Goal: Browse casually

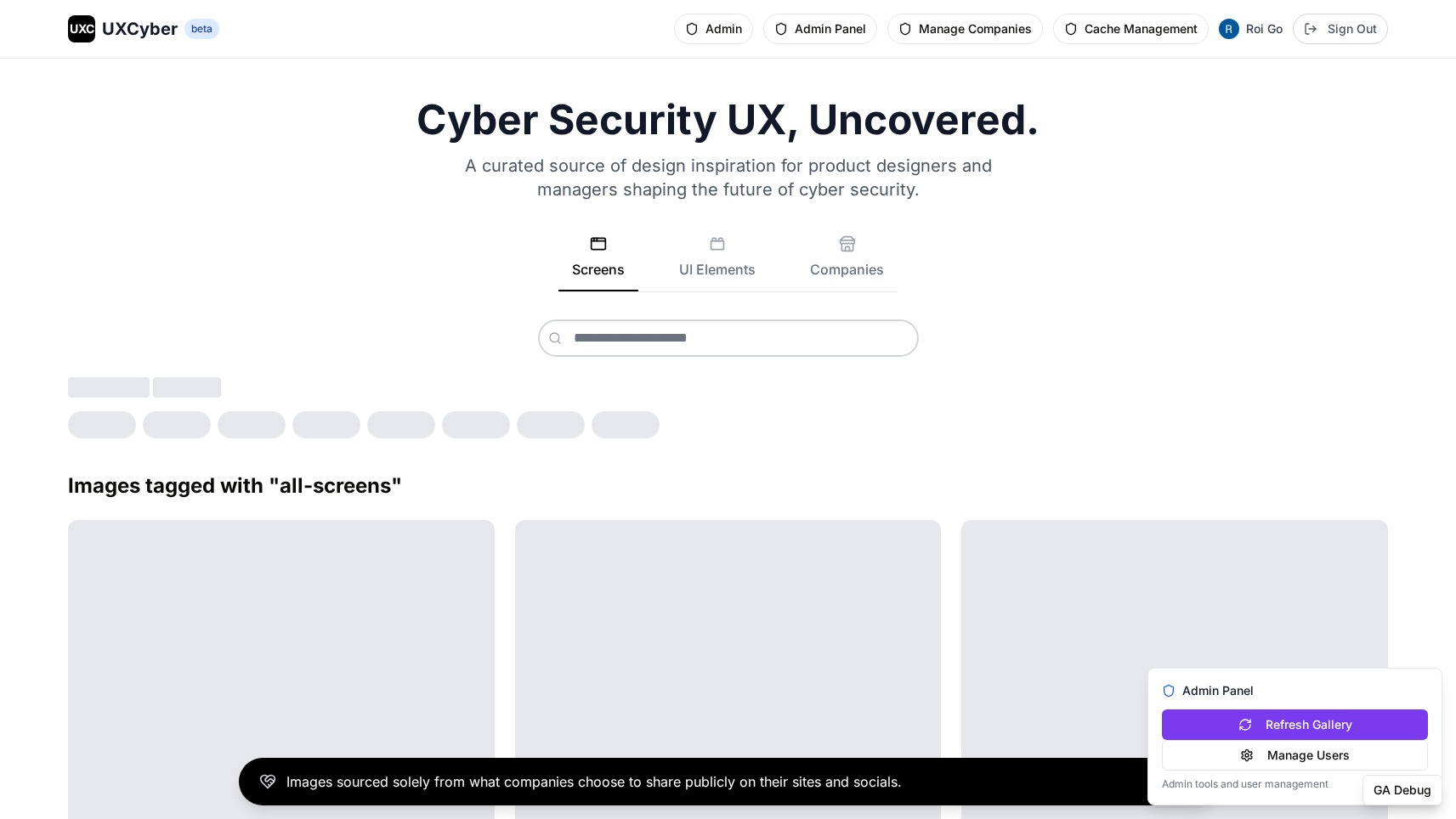
click at [592, 359] on div at bounding box center [728, 379] width 1319 height 119
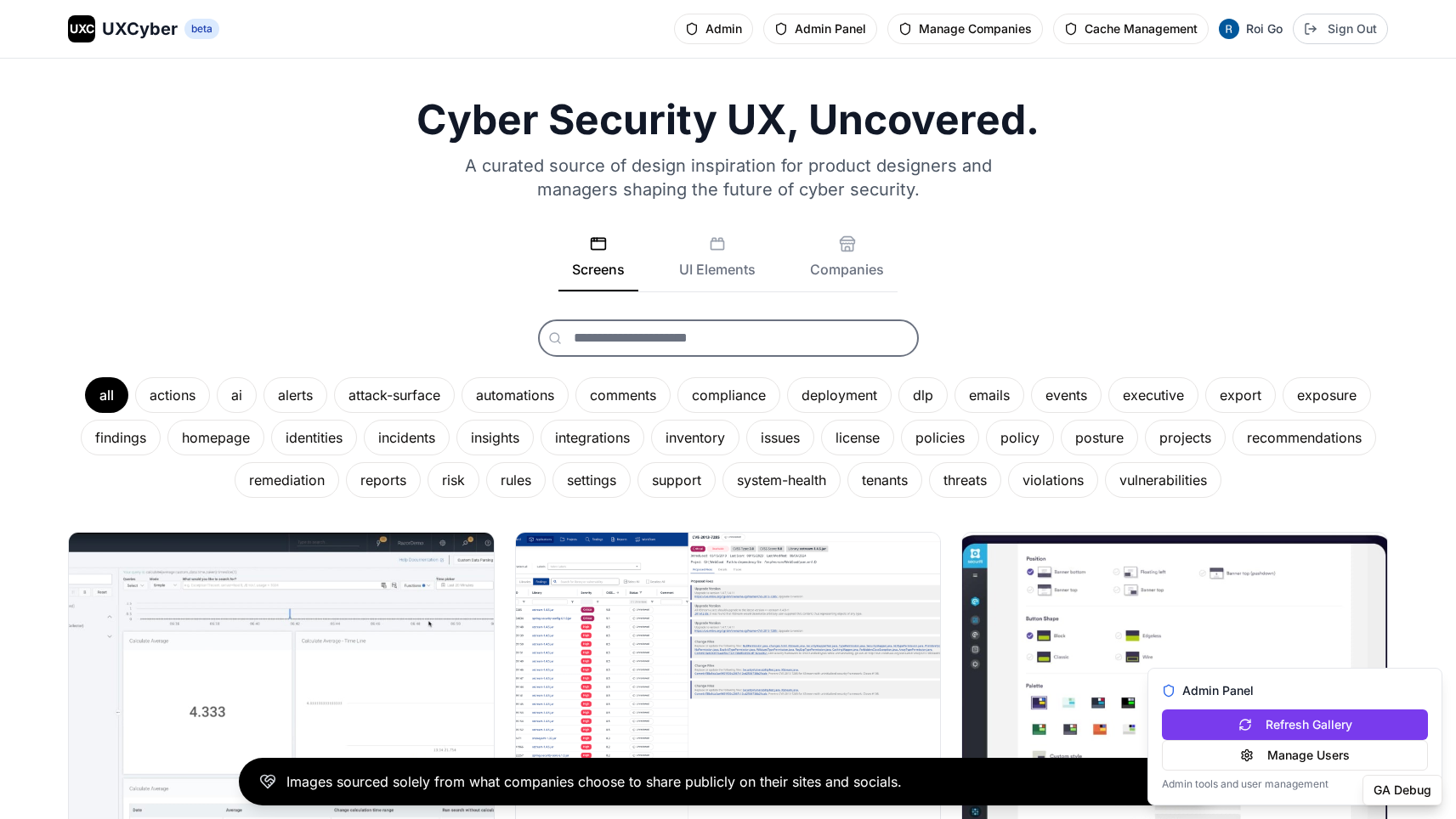
click at [635, 335] on input "text" at bounding box center [728, 338] width 381 height 38
type input "**"
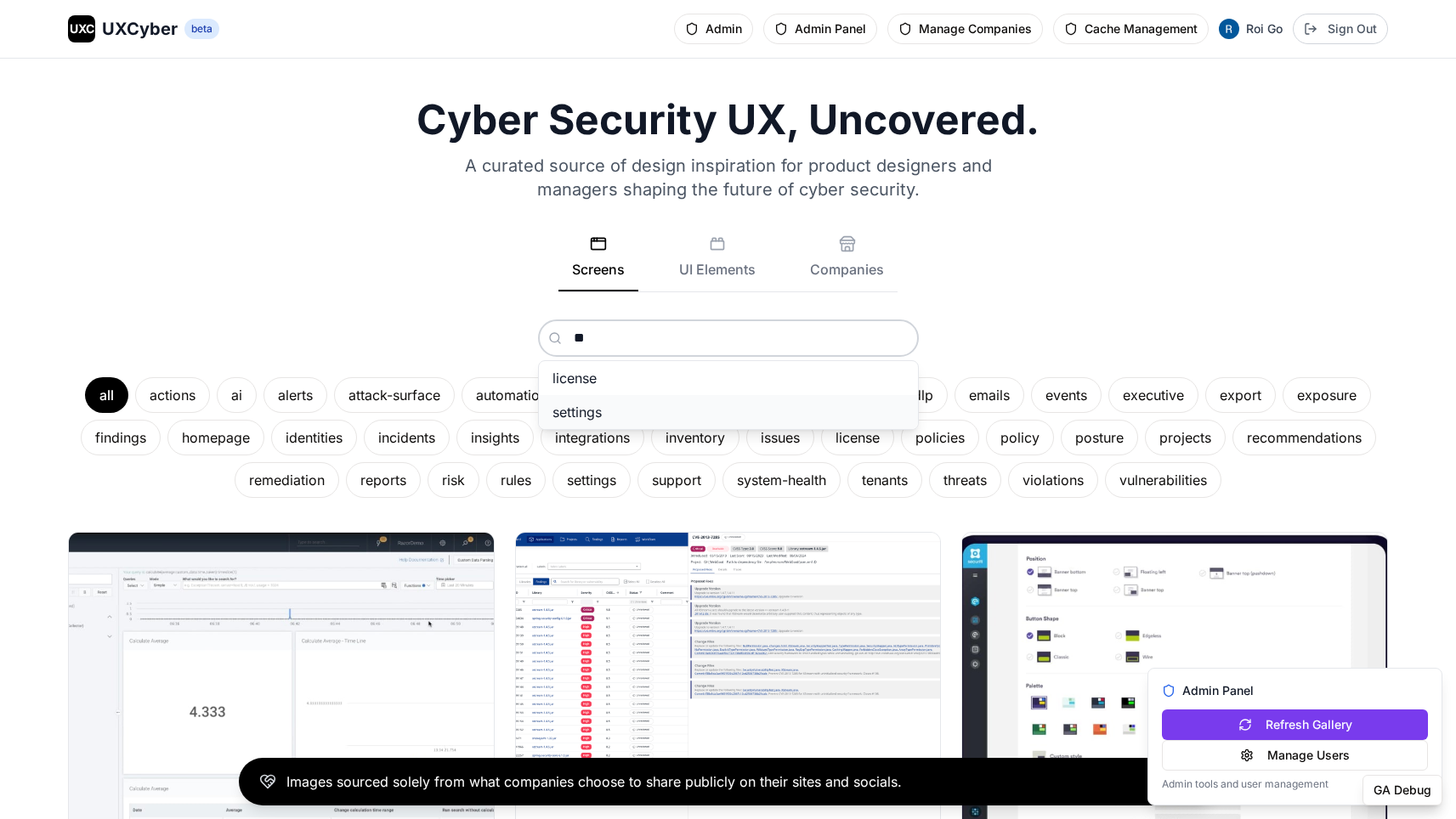
click at [599, 406] on span "settings" at bounding box center [576, 412] width 49 height 17
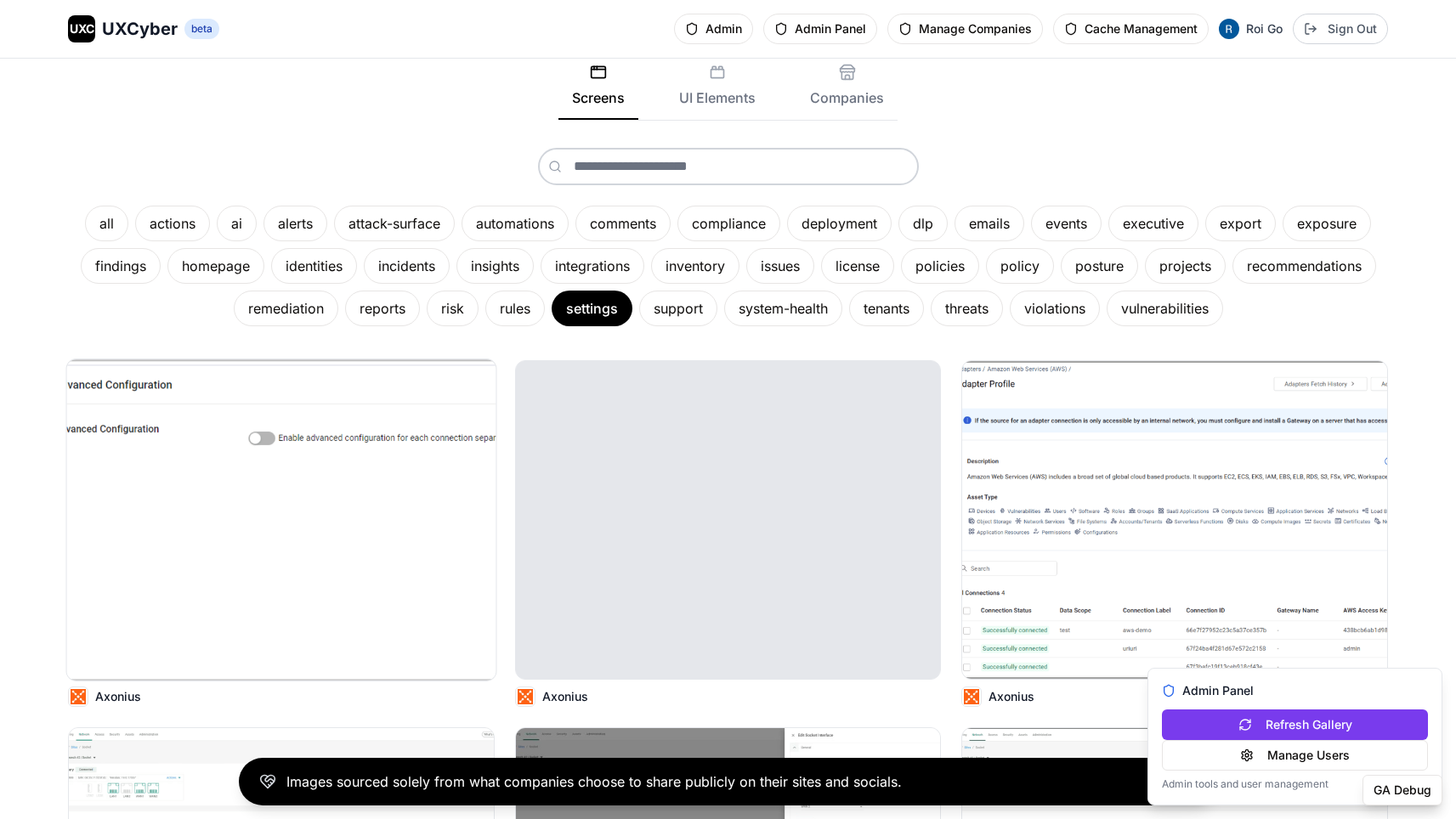
scroll to position [192, 0]
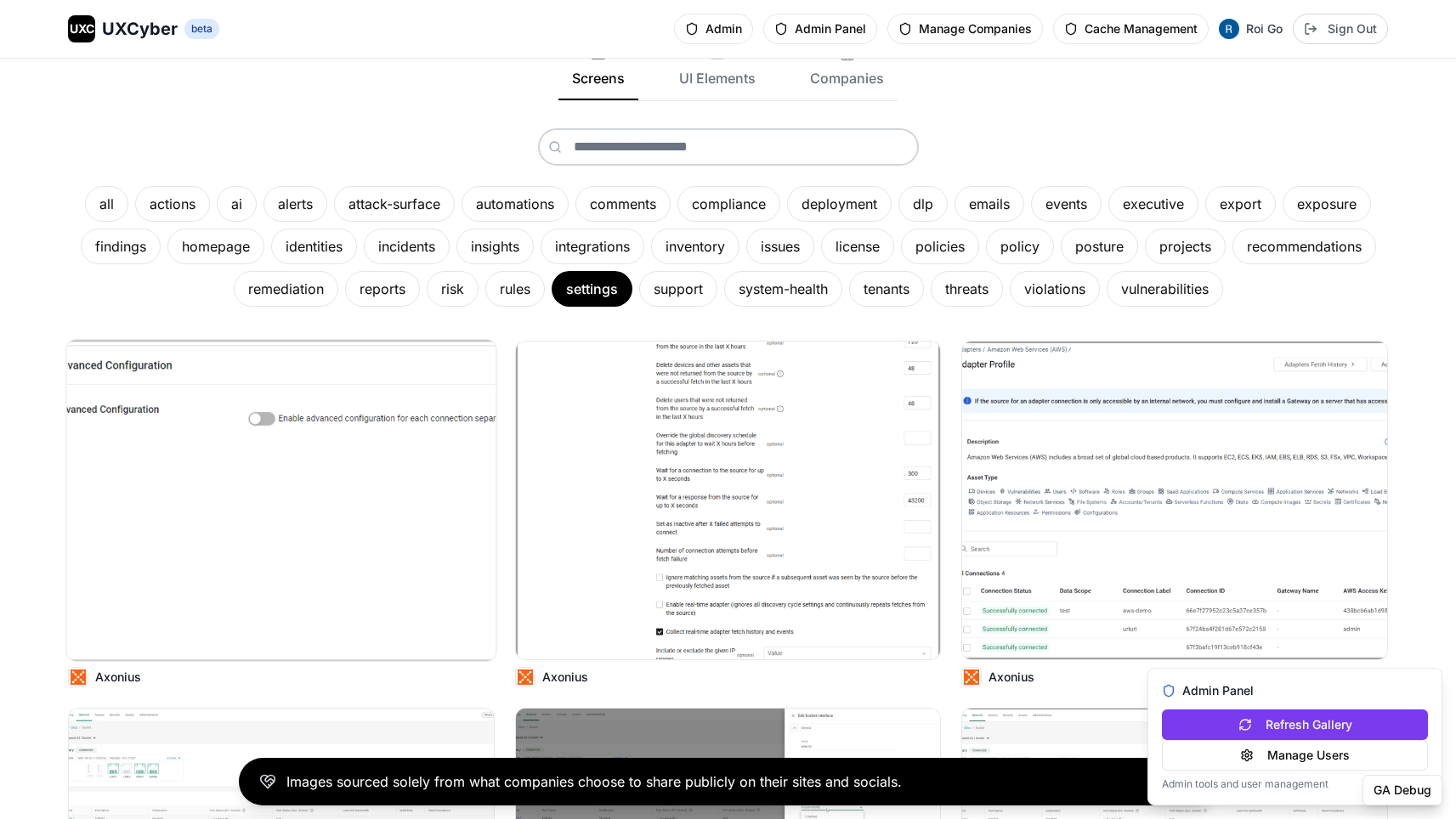
click at [359, 416] on img at bounding box center [282, 500] width 429 height 321
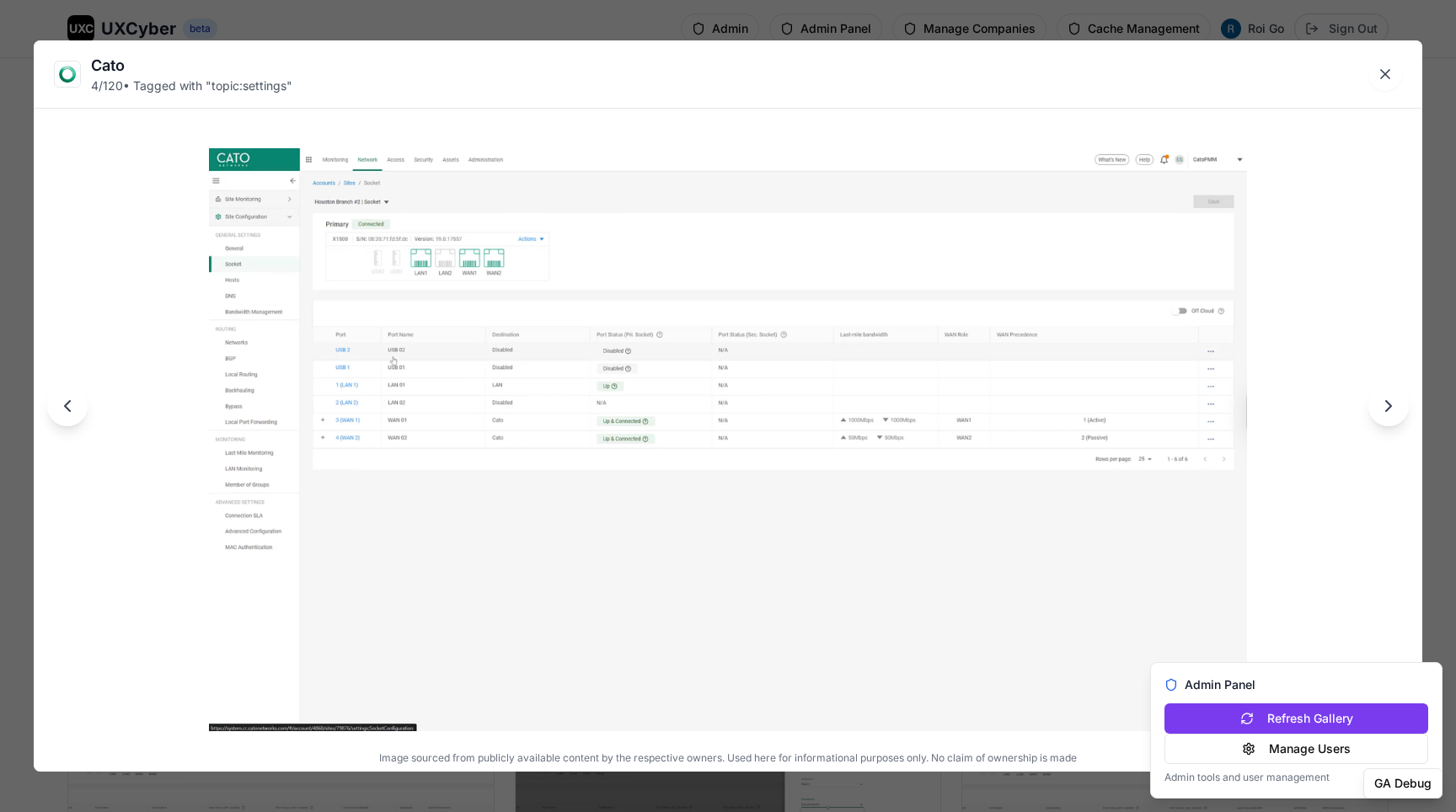
click at [577, 17] on div "Cato 4 / 120 • Tagged with " topic:settings " Image sourced from publicly avail…" at bounding box center [728, 406] width 1456 height 812
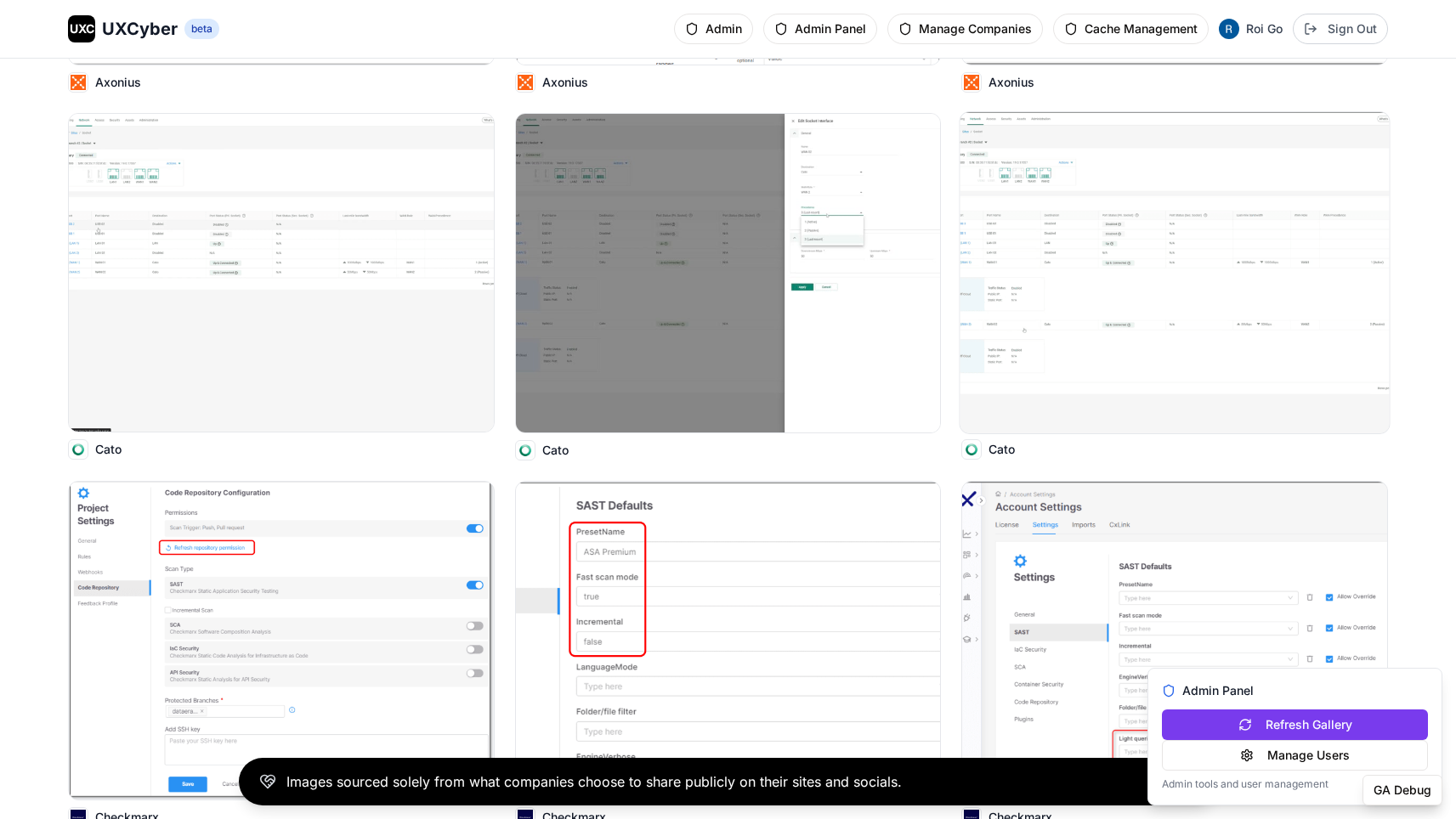
scroll to position [787, 0]
click at [1029, 258] on img at bounding box center [1175, 272] width 429 height 321
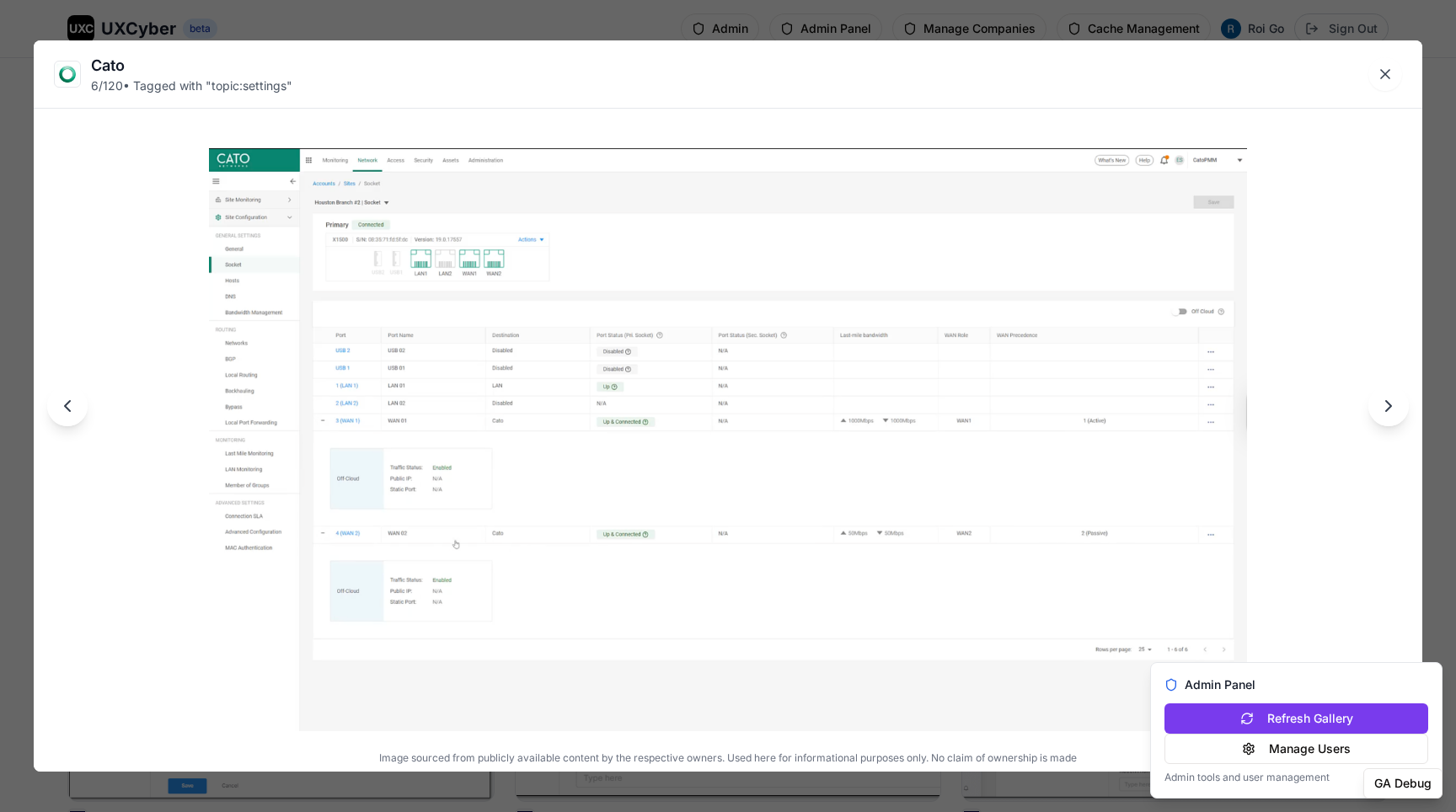
click at [917, 11] on div "Cato 6 / 120 • Tagged with " topic:settings " Image sourced from publicly avail…" at bounding box center [728, 406] width 1456 height 812
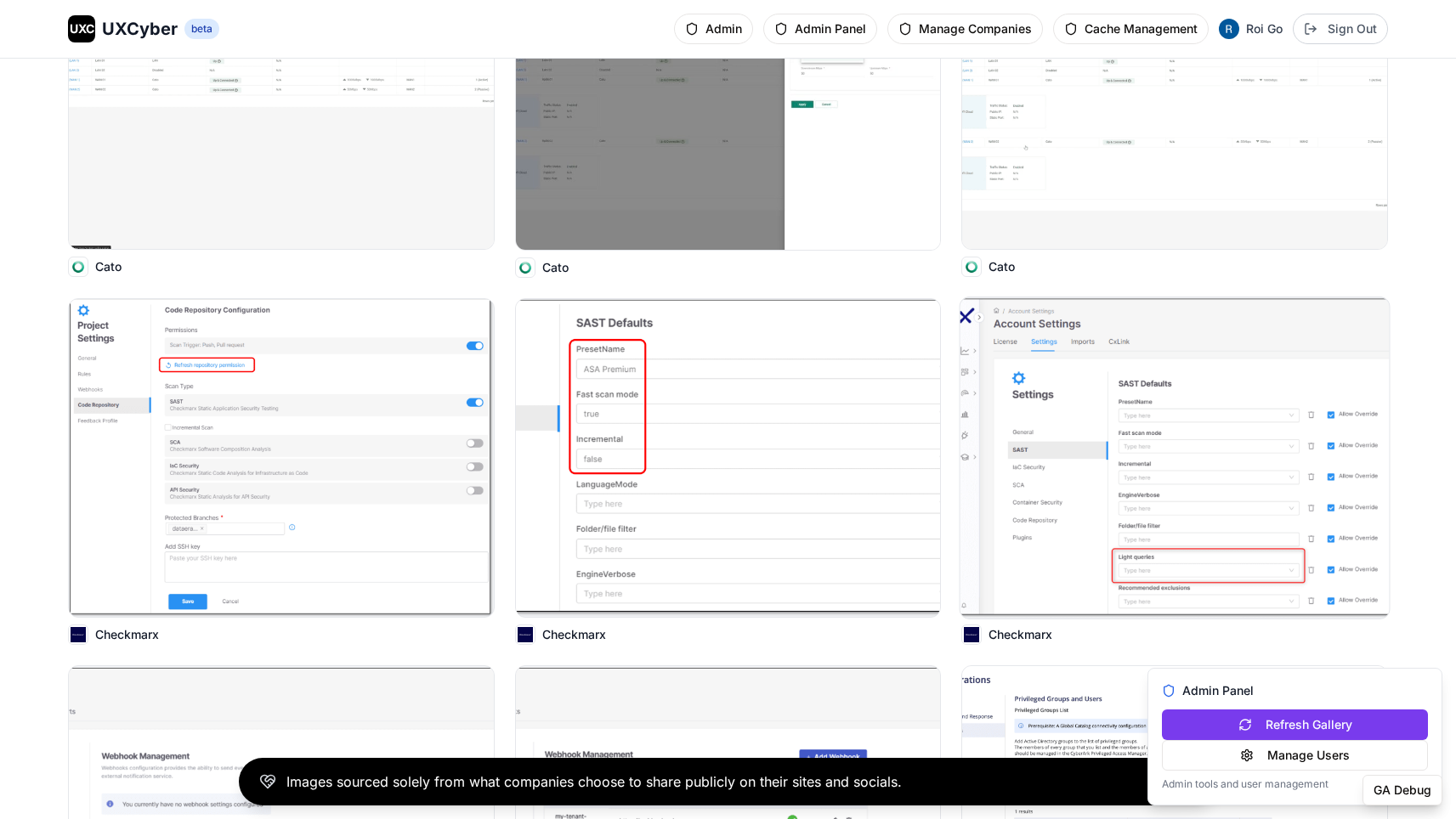
click at [1128, 442] on img at bounding box center [1175, 458] width 429 height 321
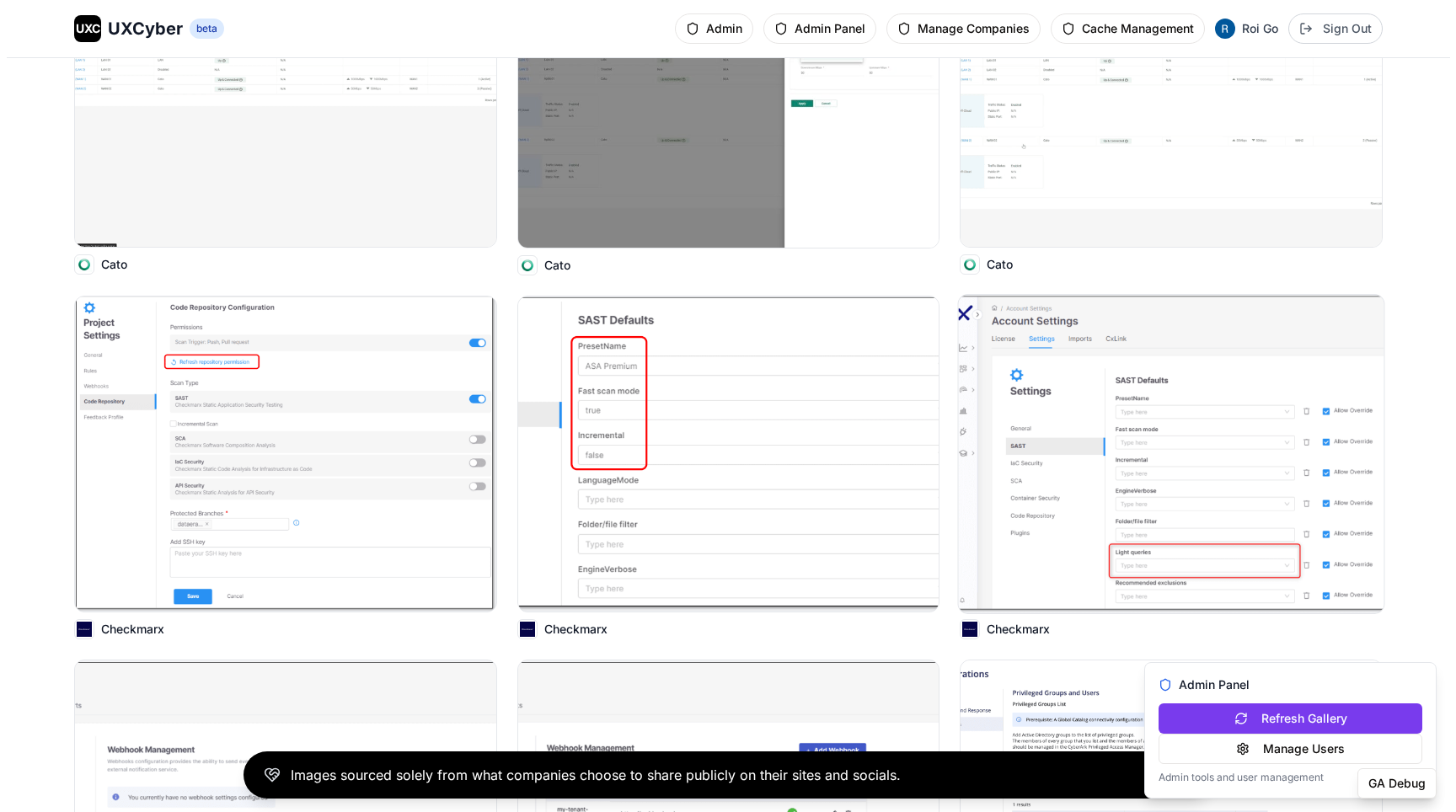
scroll to position [964, 0]
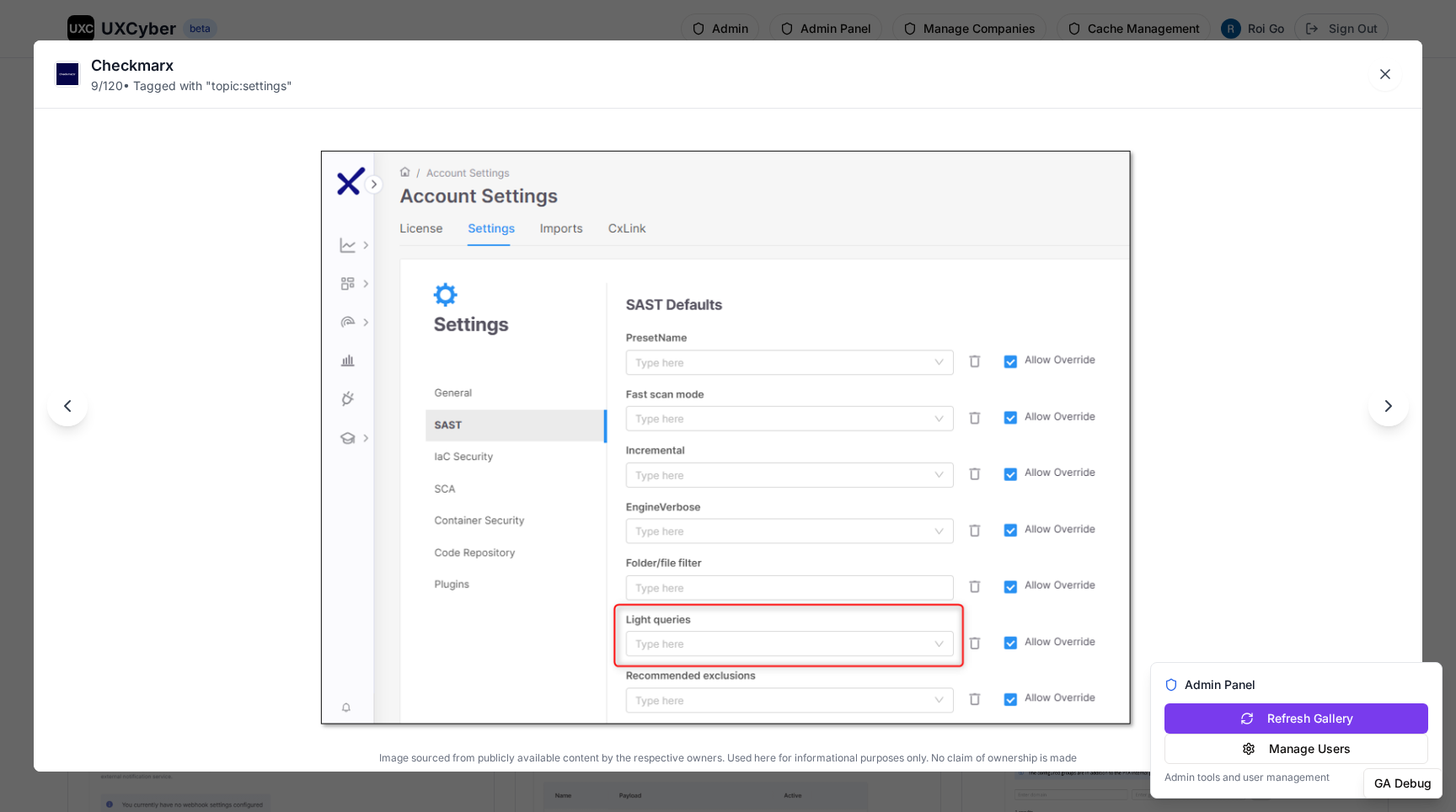
click at [839, 11] on div "Checkmarx 9 / 120 • Tagged with " topic:settings " Image sourced from publicly …" at bounding box center [728, 406] width 1456 height 812
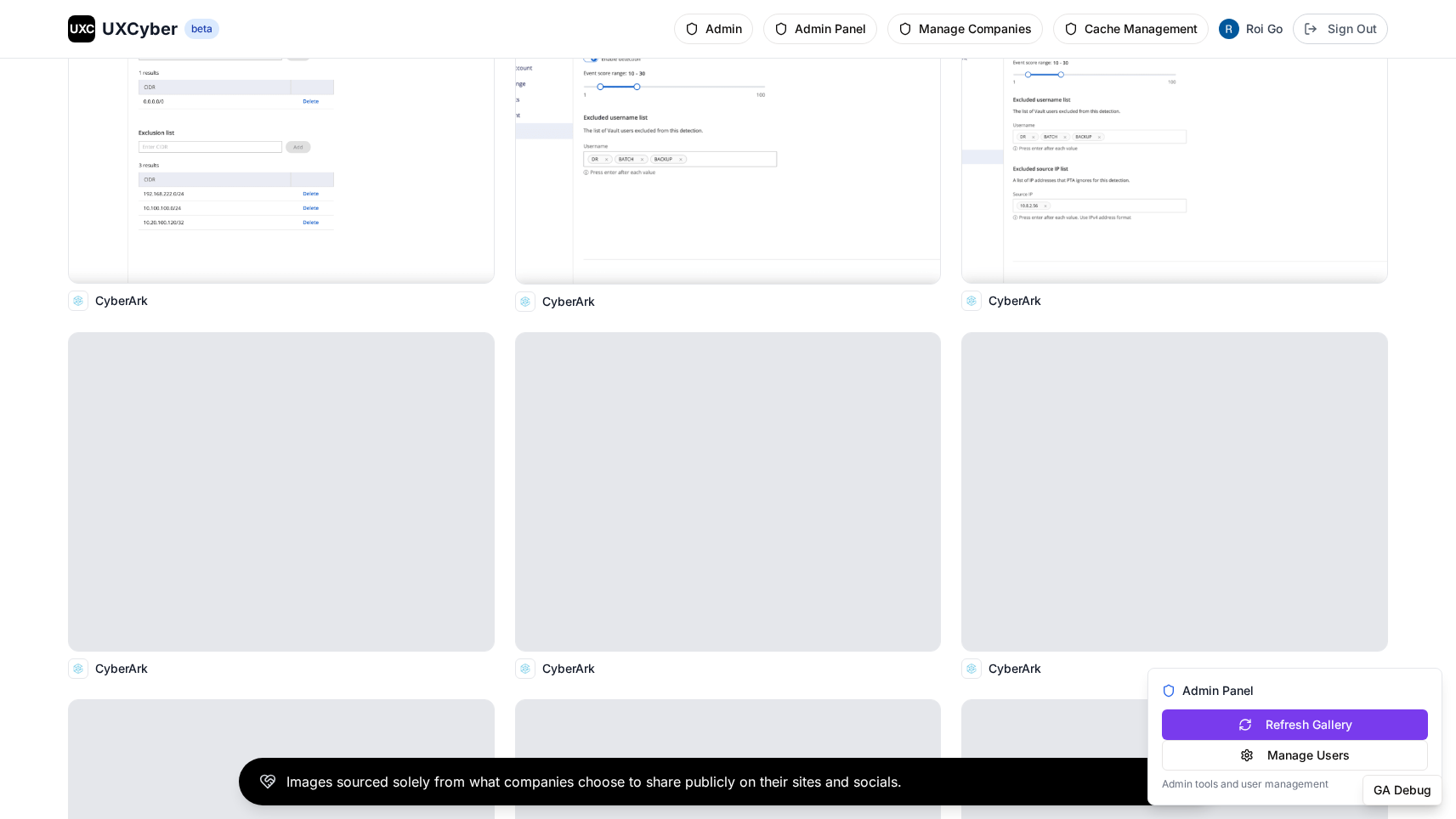
scroll to position [2404, 0]
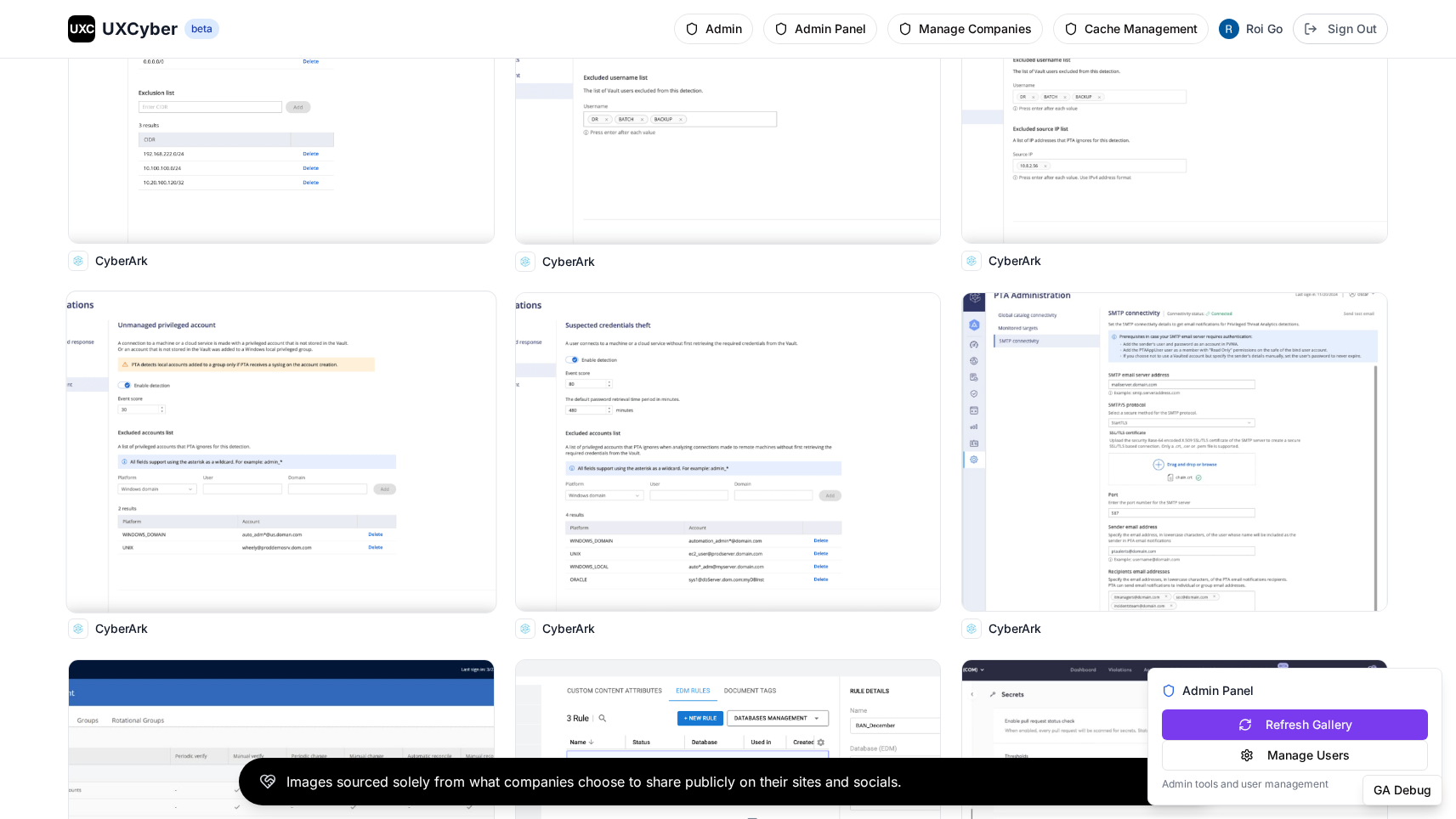
click at [377, 371] on img at bounding box center [282, 452] width 429 height 321
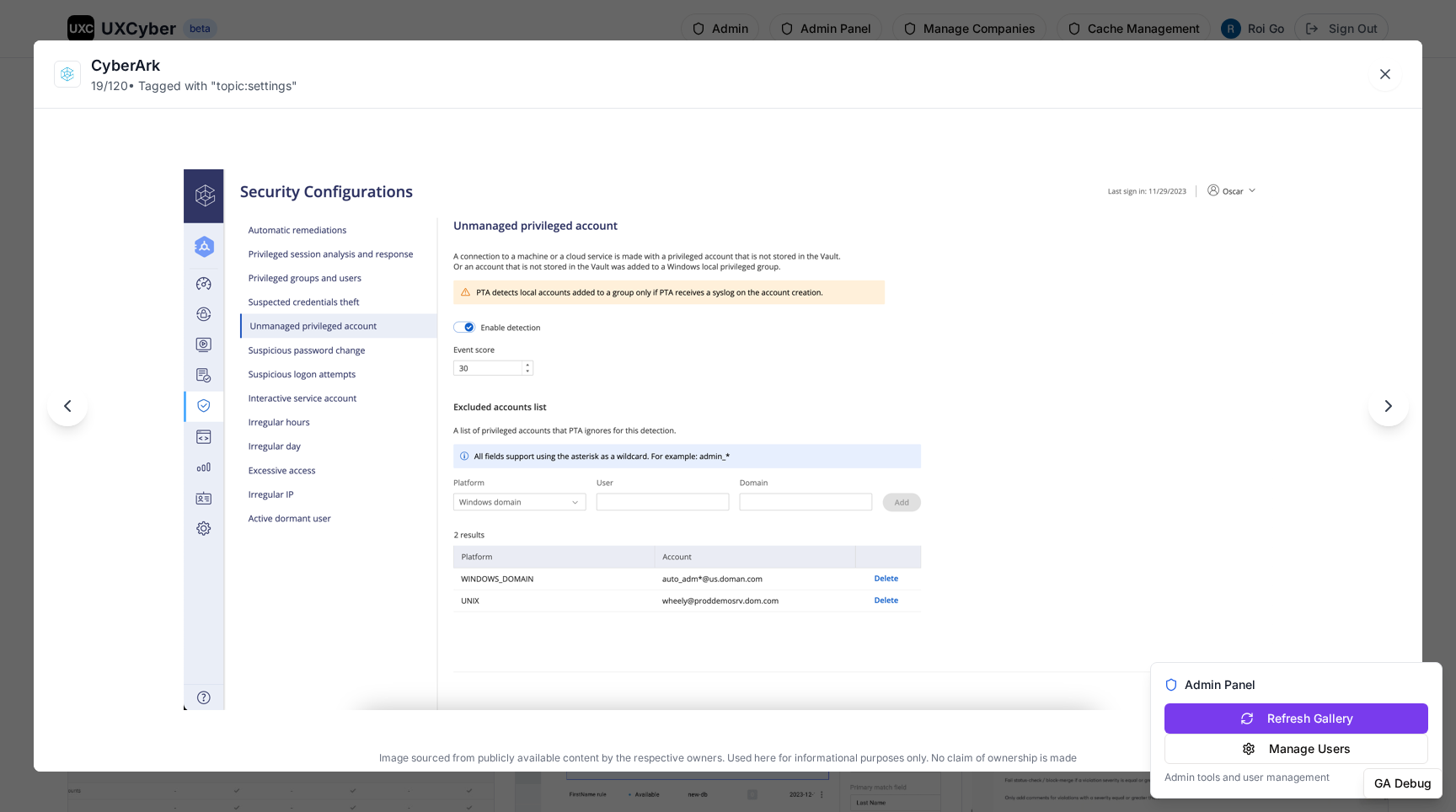
click at [743, 23] on div "CyberArk 19 / 120 • Tagged with " topic:settings " Image sourced from publicly …" at bounding box center [728, 406] width 1456 height 812
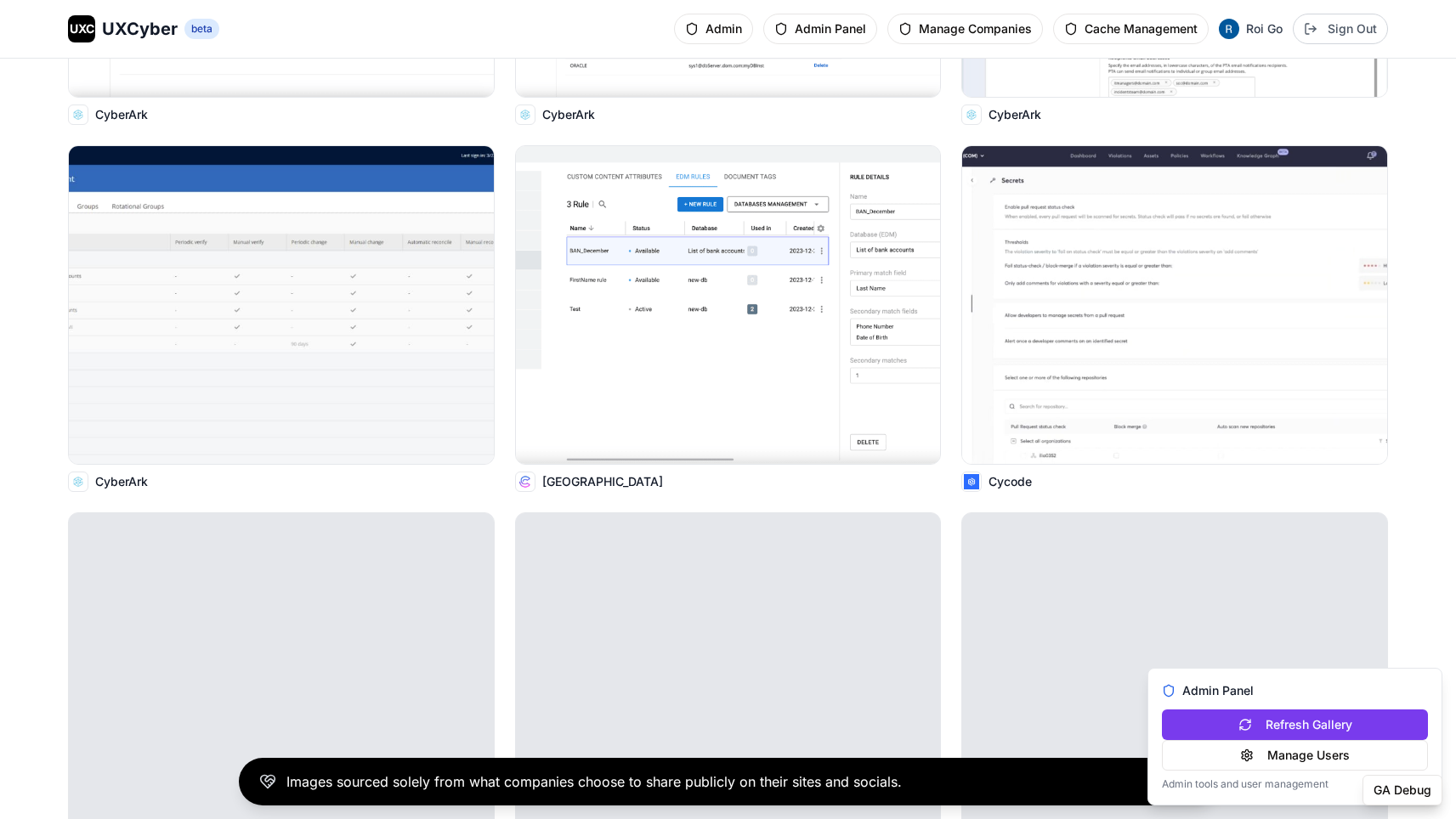
scroll to position [2986, 0]
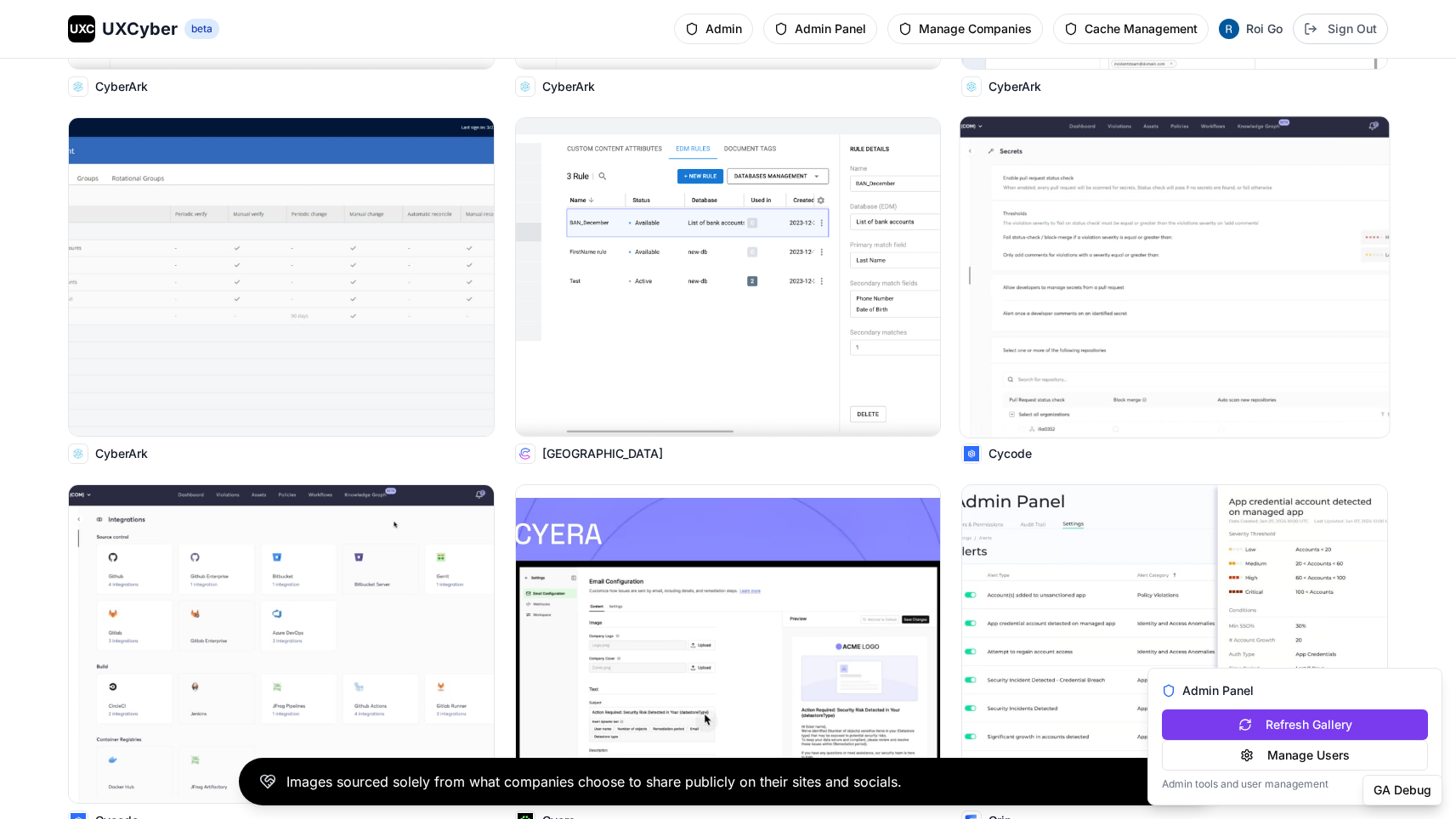
click at [1090, 225] on img at bounding box center [1175, 277] width 429 height 321
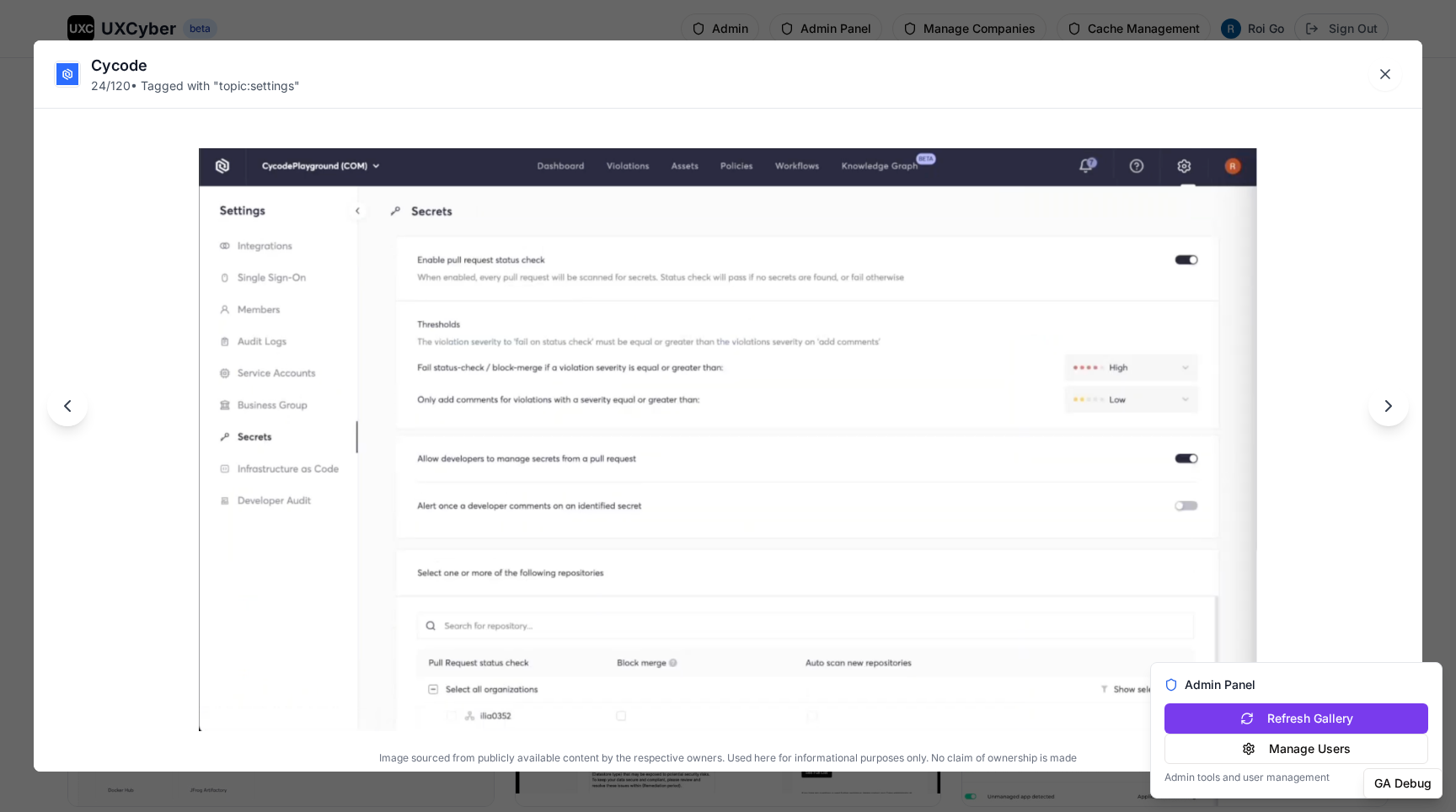
click at [1384, 410] on icon "Next image" at bounding box center [1388, 406] width 20 height 20
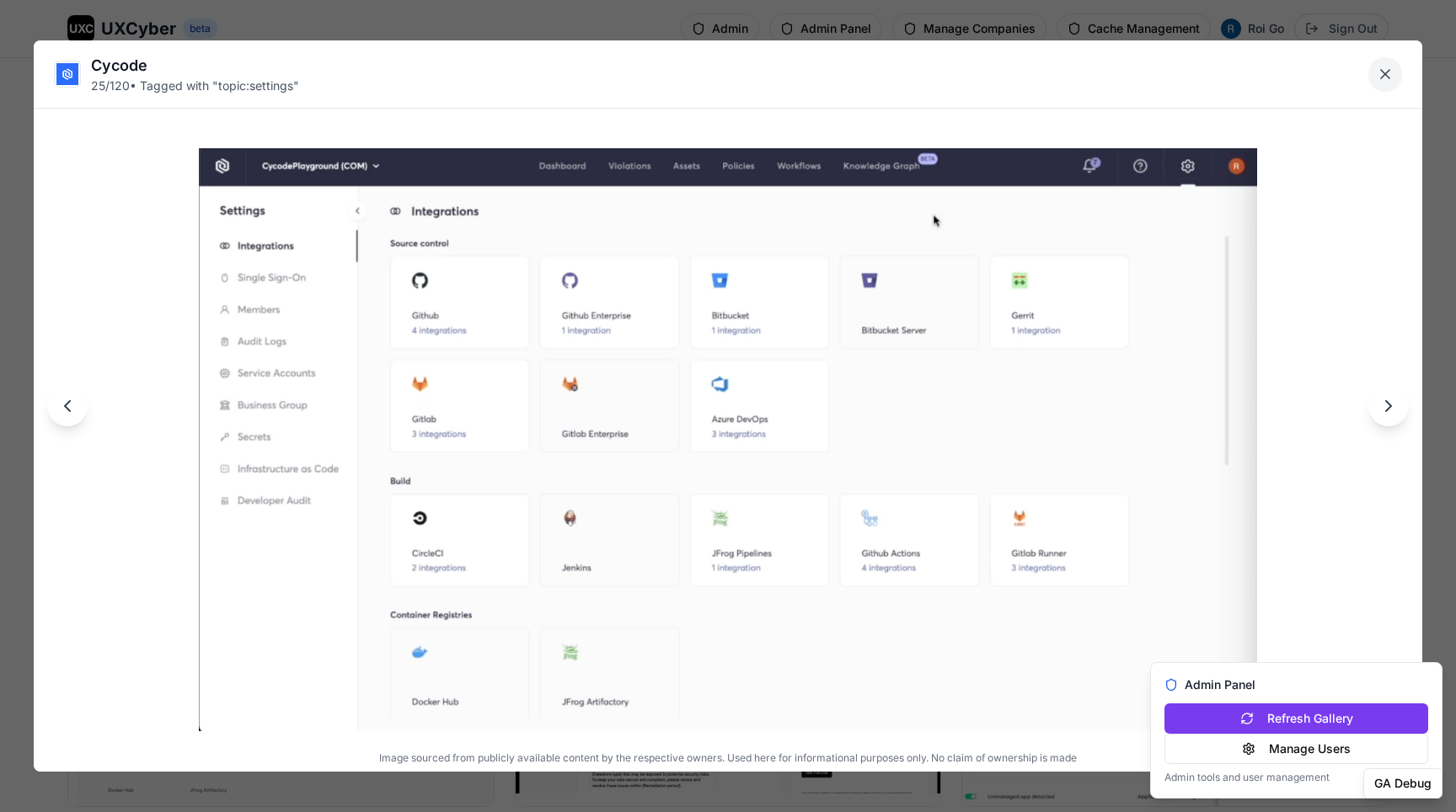
click at [1383, 67] on icon "Close lightbox" at bounding box center [1385, 74] width 17 height 17
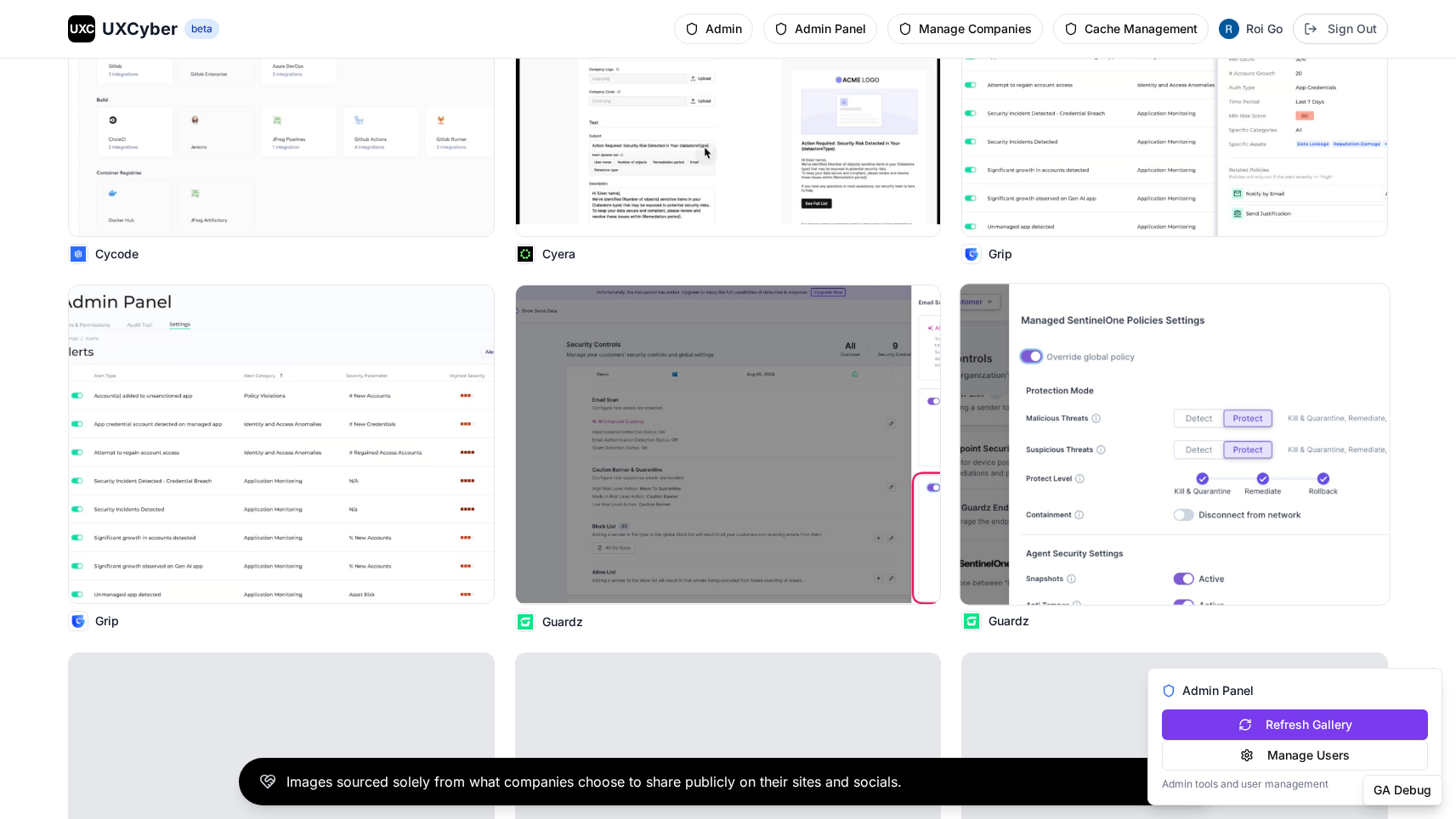
scroll to position [3667, 0]
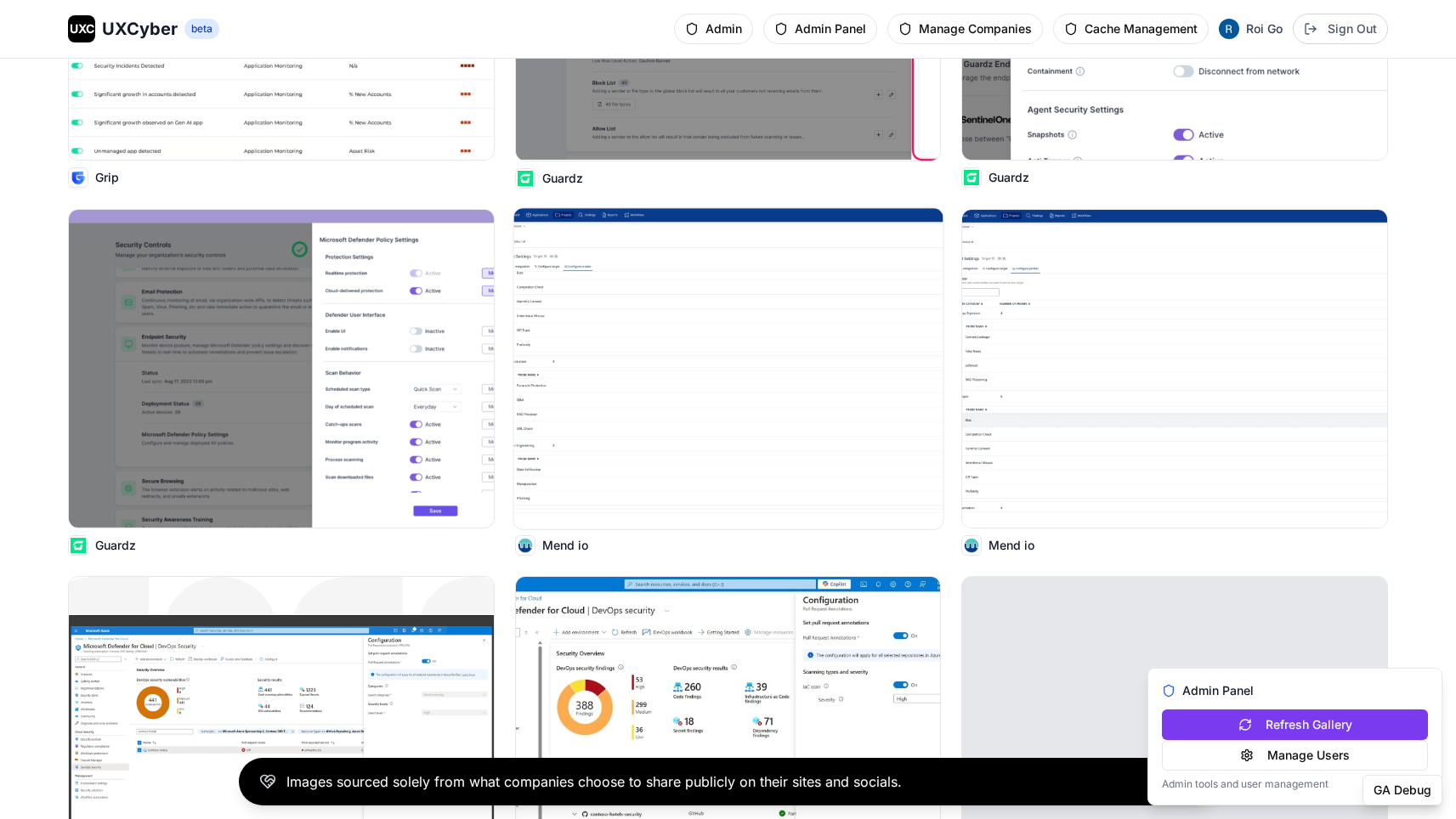
click at [850, 282] on img at bounding box center [728, 369] width 429 height 321
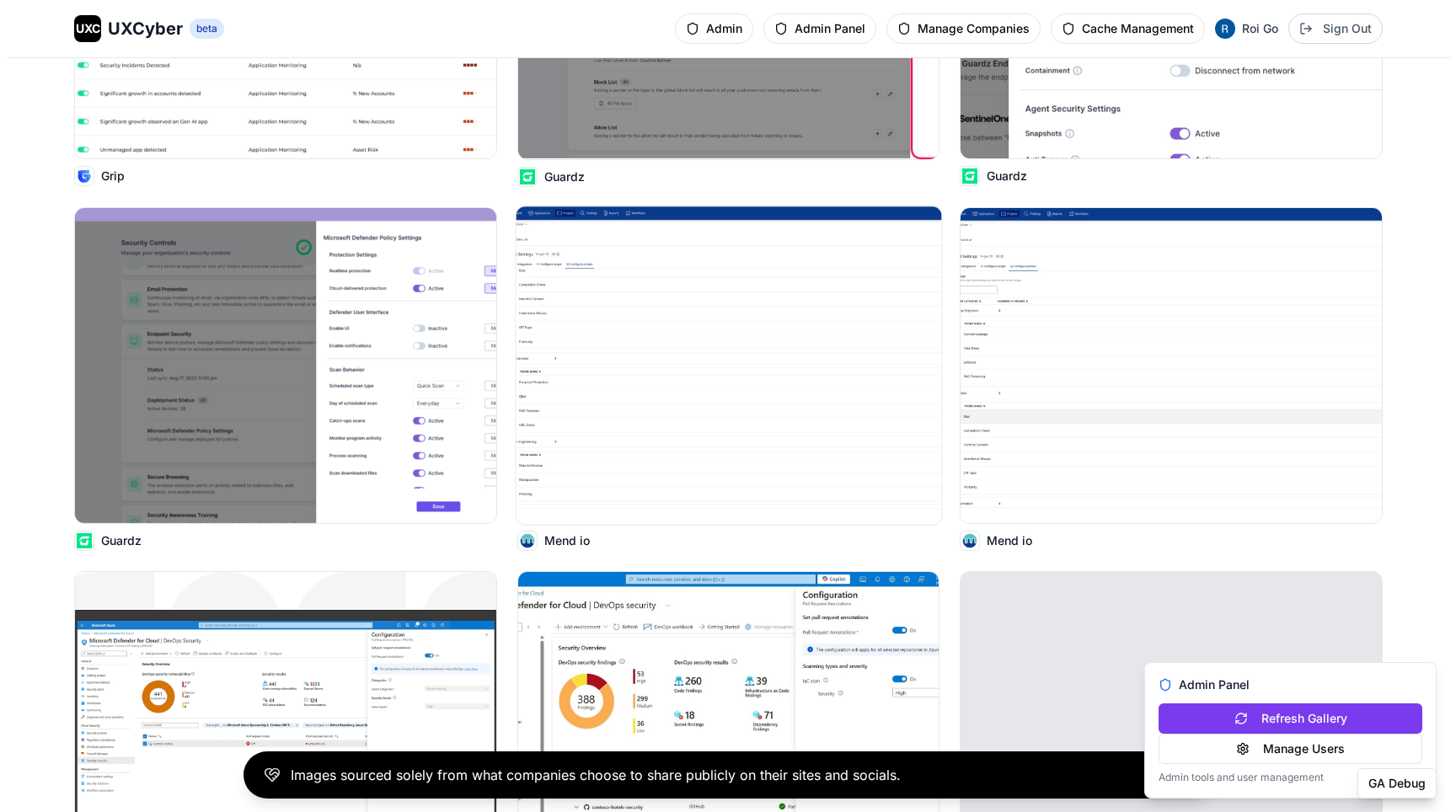
scroll to position [3991, 0]
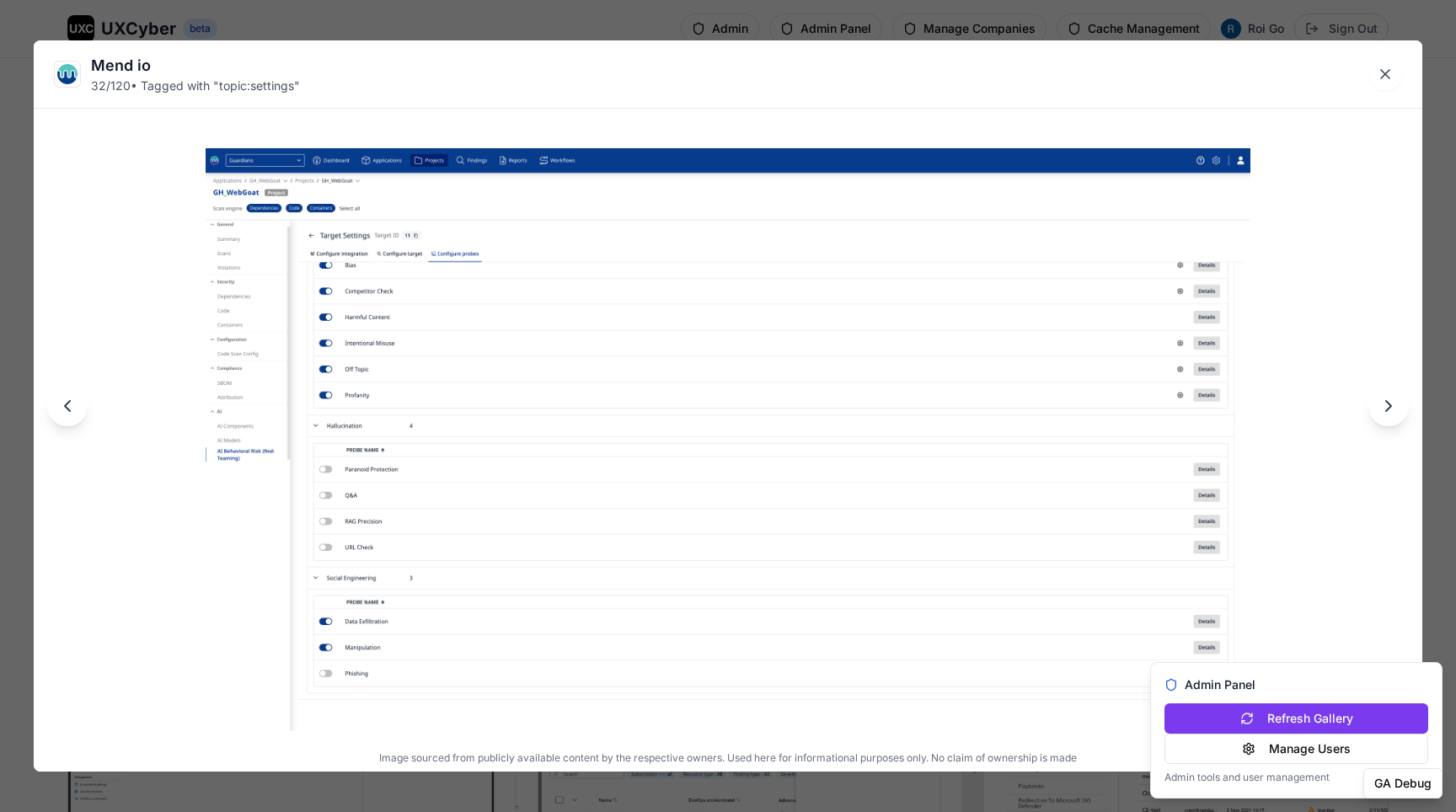
click at [251, 226] on img at bounding box center [727, 439] width 1044 height 583
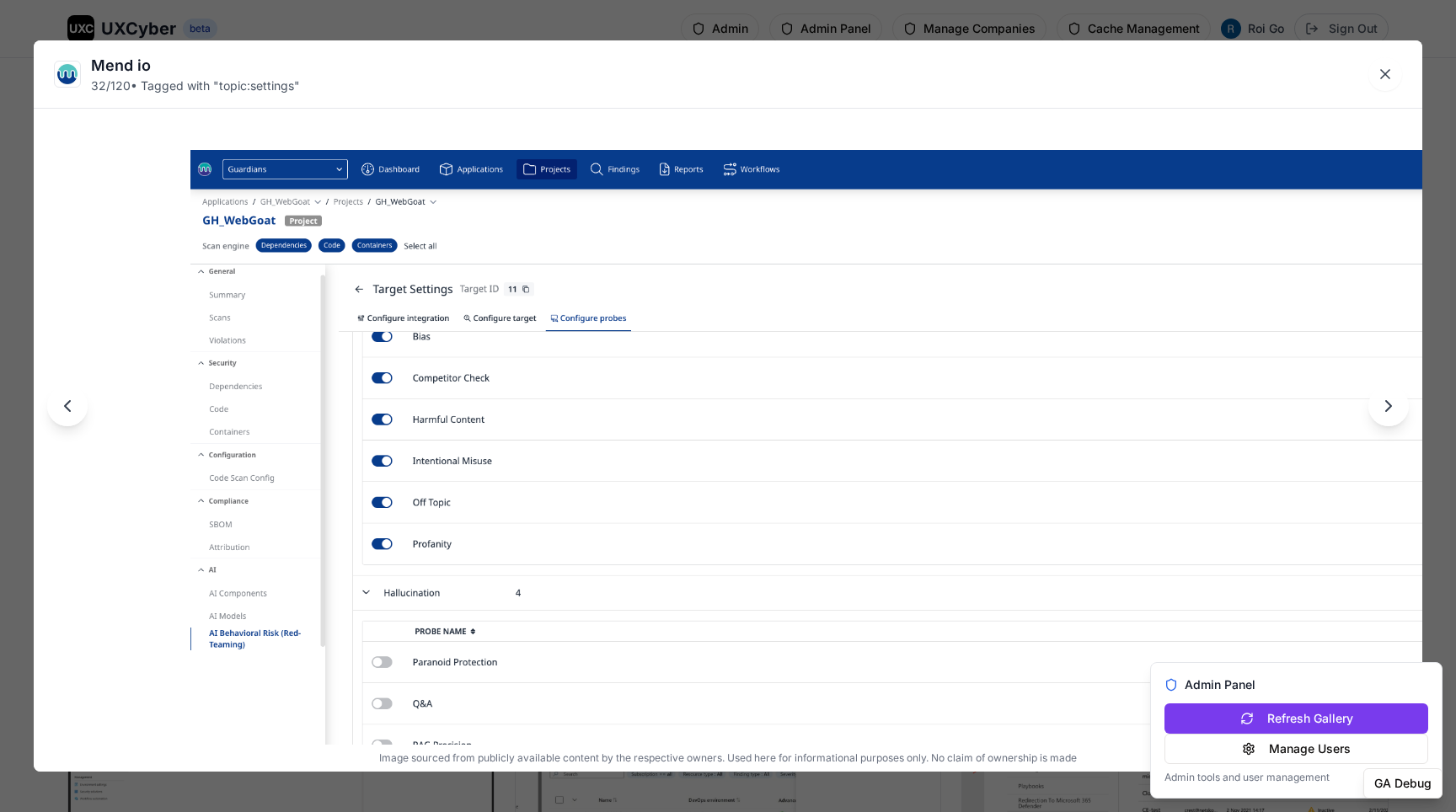
drag, startPoint x: 223, startPoint y: 227, endPoint x: 519, endPoint y: 423, distance: 355.0
click at [519, 423] on img at bounding box center [1024, 614] width 1666 height 929
click at [620, 336] on img at bounding box center [1024, 614] width 1666 height 929
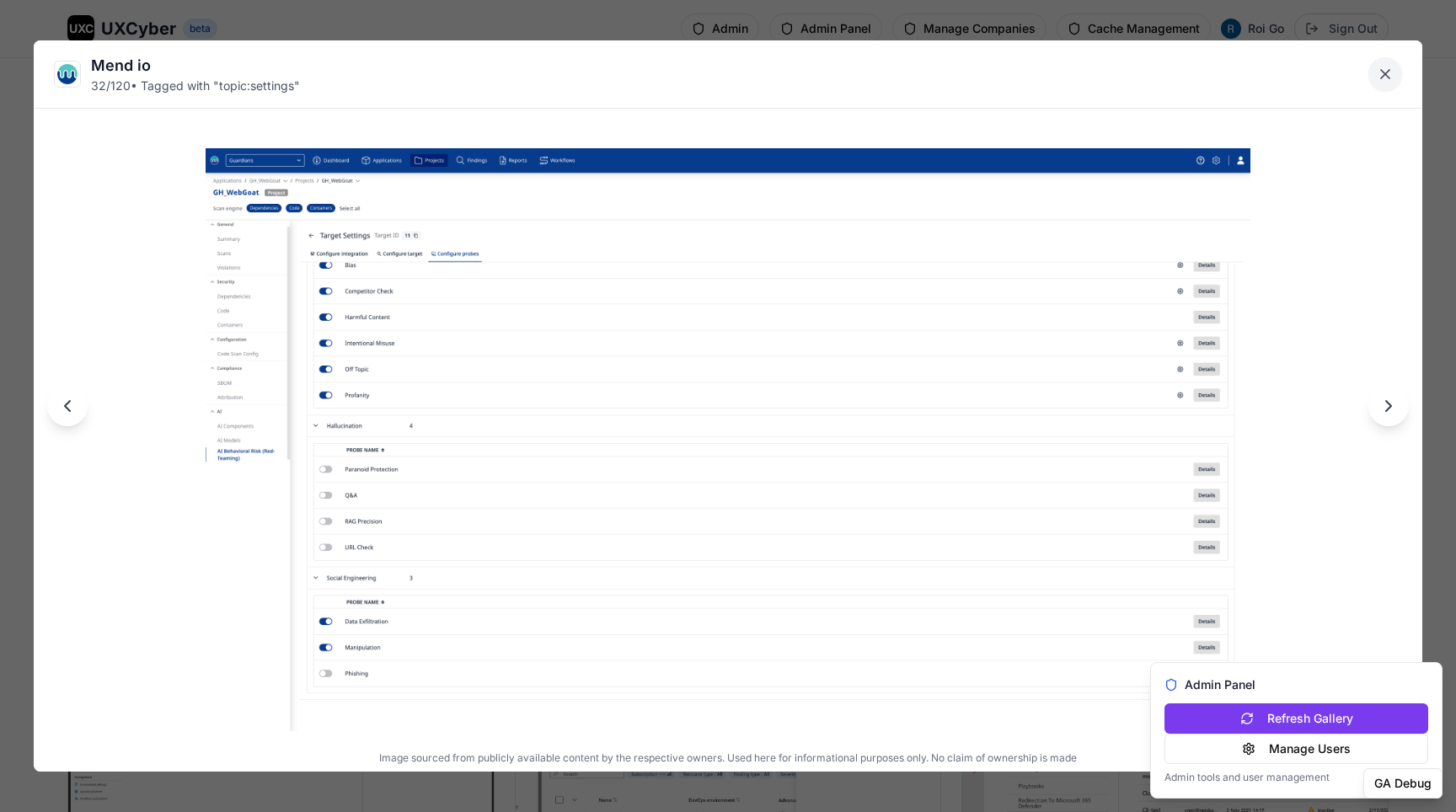
click at [1385, 72] on icon "Close lightbox" at bounding box center [1385, 74] width 17 height 17
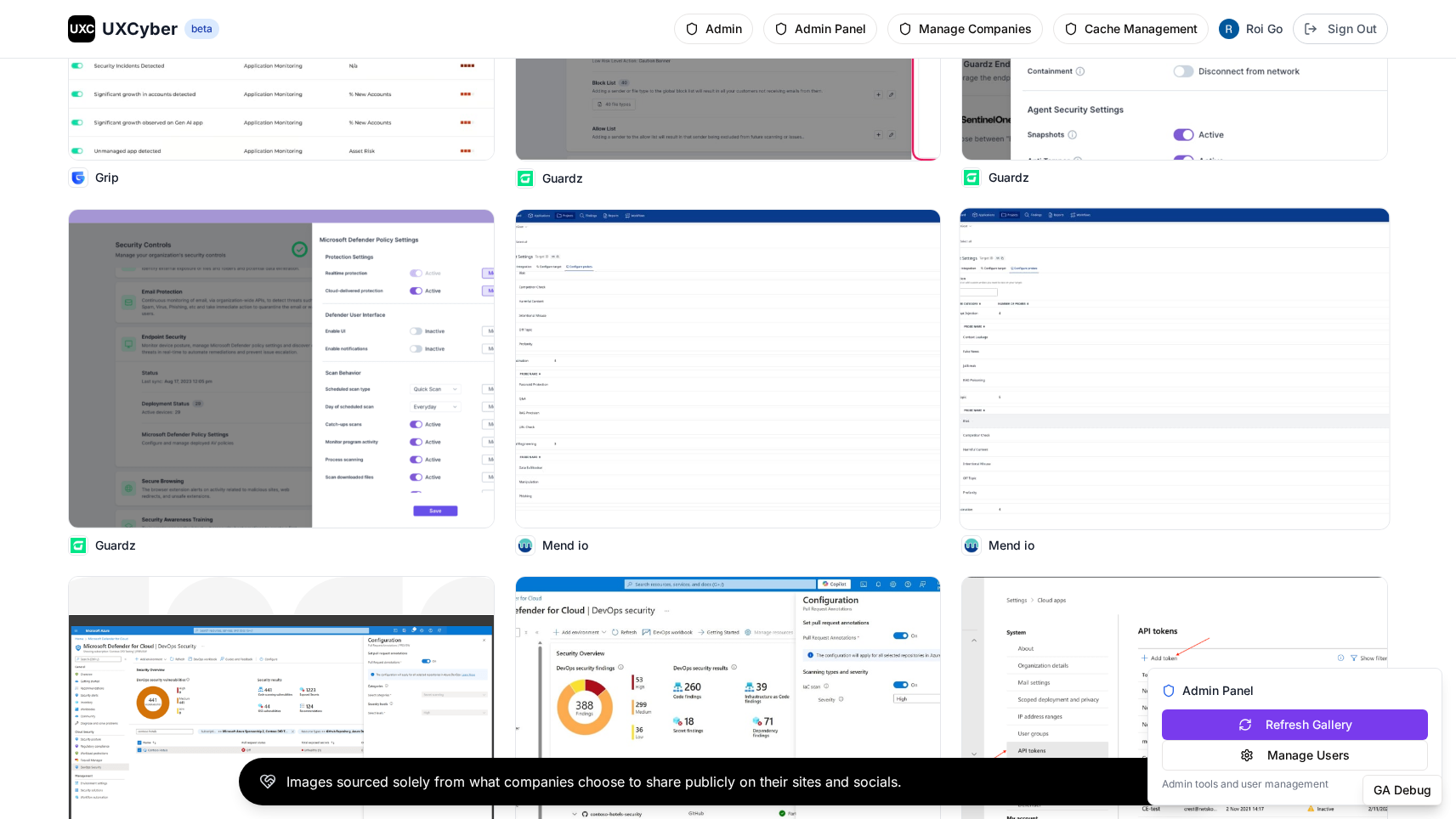
scroll to position [4337, 0]
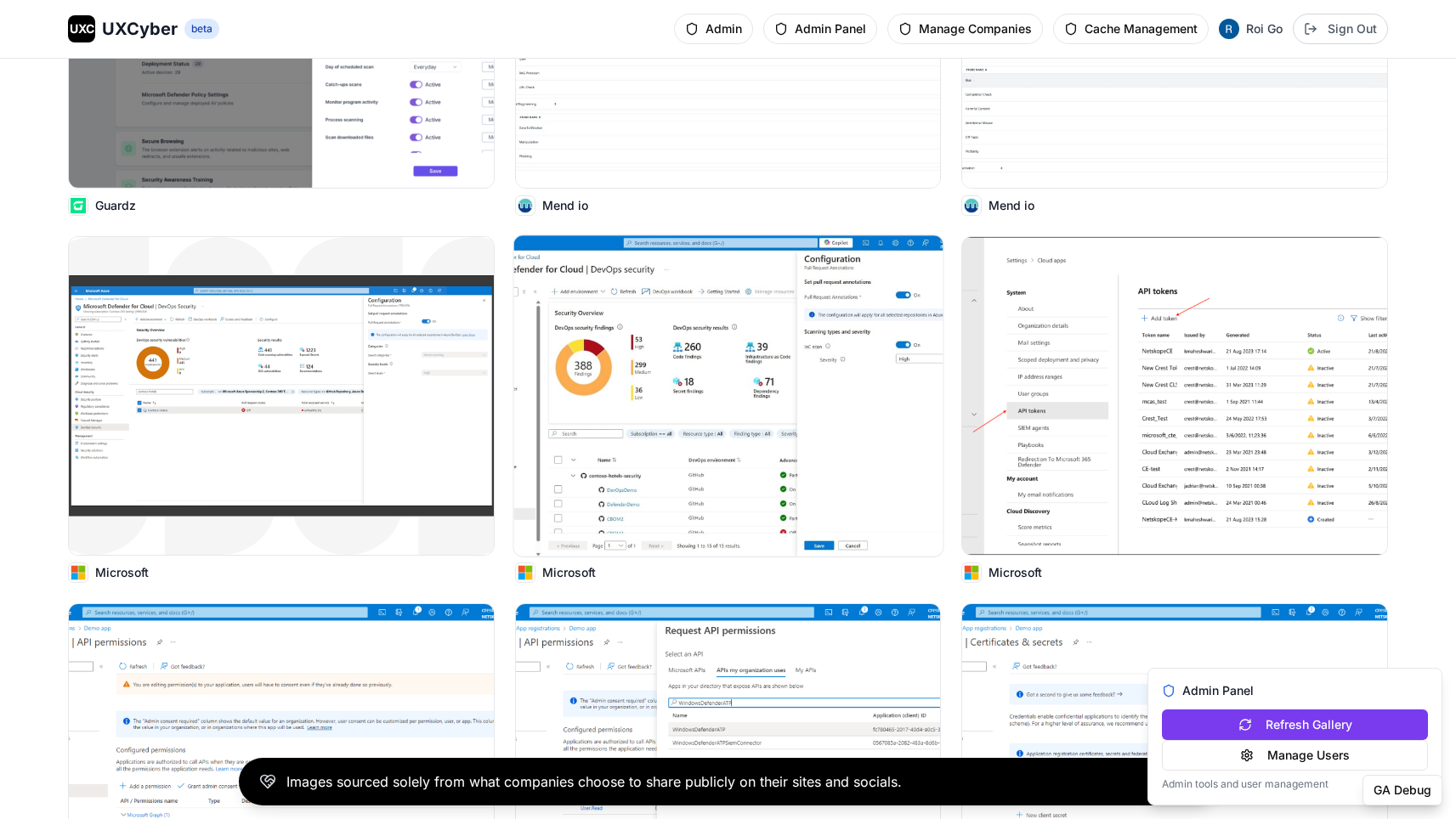
click at [806, 424] on img at bounding box center [728, 397] width 429 height 321
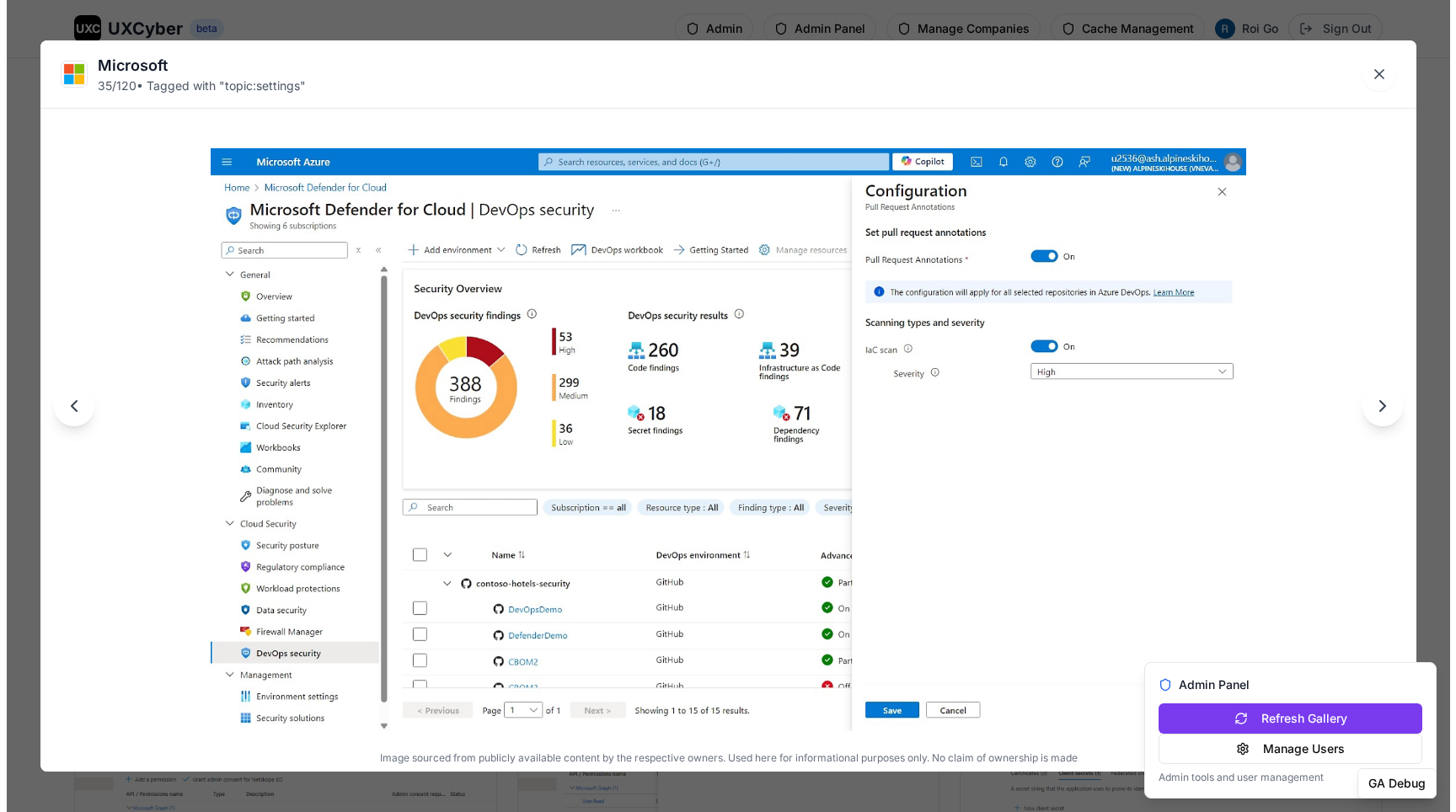
scroll to position [4331, 0]
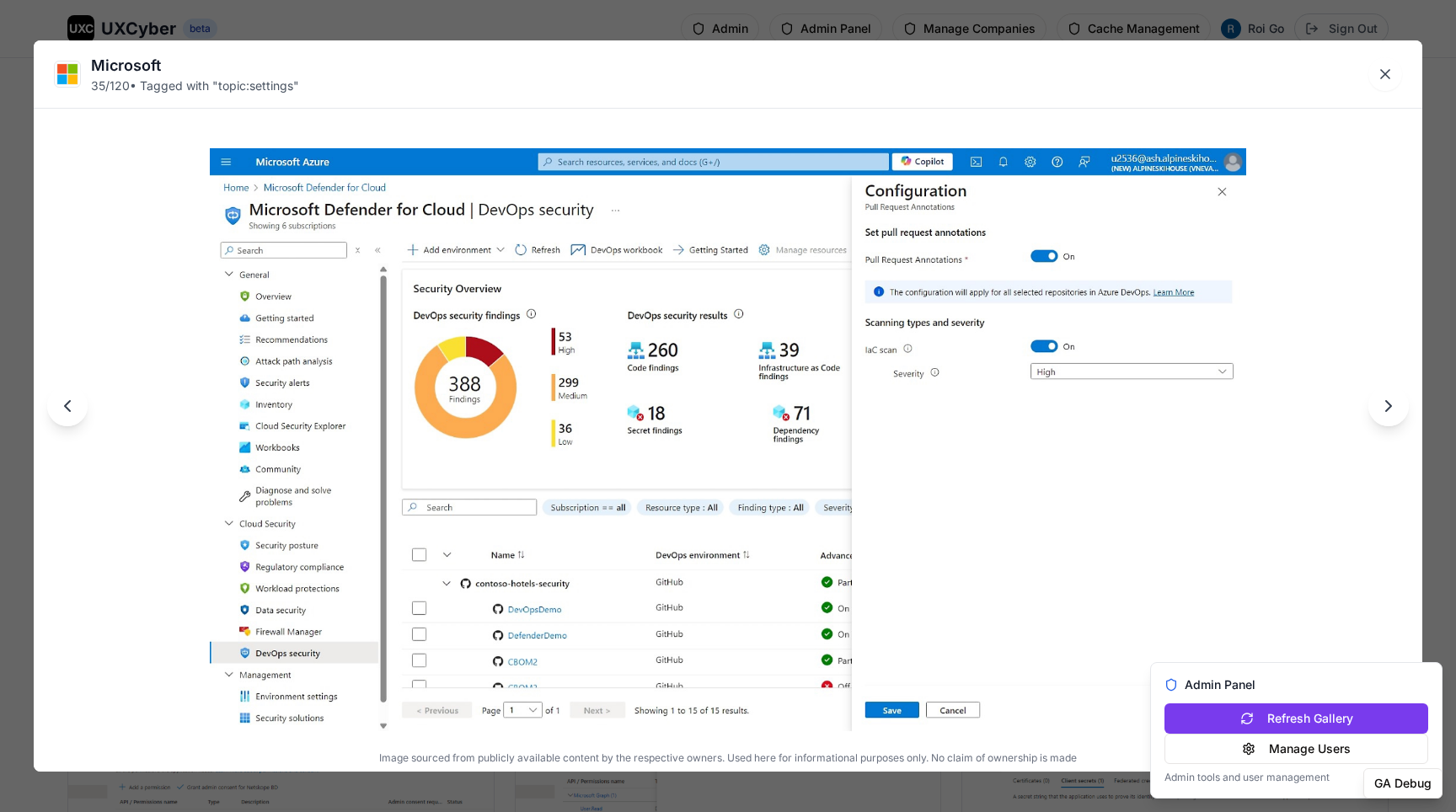
click at [911, 31] on div "Microsoft 35 / 120 • Tagged with " topic:settings " Image sourced from publicly…" at bounding box center [728, 406] width 1456 height 812
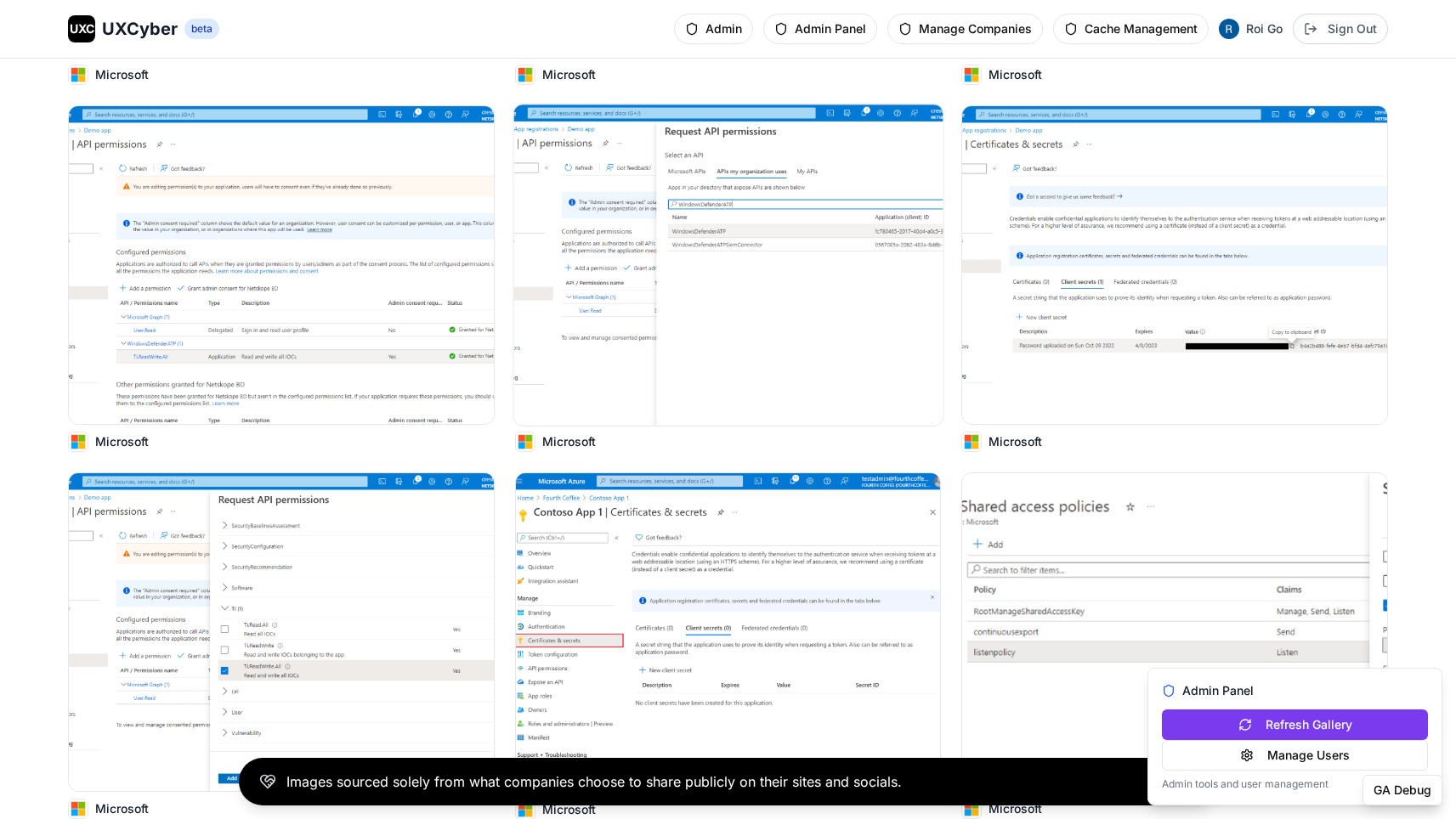
scroll to position [5074, 0]
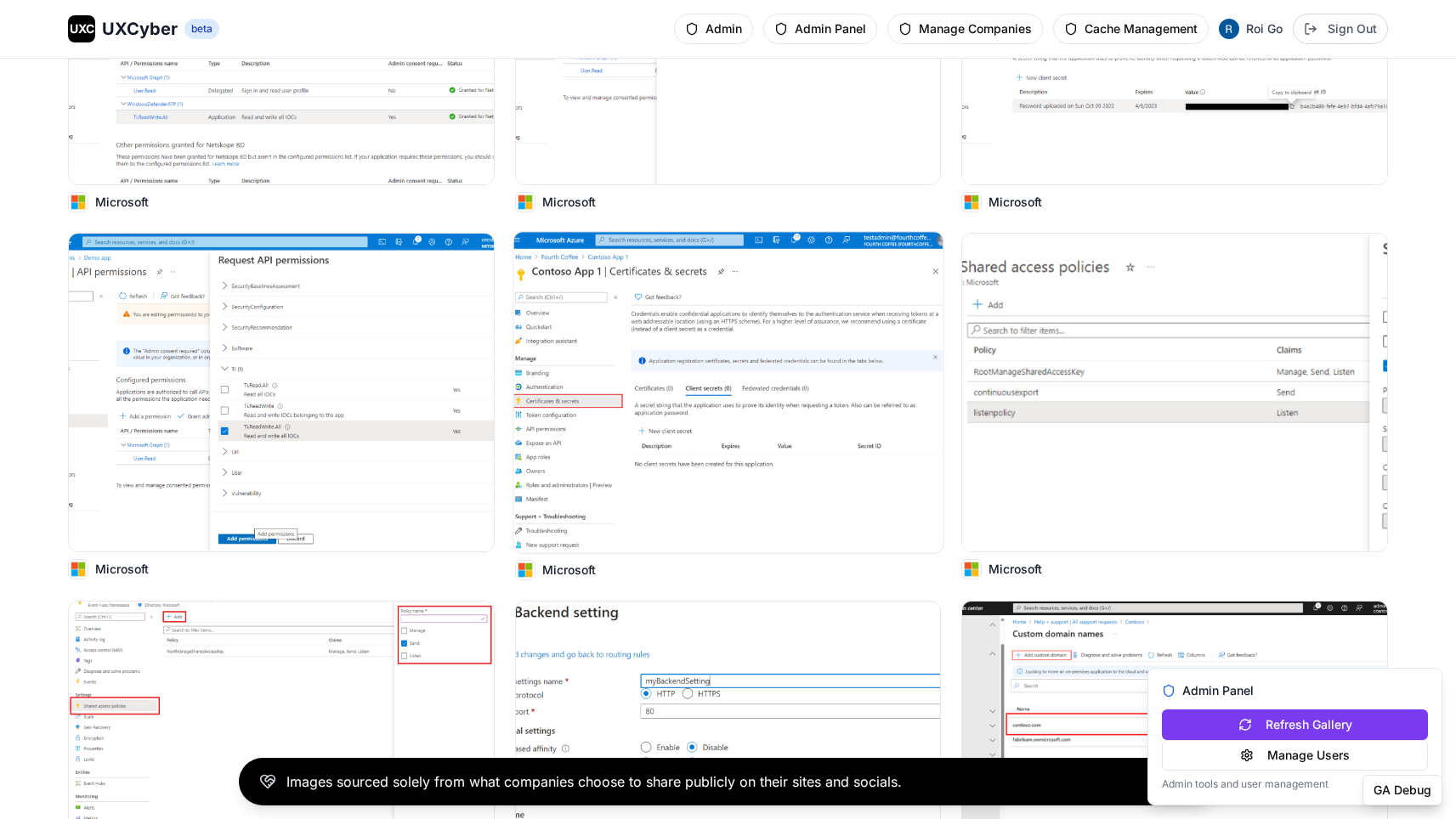
click at [881, 381] on img at bounding box center [728, 393] width 429 height 321
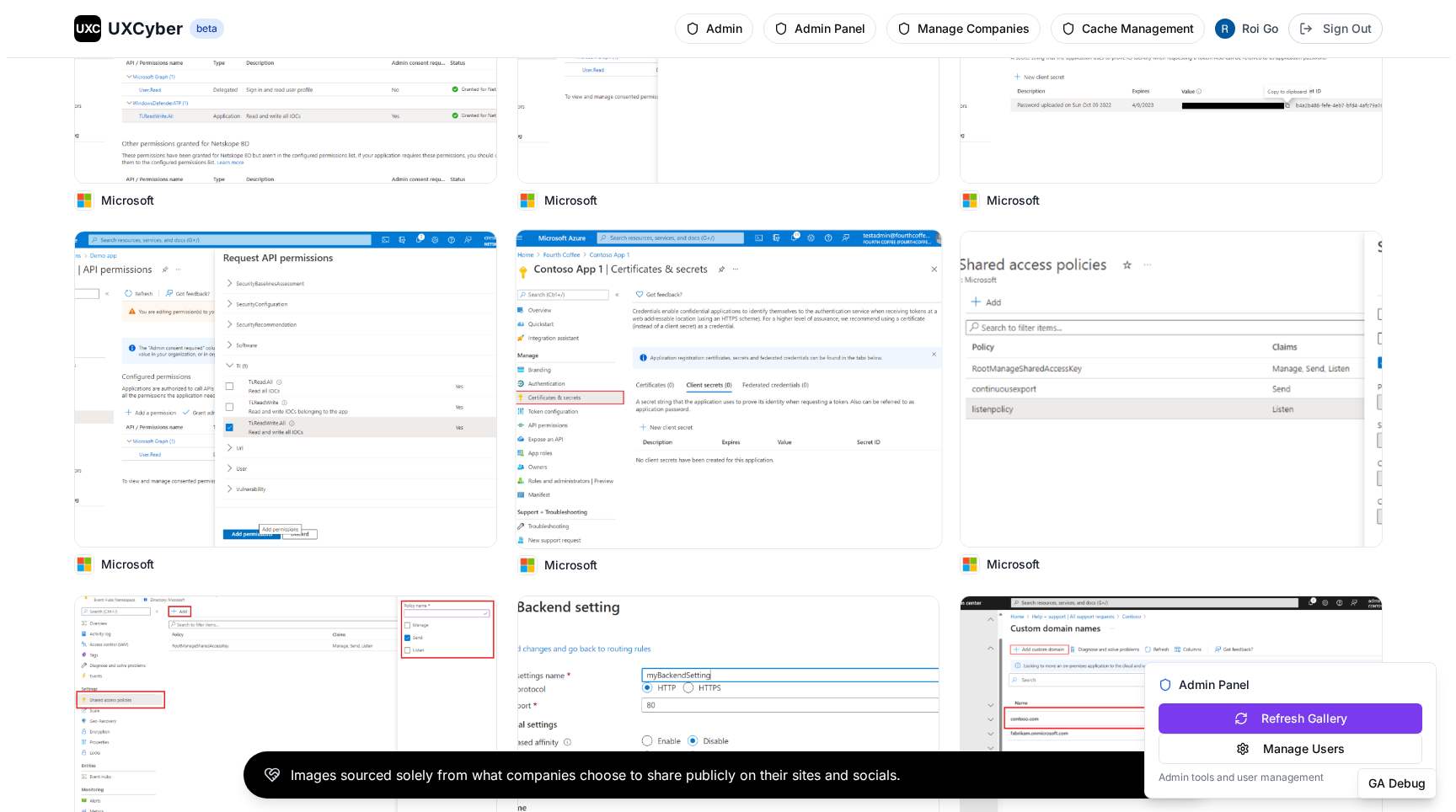
scroll to position [5069, 0]
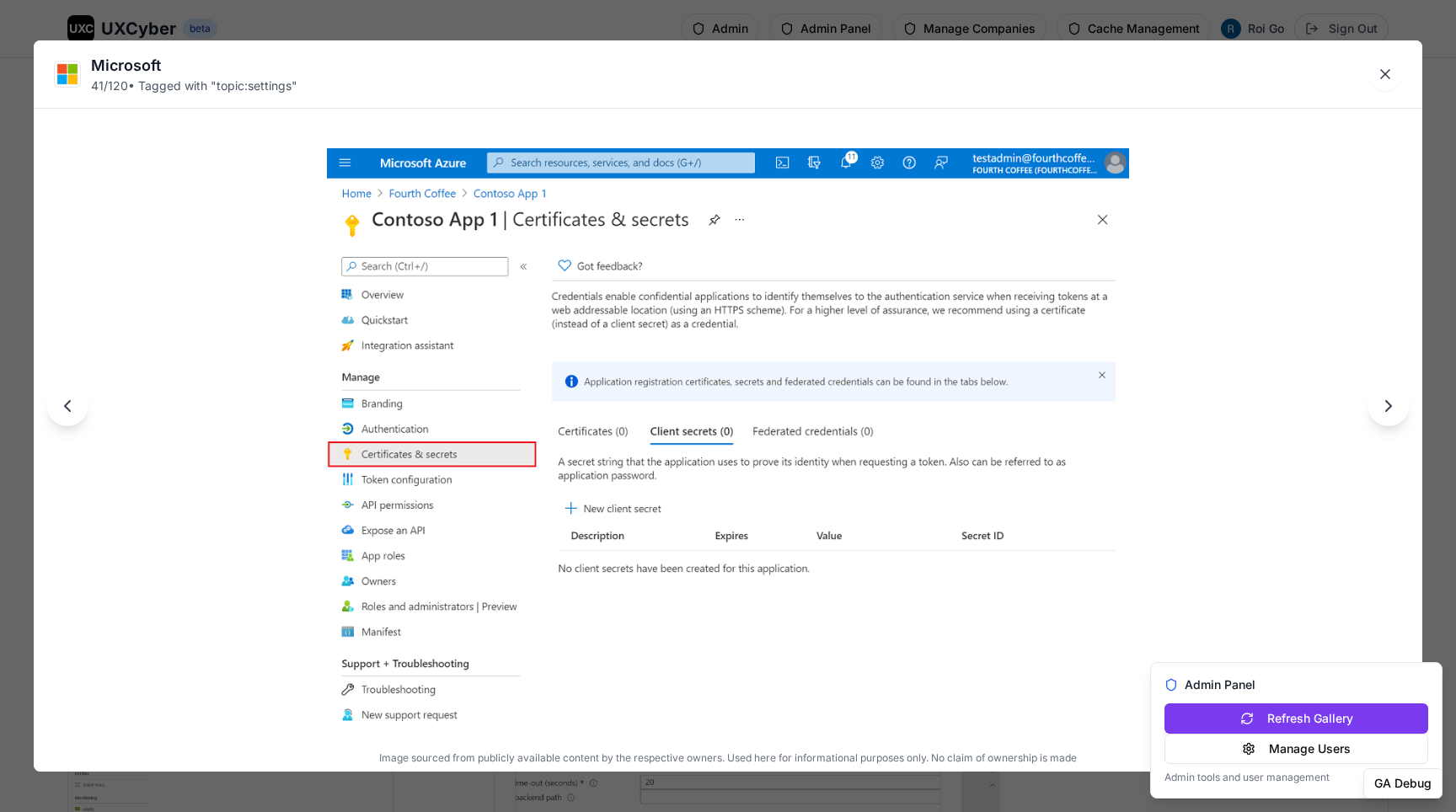
click at [738, 17] on div "Microsoft 41 / 120 • Tagged with " topic:settings " Image sourced from publicly…" at bounding box center [728, 406] width 1456 height 812
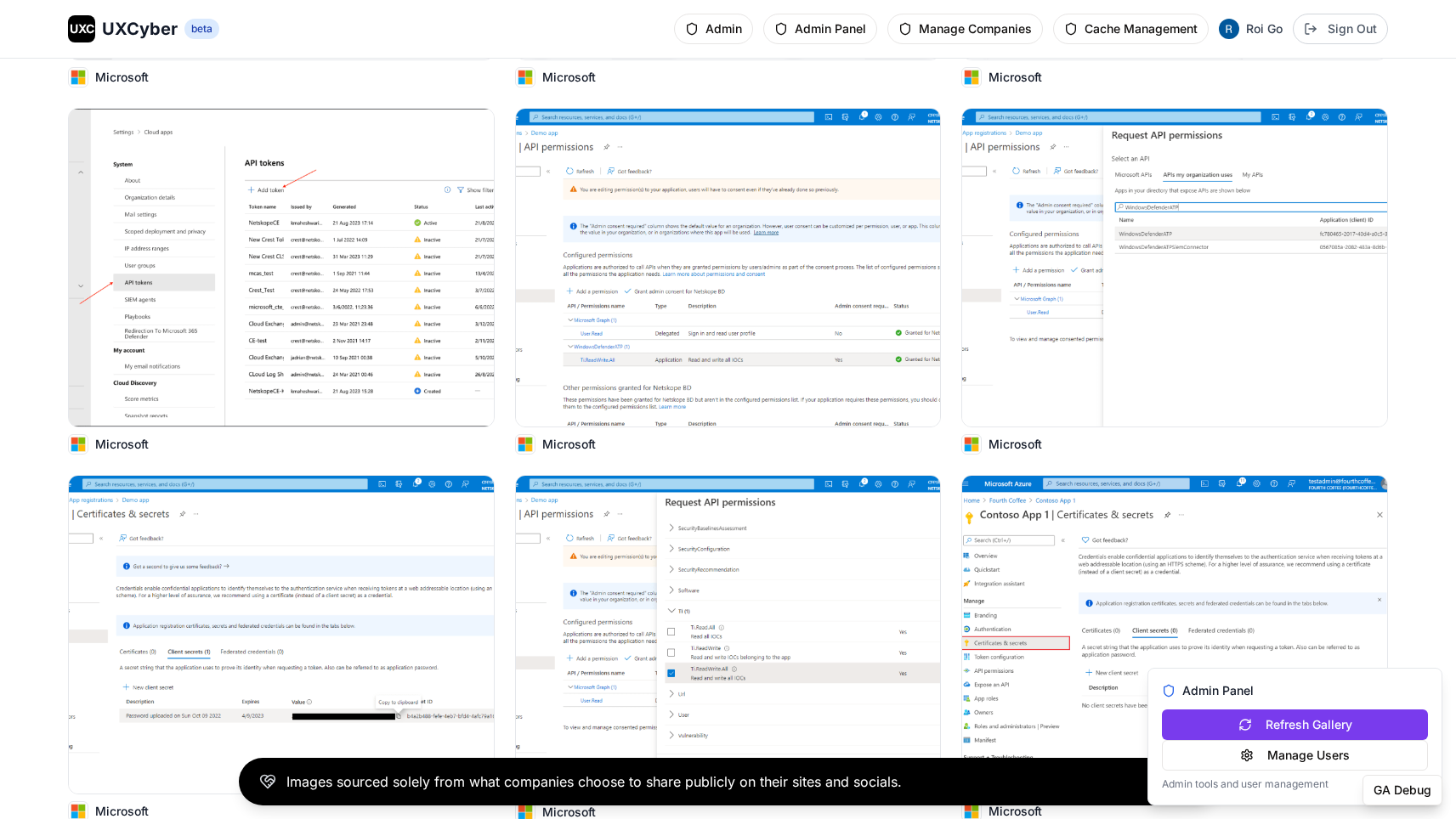
scroll to position [6274, 0]
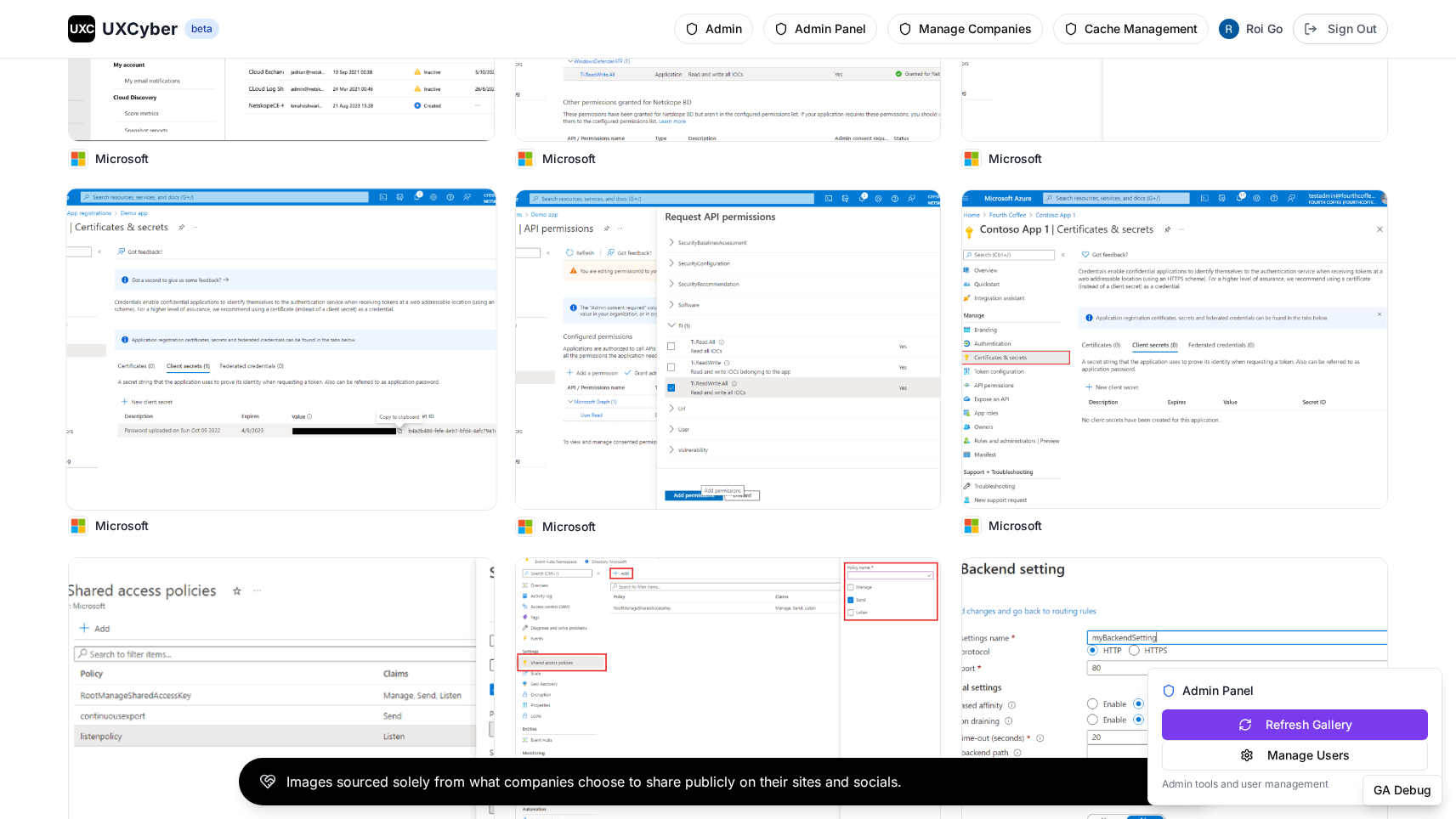
click at [334, 273] on img at bounding box center [282, 349] width 429 height 321
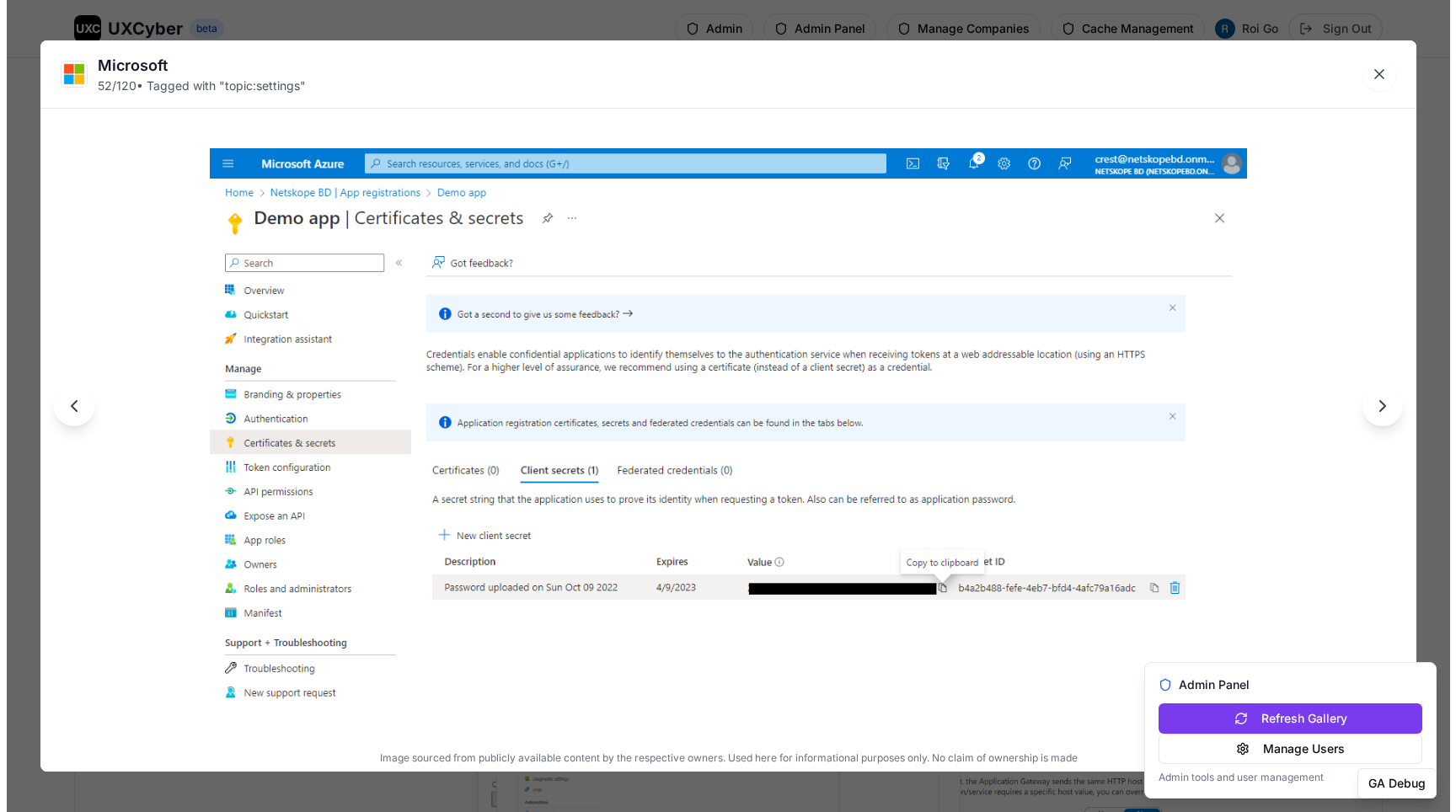
scroll to position [6581, 0]
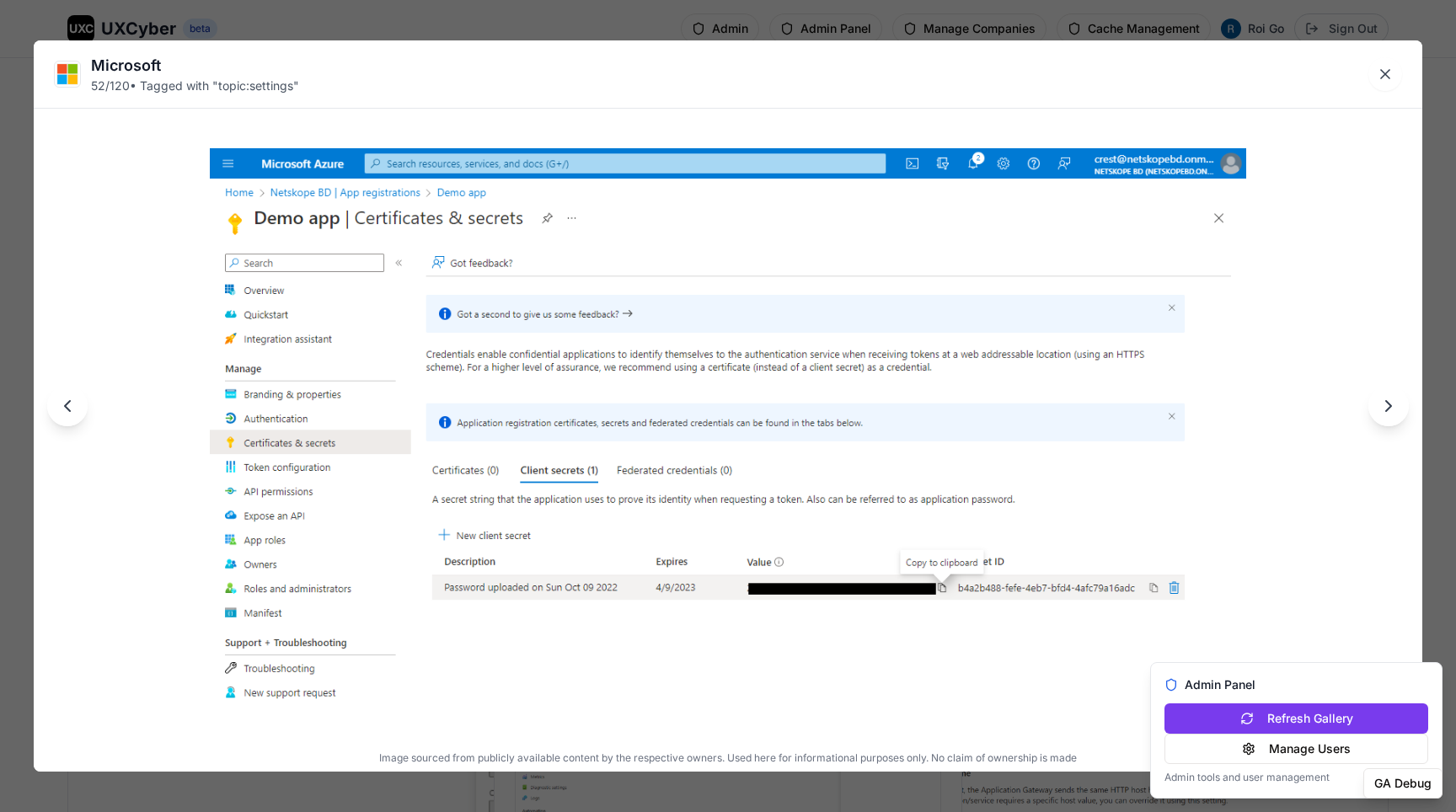
click at [616, 18] on div "Microsoft 52 / 120 • Tagged with " topic:settings " Image sourced from publicly…" at bounding box center [728, 406] width 1456 height 812
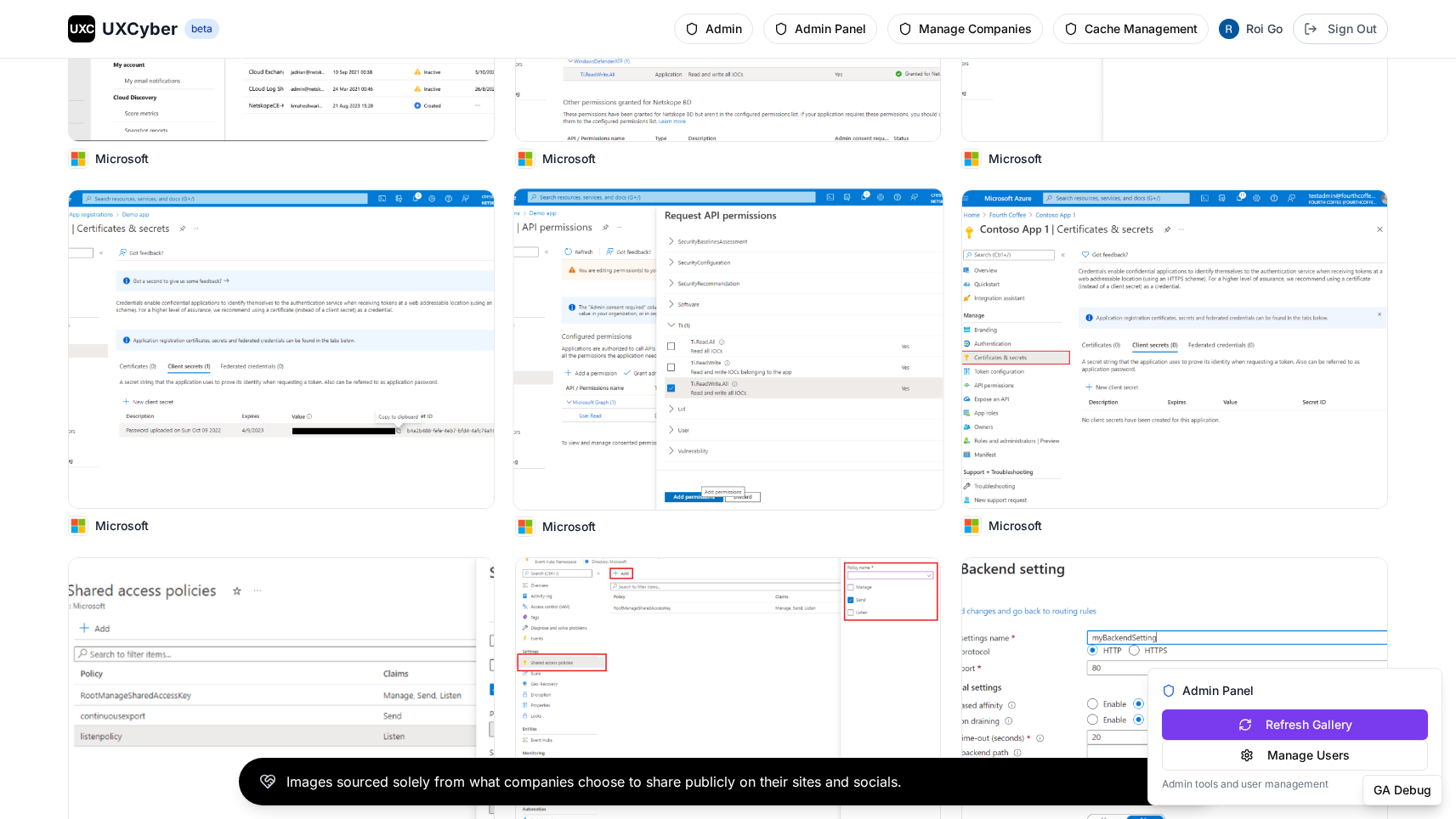
scroll to position [7156, 0]
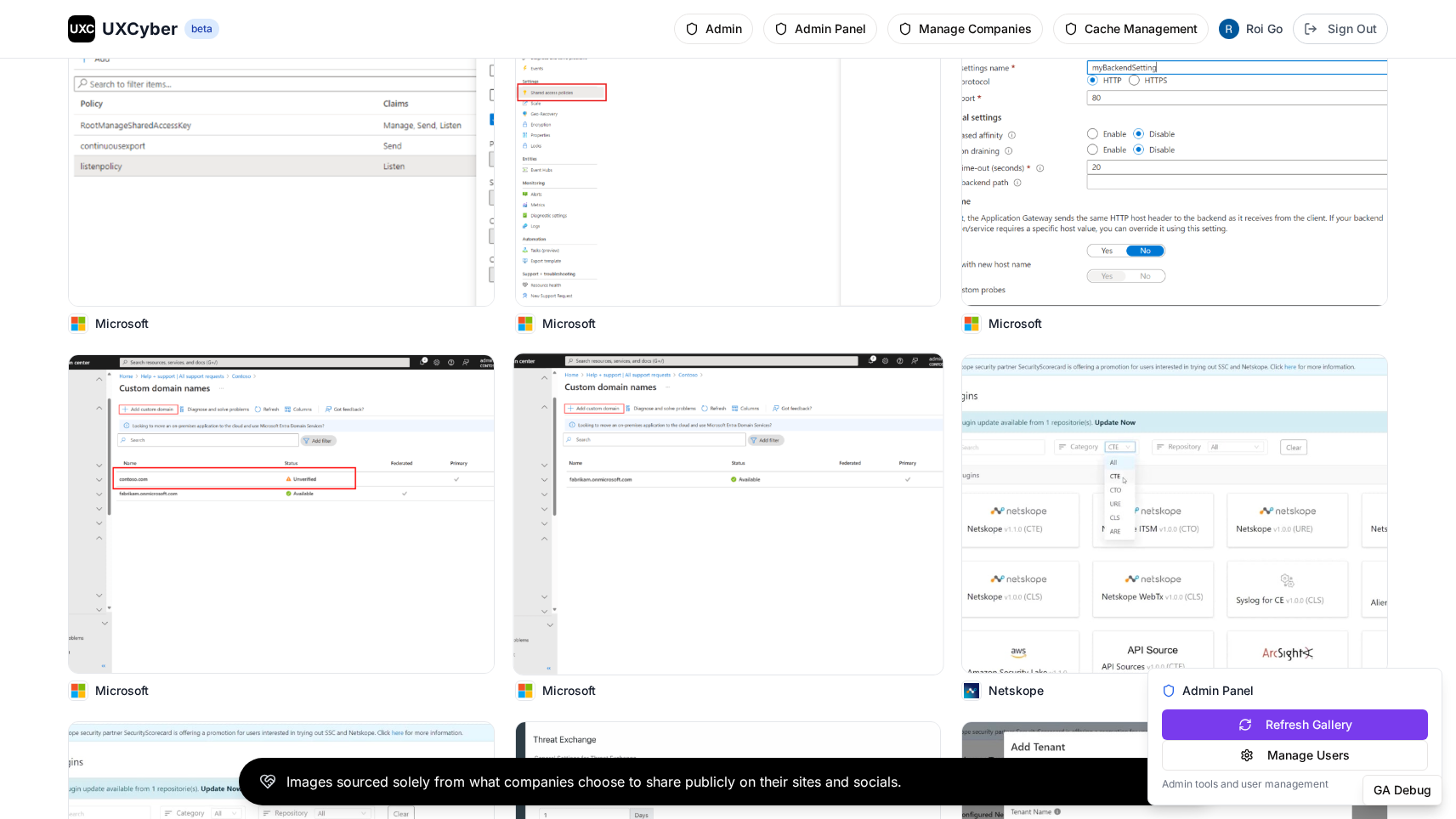
click at [673, 410] on img at bounding box center [728, 514] width 429 height 321
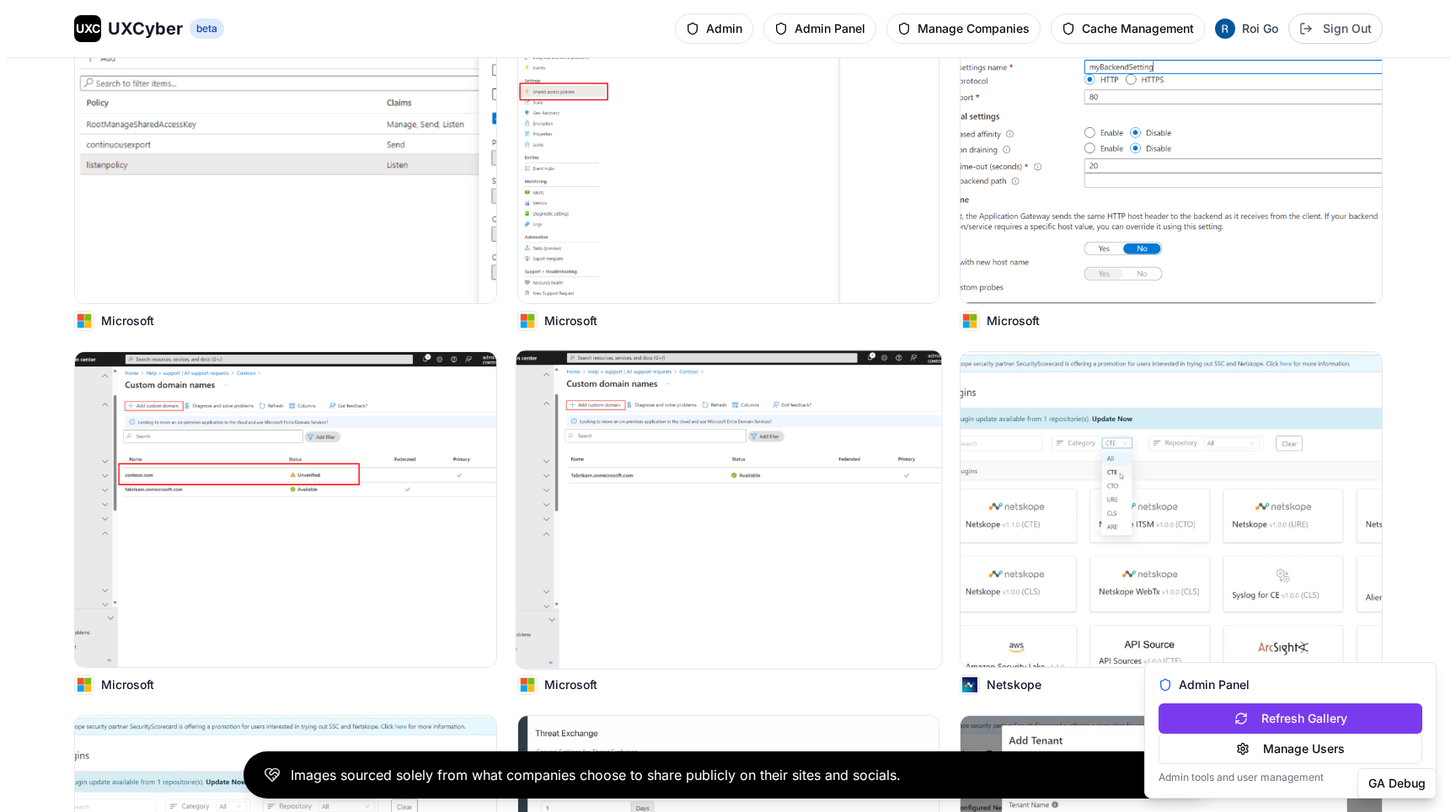
scroll to position [7152, 0]
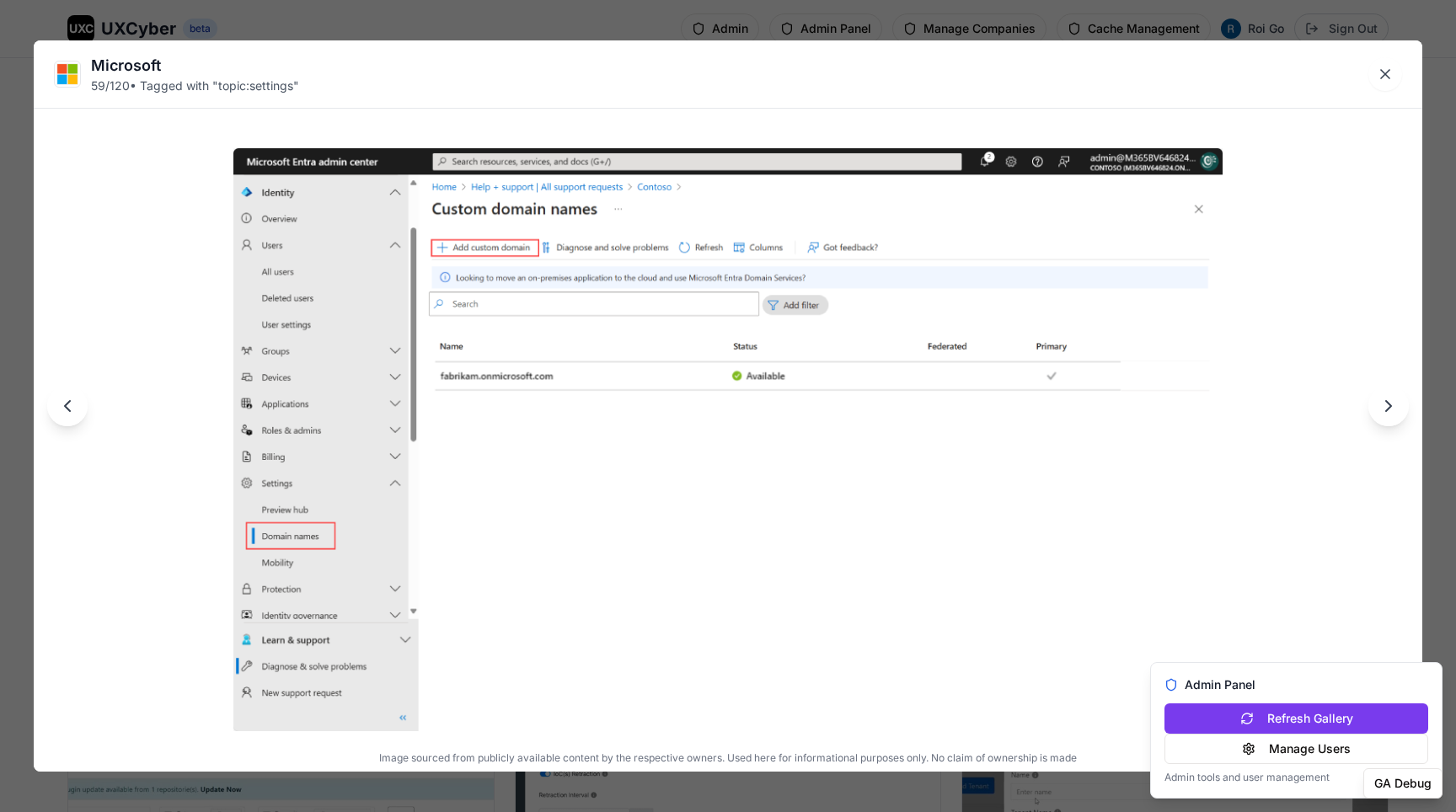
click at [746, 21] on div "Microsoft 59 / 120 • Tagged with " topic:settings " Image sourced from publicly…" at bounding box center [728, 406] width 1456 height 812
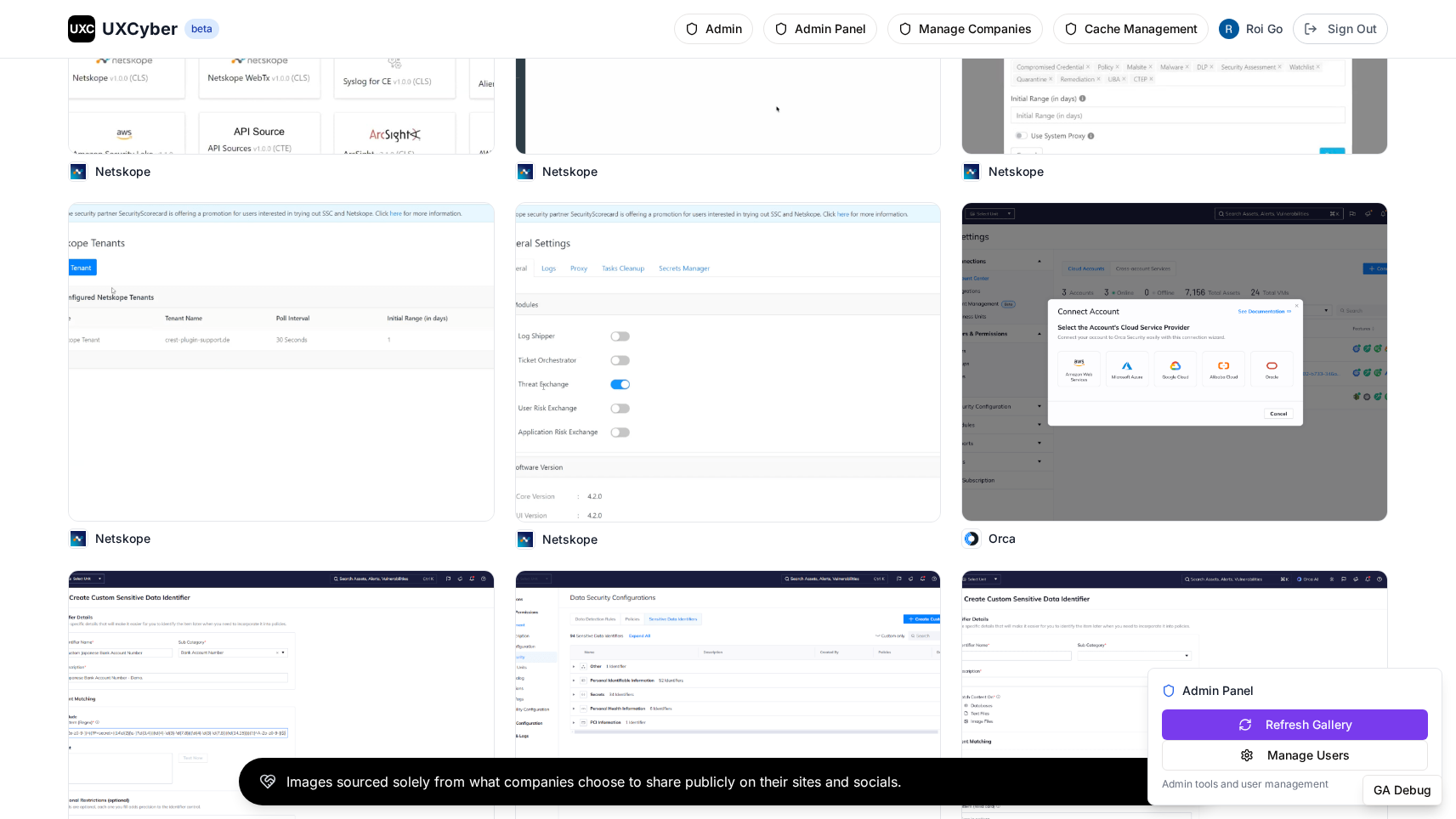
scroll to position [8403, 0]
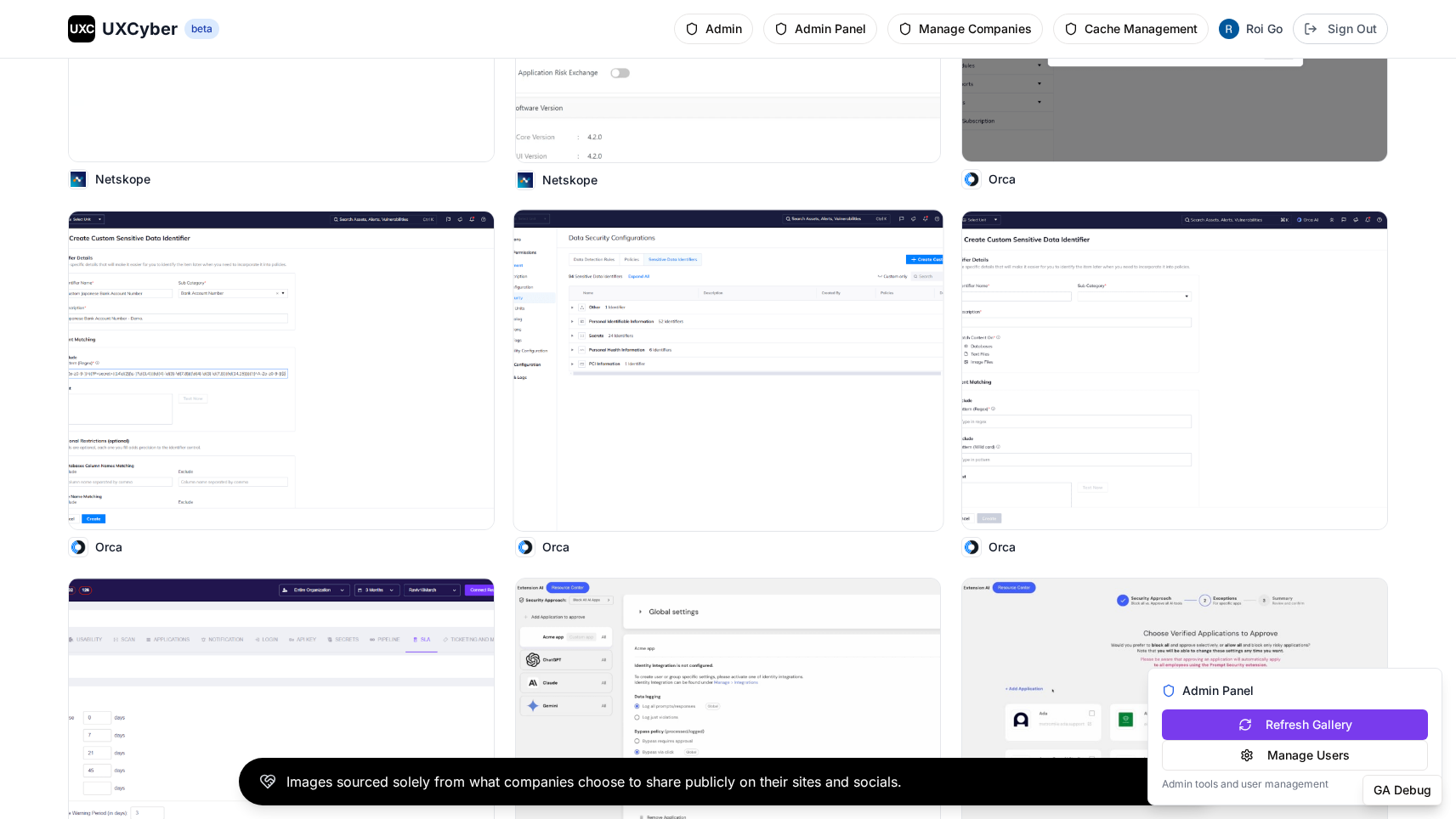
click at [721, 279] on img at bounding box center [728, 371] width 429 height 321
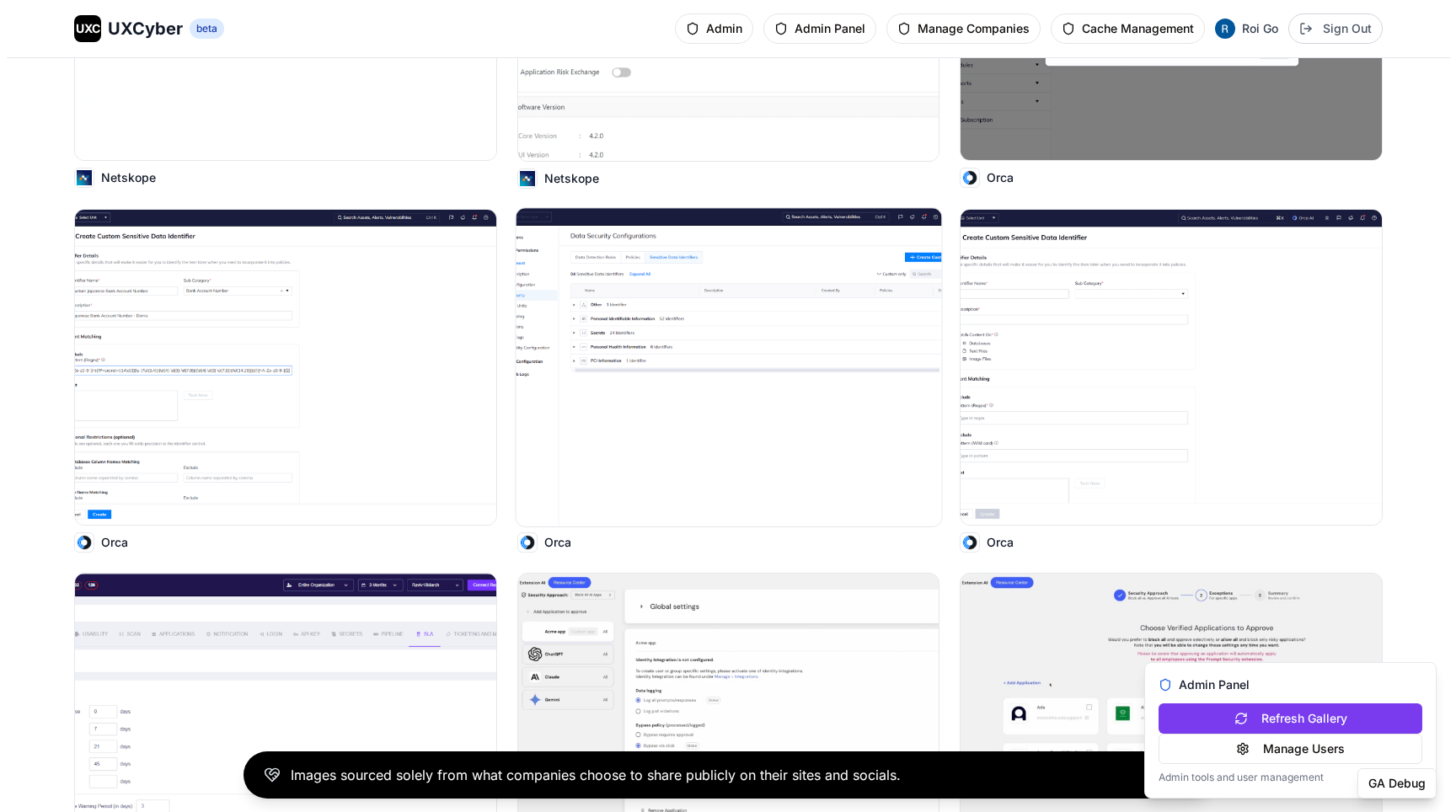
scroll to position [8397, 0]
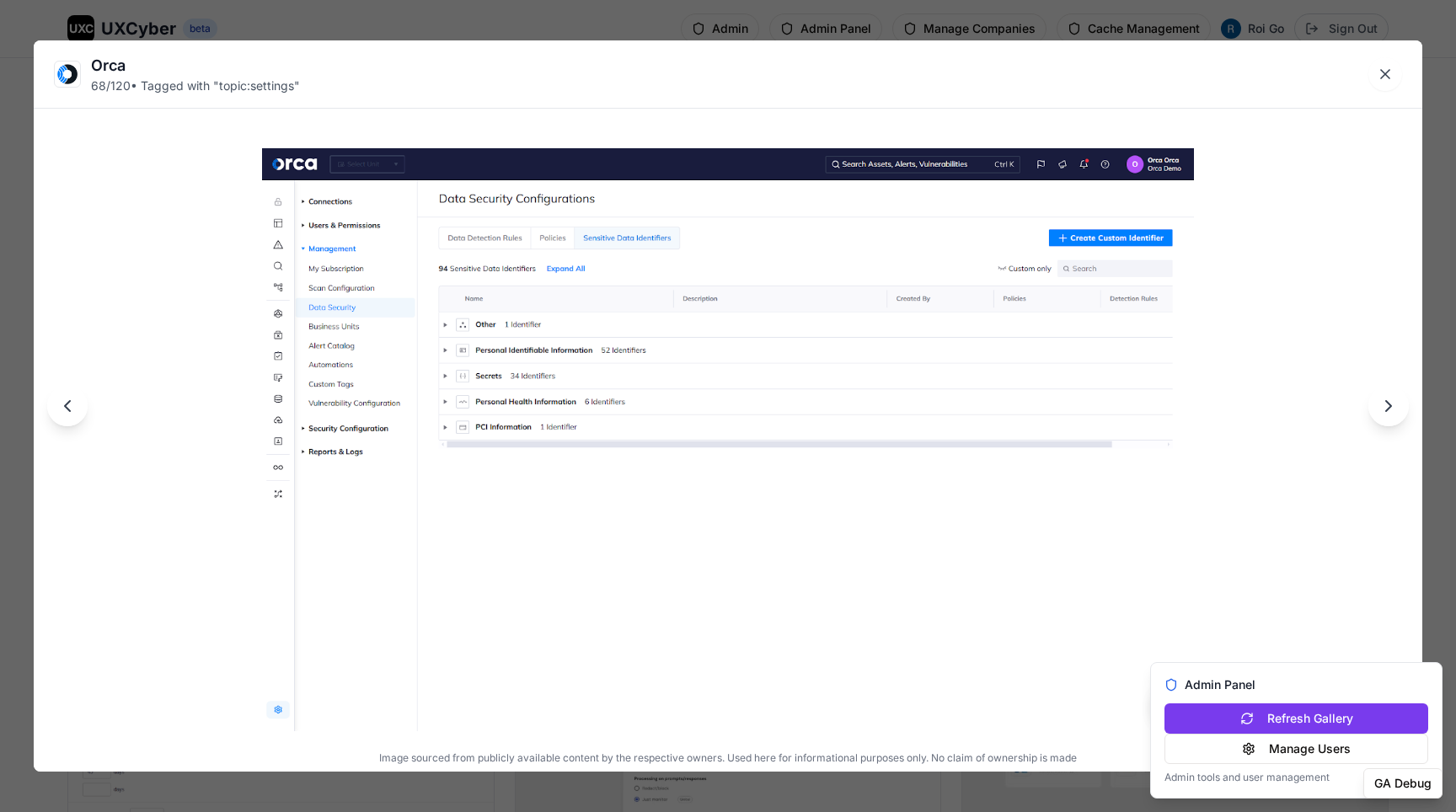
click at [681, 22] on div "Orca 68 / 120 • Tagged with " topic:settings " Image sourced from publicly avai…" at bounding box center [728, 406] width 1456 height 812
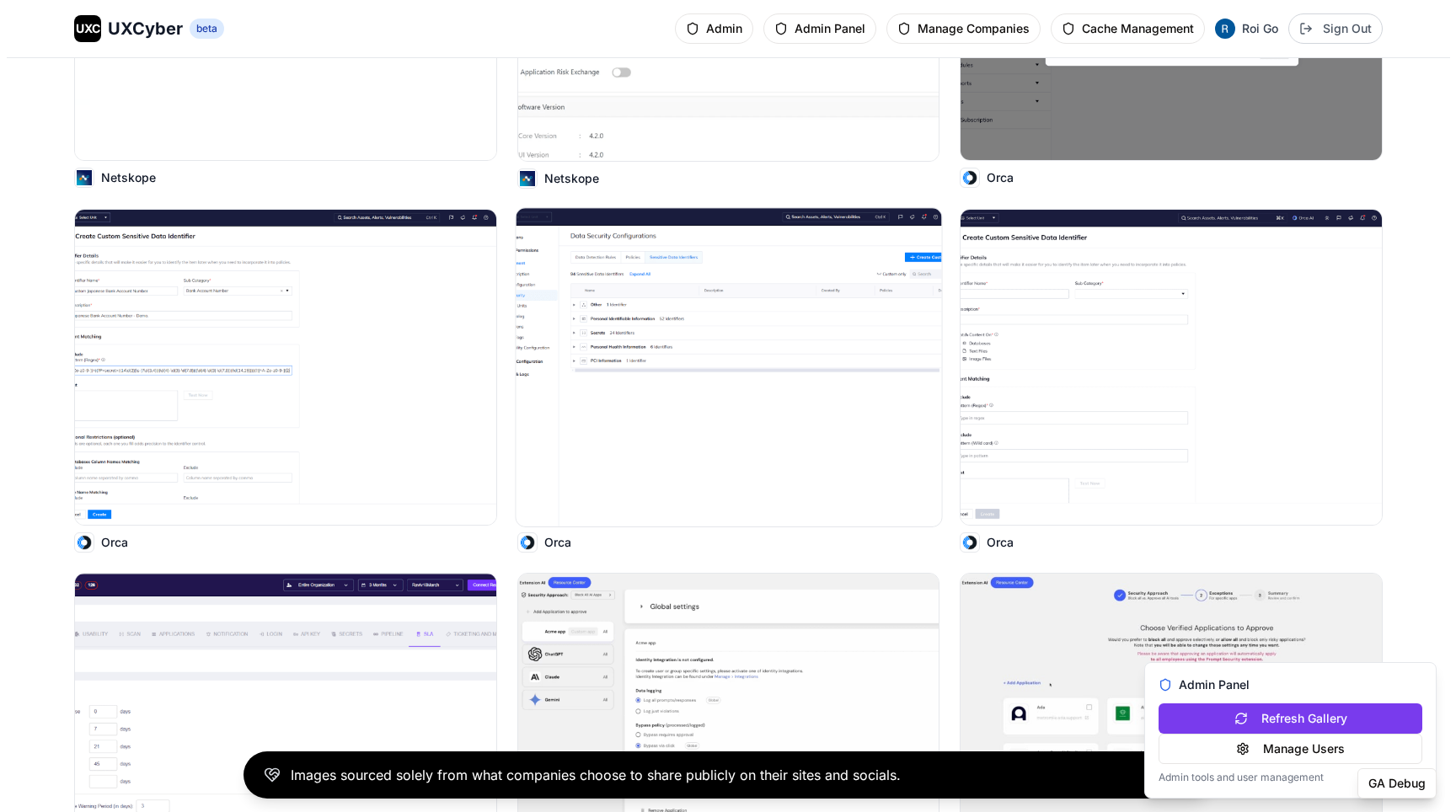
scroll to position [8904, 0]
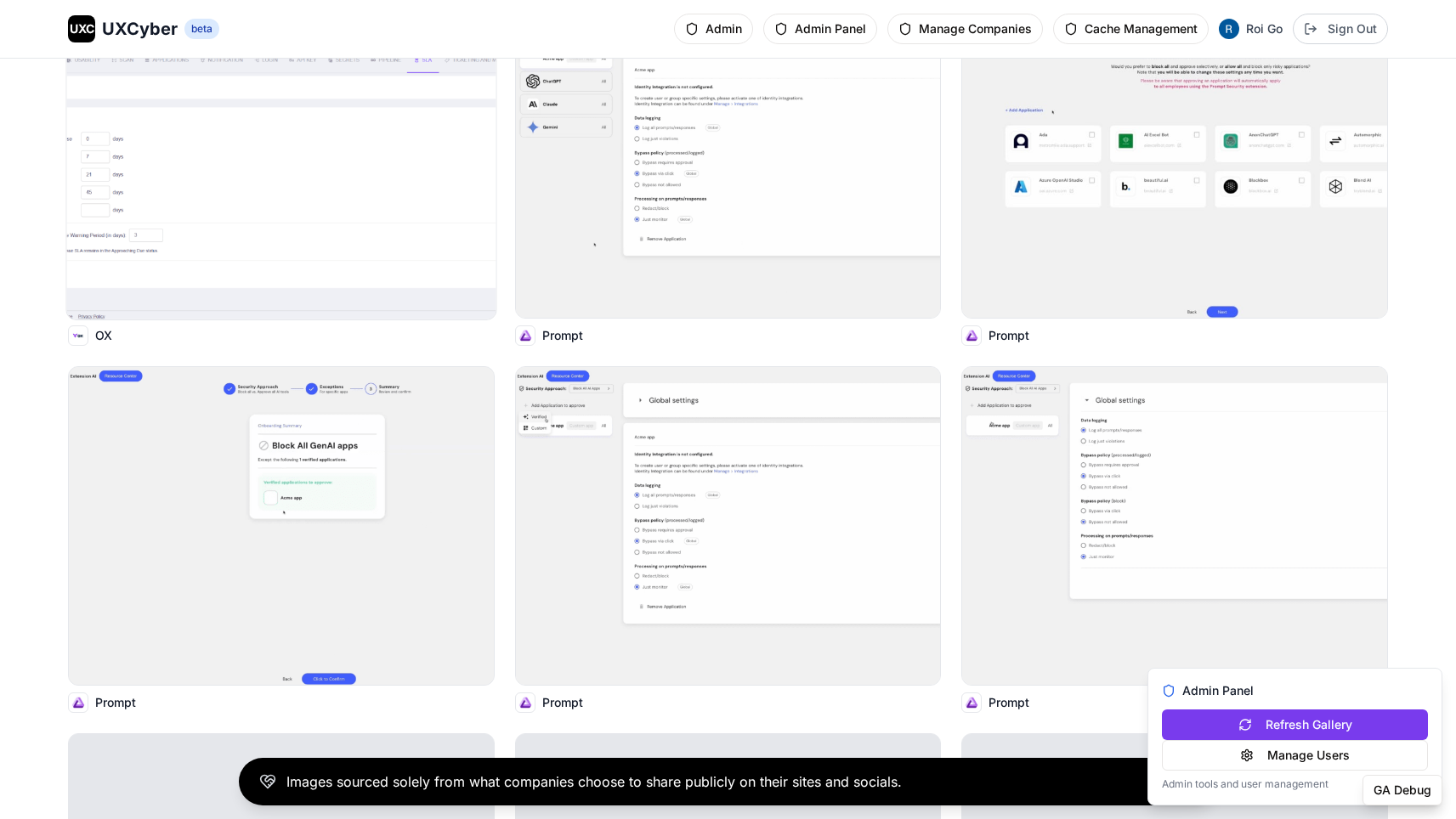
click at [390, 160] on img at bounding box center [282, 159] width 429 height 321
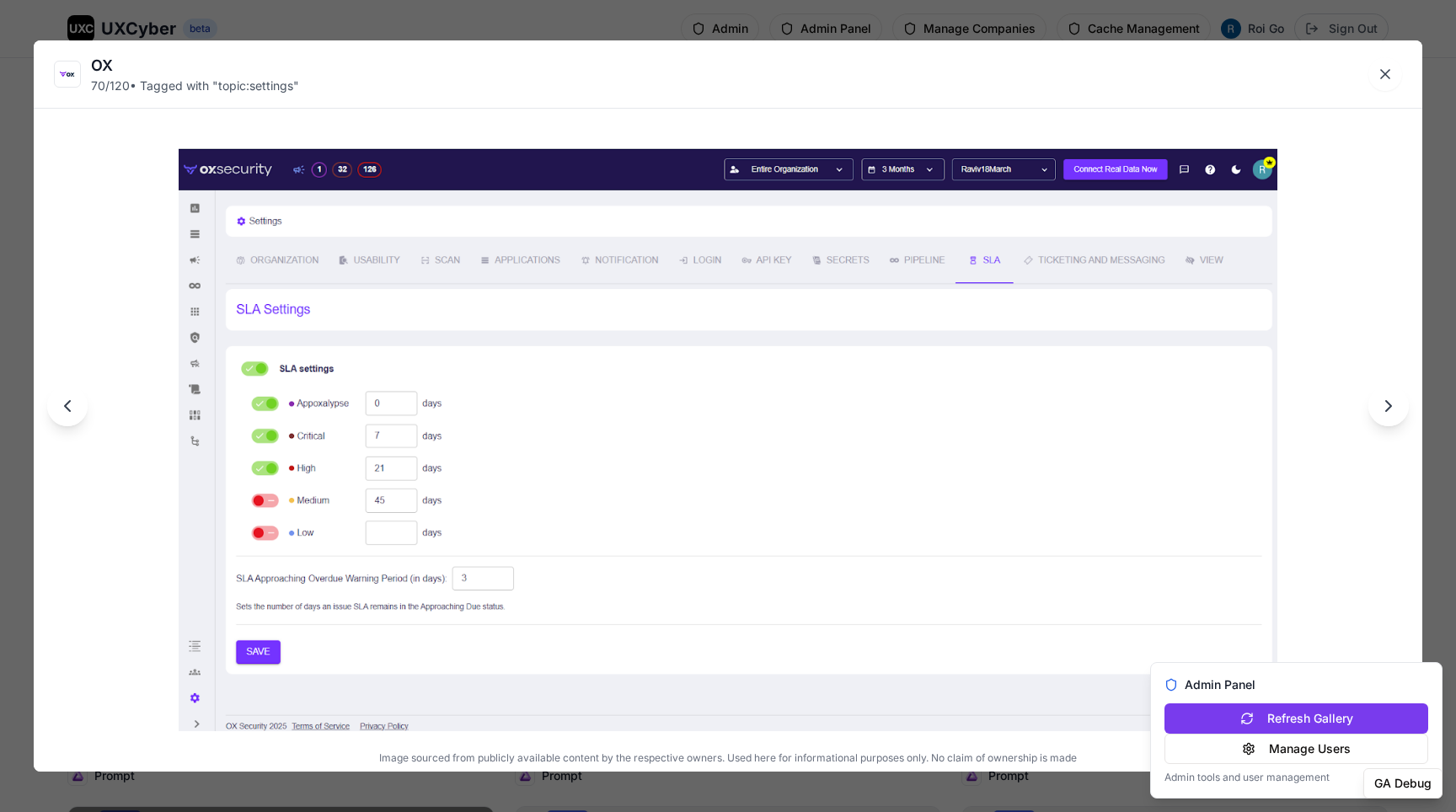
click at [630, 24] on div "OX 70 / 120 • Tagged with " topic:settings " Image sourced from publicly availa…" at bounding box center [728, 406] width 1456 height 812
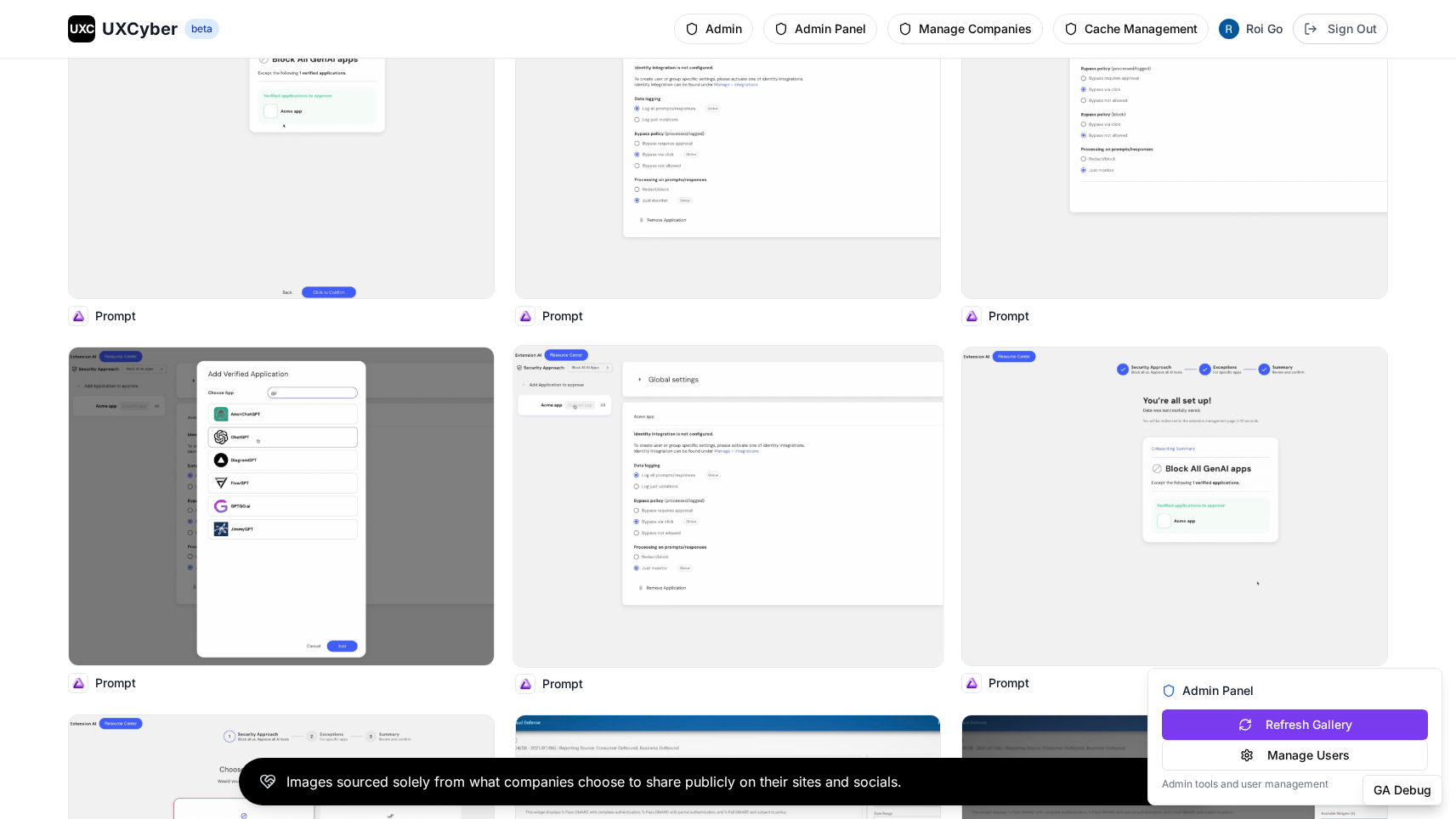
click at [677, 382] on img at bounding box center [728, 506] width 429 height 321
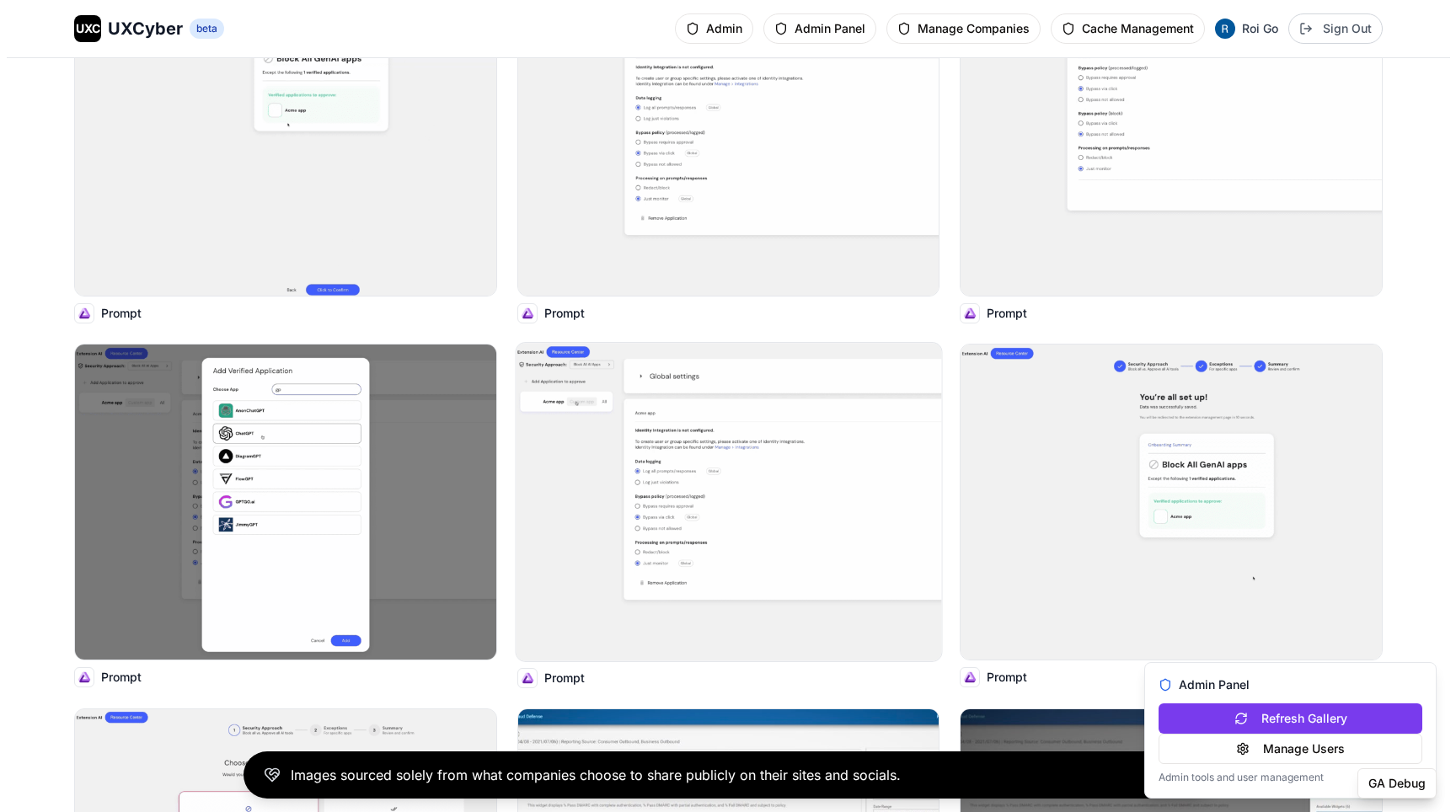
scroll to position [9363, 0]
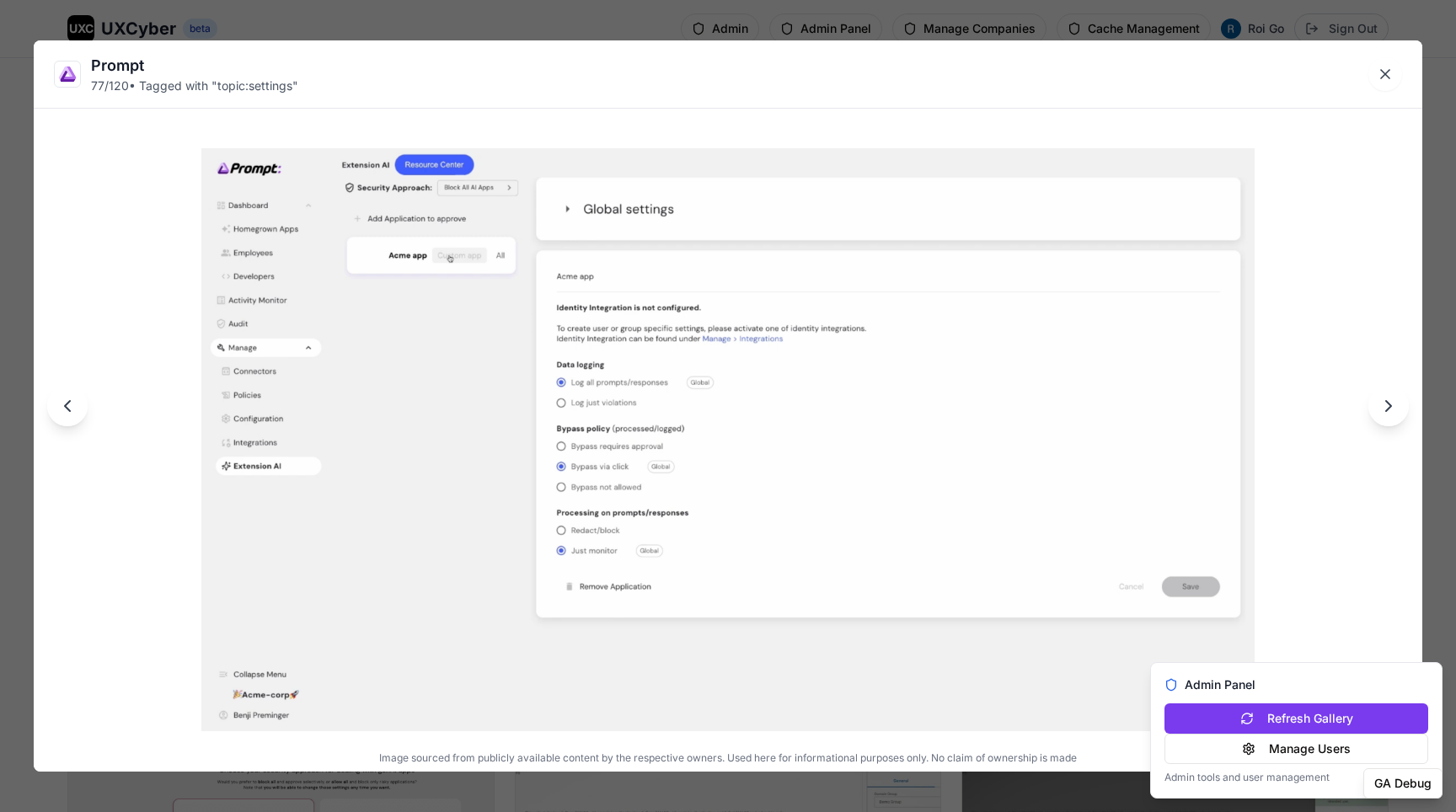
click at [689, 19] on div "Prompt 77 / 120 • Tagged with " topic:settings " Image sourced from publicly av…" at bounding box center [728, 406] width 1456 height 812
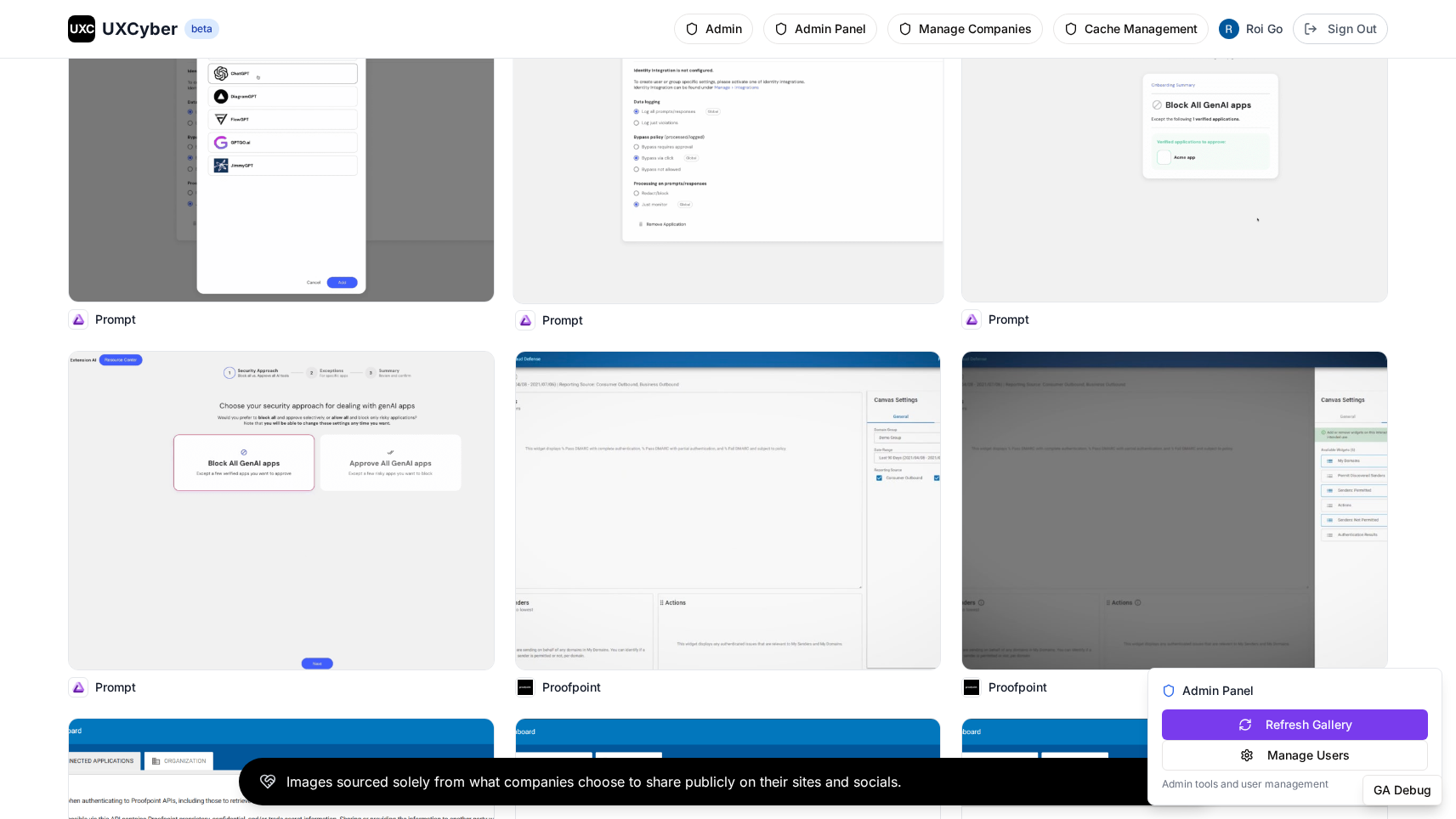
click at [702, 170] on img at bounding box center [728, 142] width 429 height 321
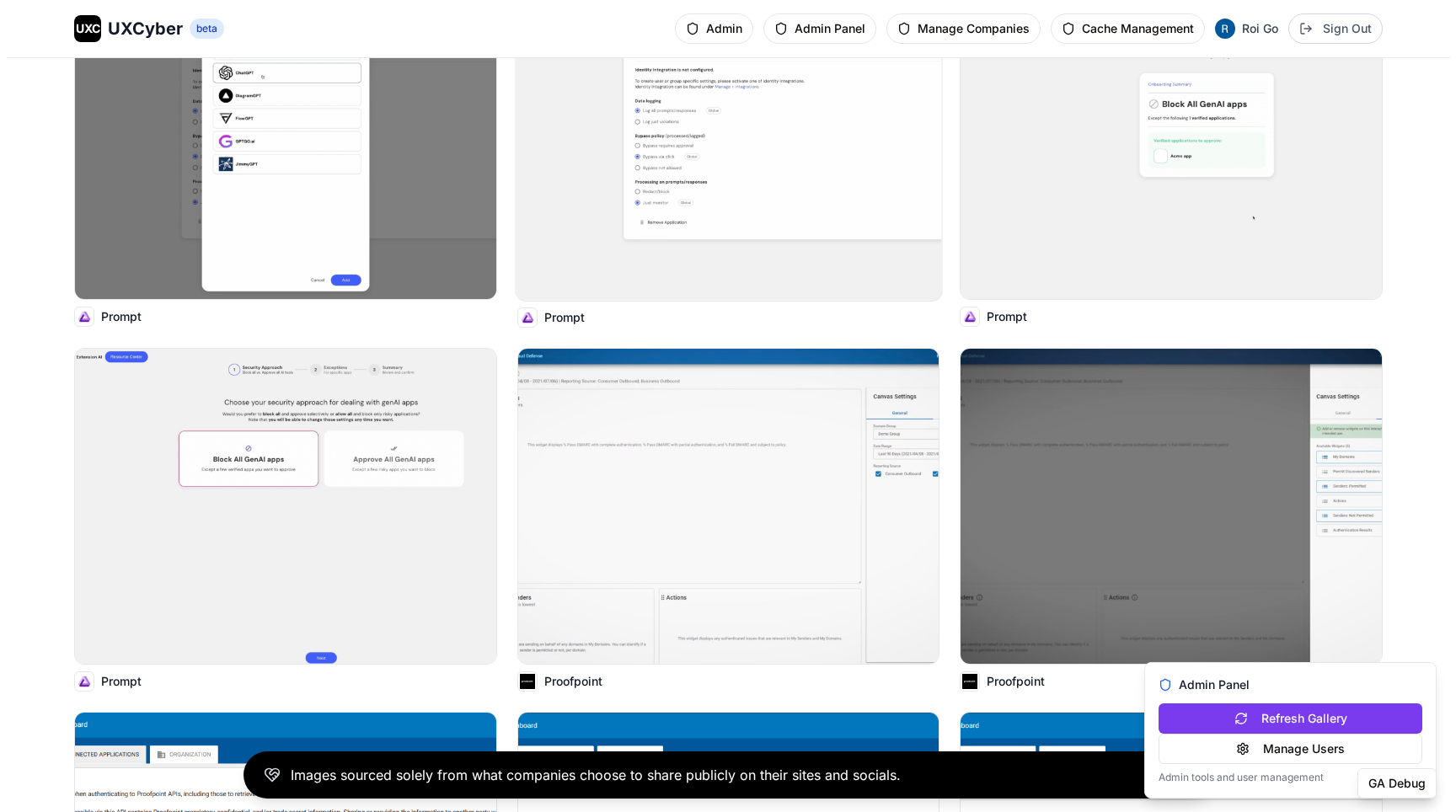
scroll to position [9728, 0]
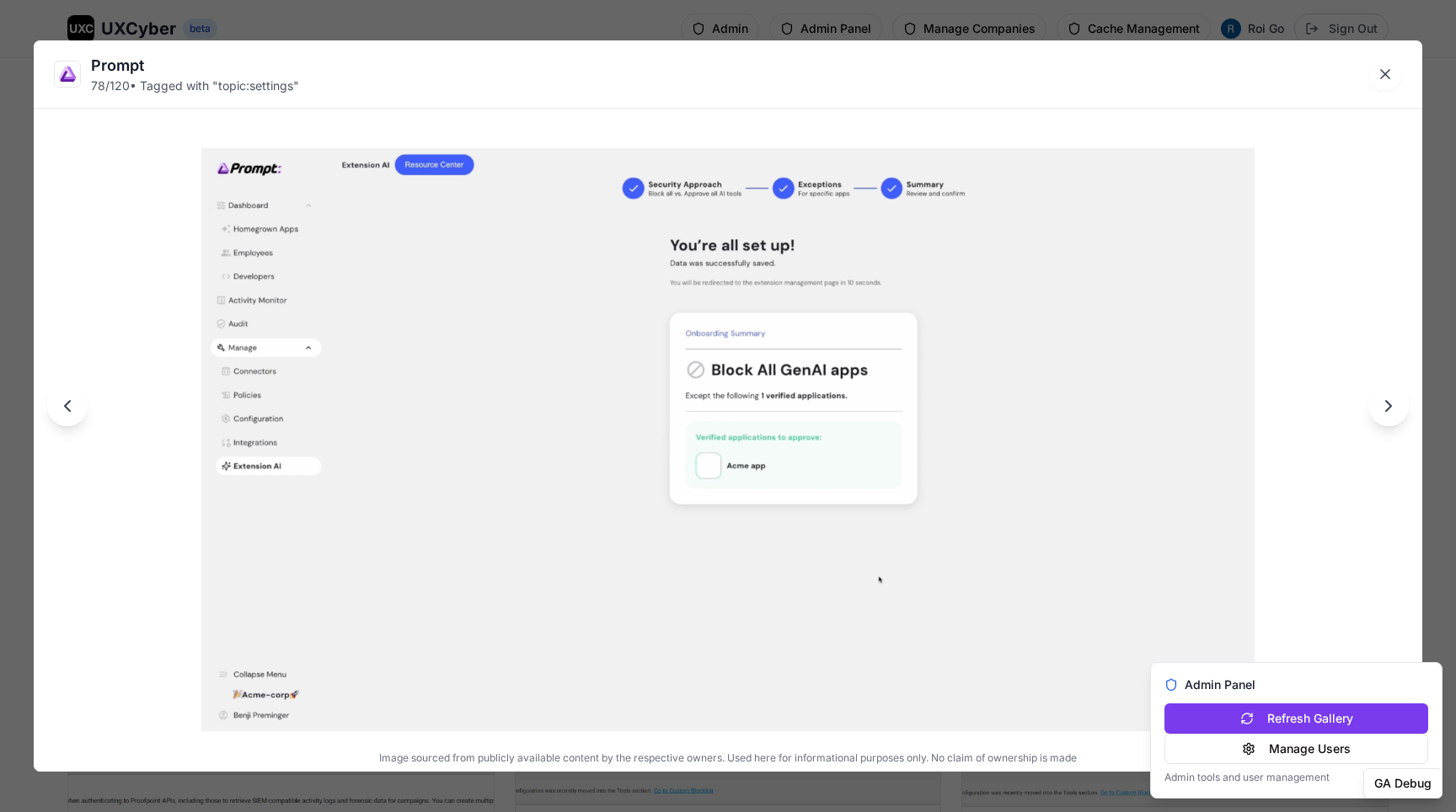
click at [779, 39] on div "Prompt 78 / 120 • Tagged with " topic:settings " Image sourced from publicly av…" at bounding box center [728, 406] width 1456 height 812
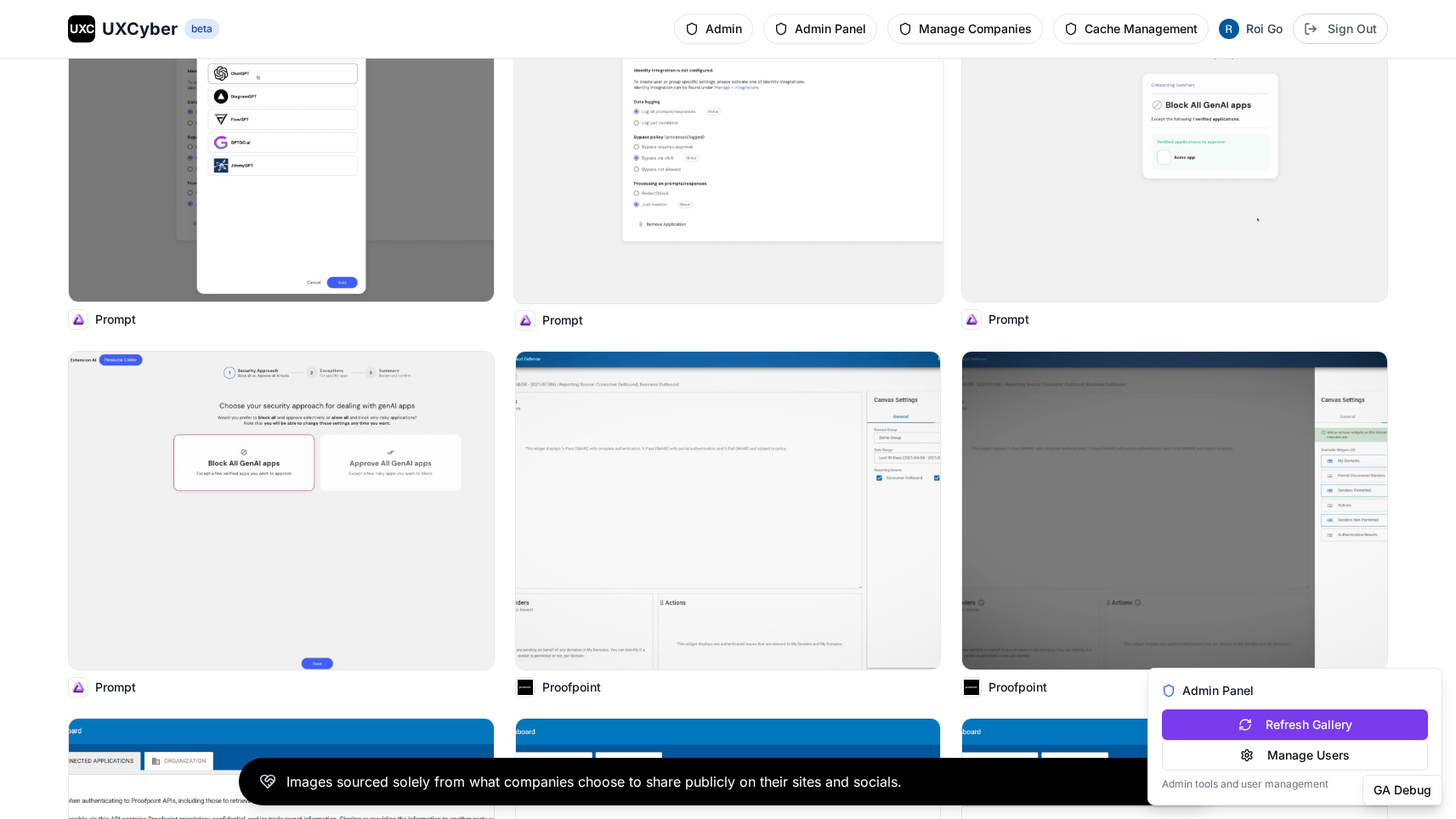
scroll to position [10567, 0]
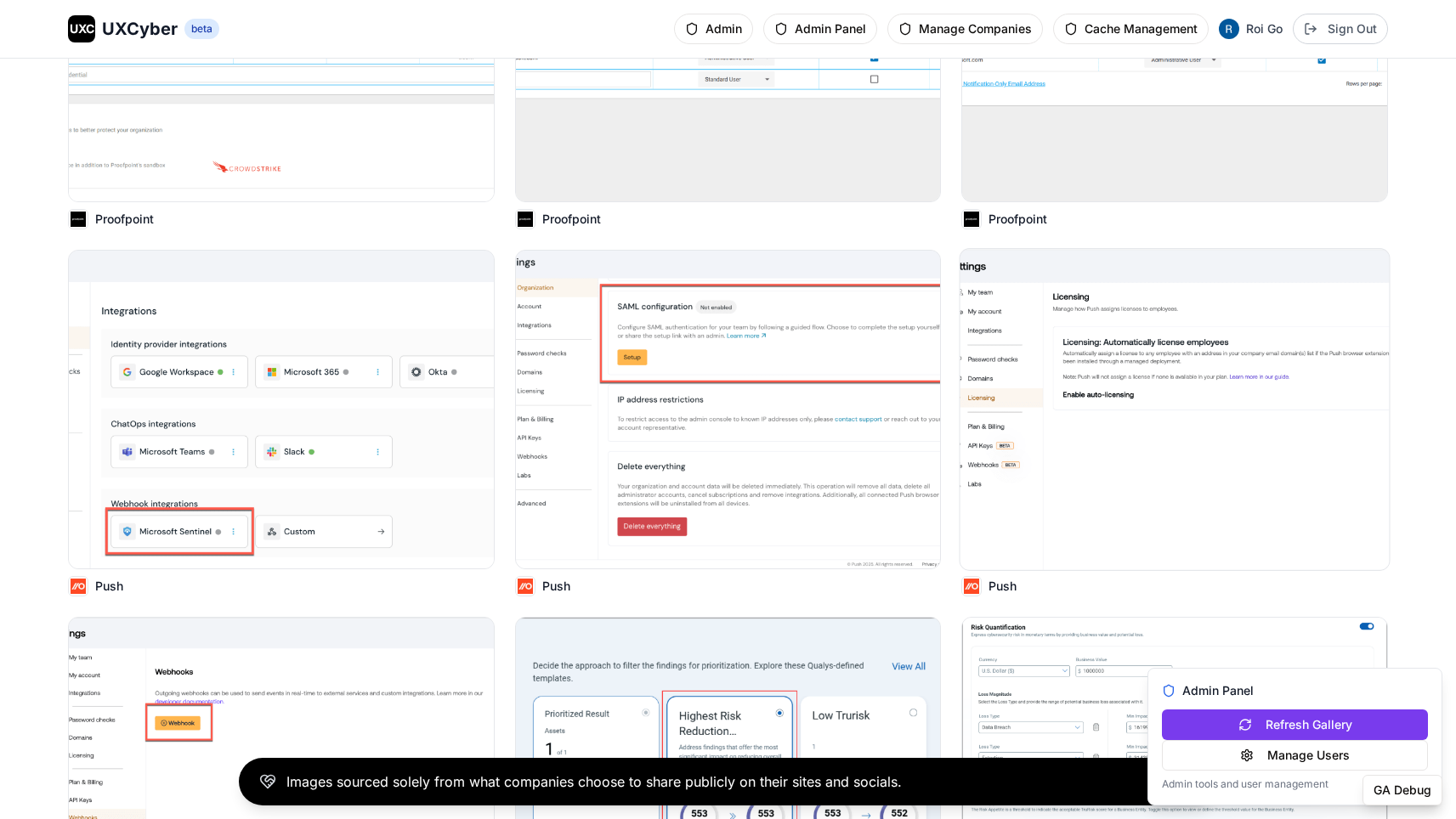
click at [1029, 328] on img at bounding box center [1175, 410] width 429 height 321
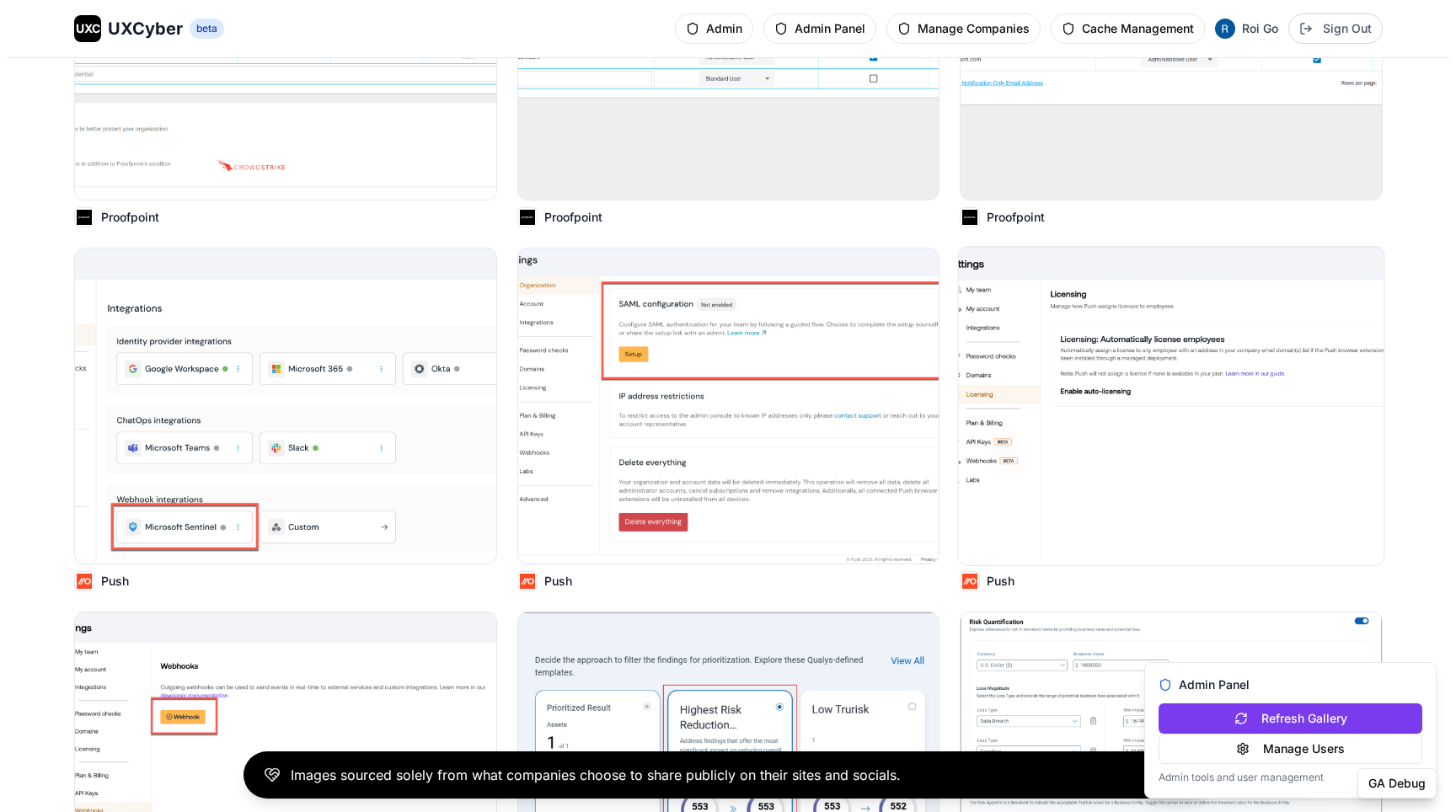
scroll to position [10562, 0]
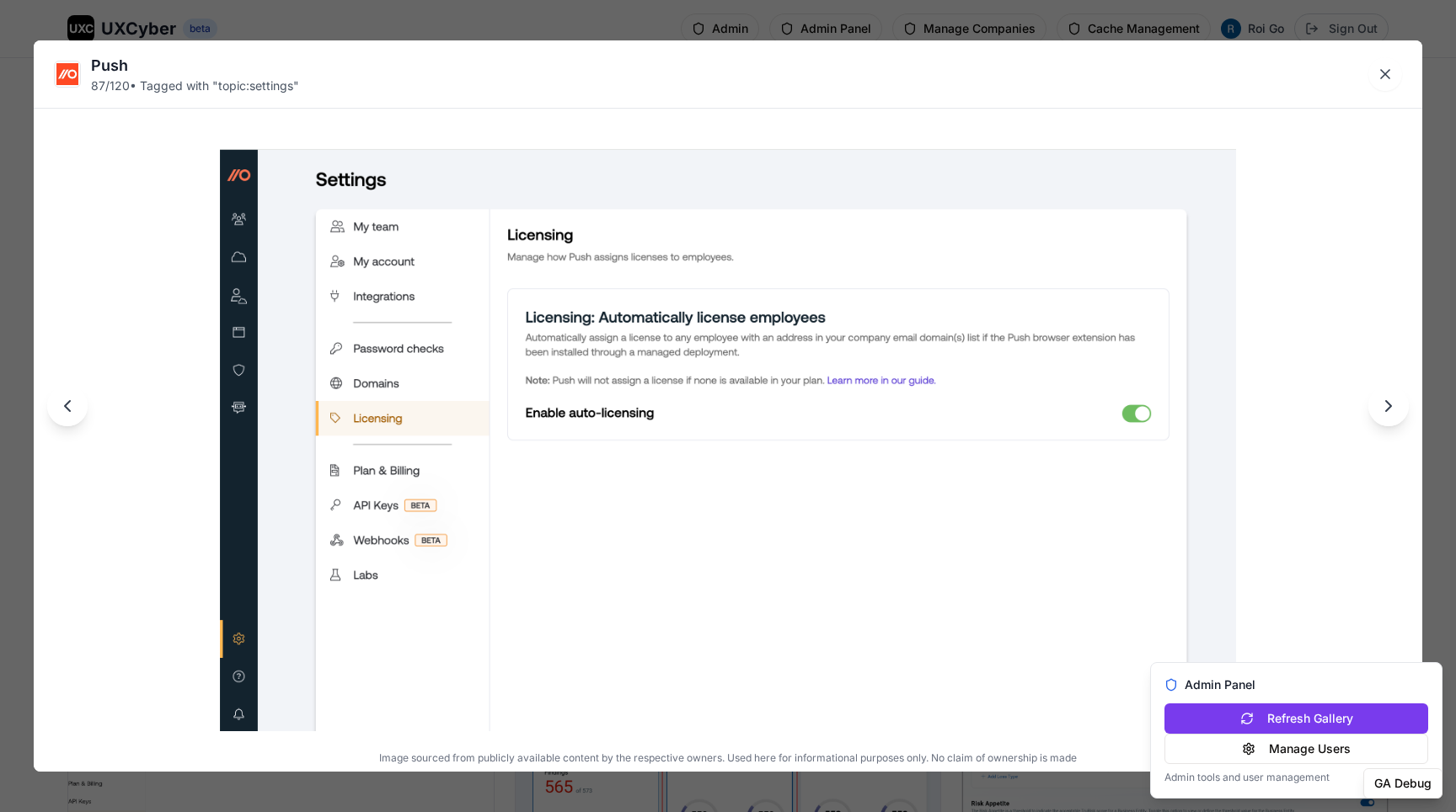
click at [720, 23] on div "Push 87 / 120 • Tagged with " topic:settings " Image sourced from publicly avai…" at bounding box center [728, 406] width 1456 height 812
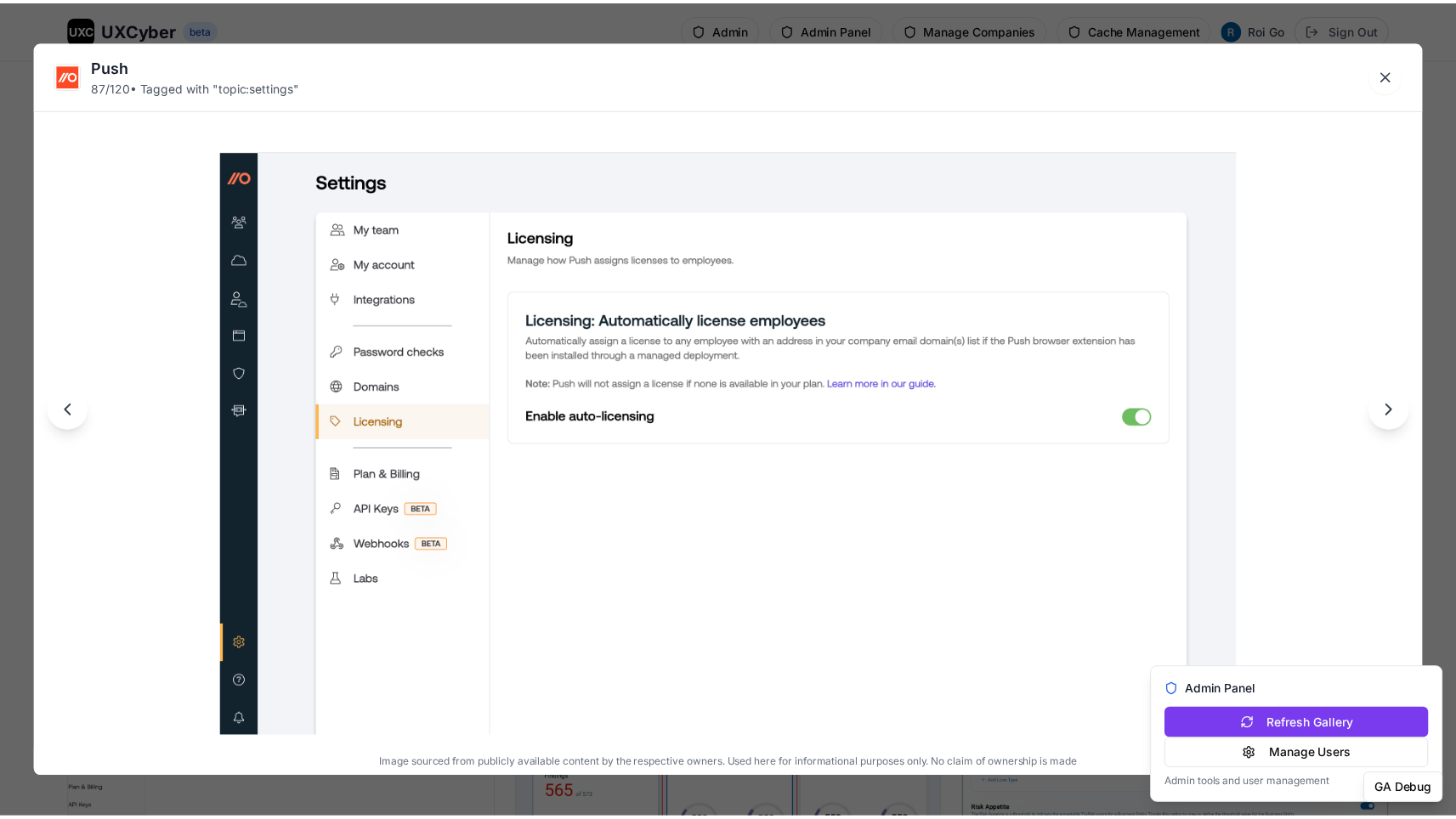
scroll to position [10567, 0]
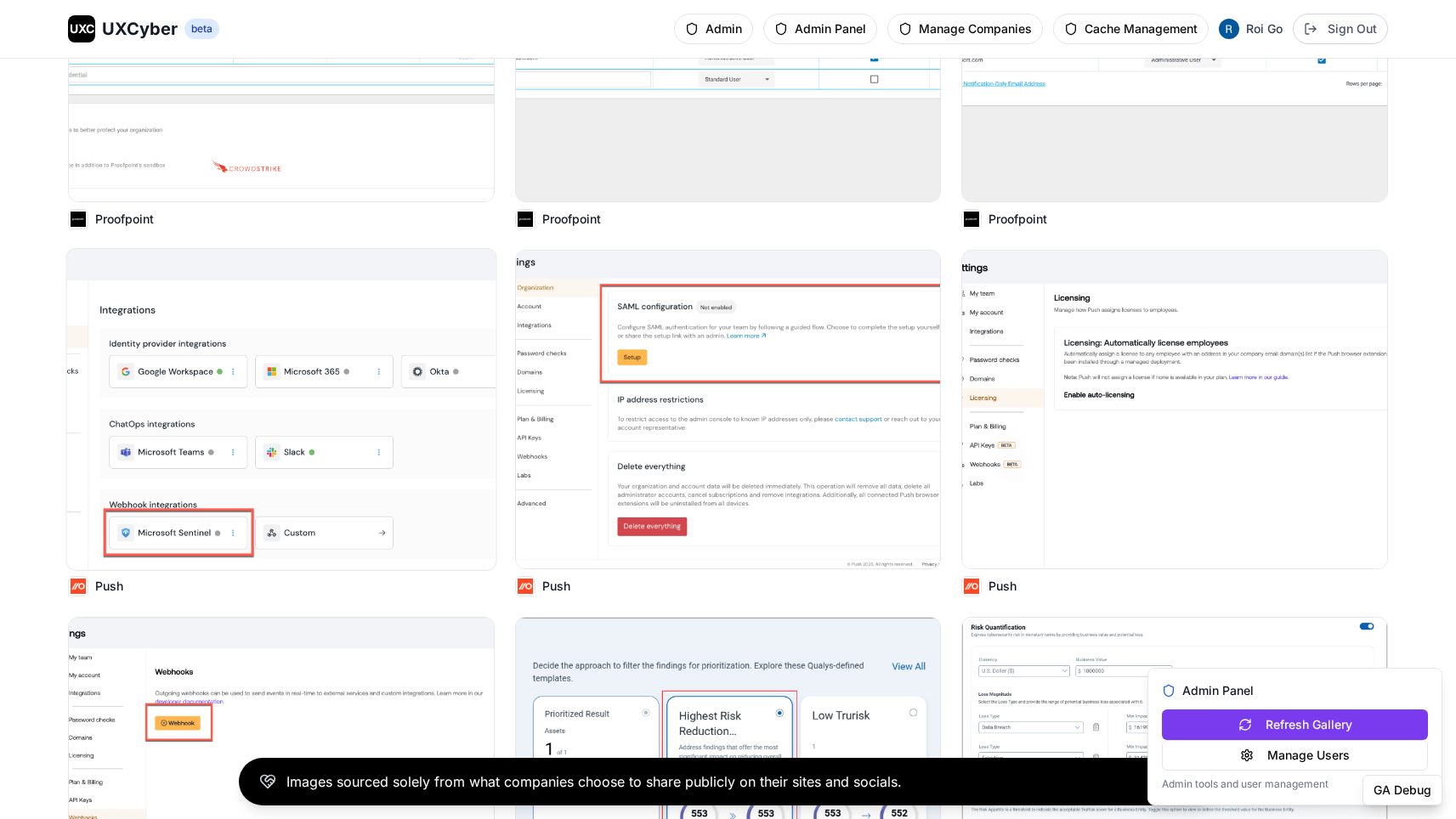
click at [410, 353] on img at bounding box center [282, 410] width 429 height 321
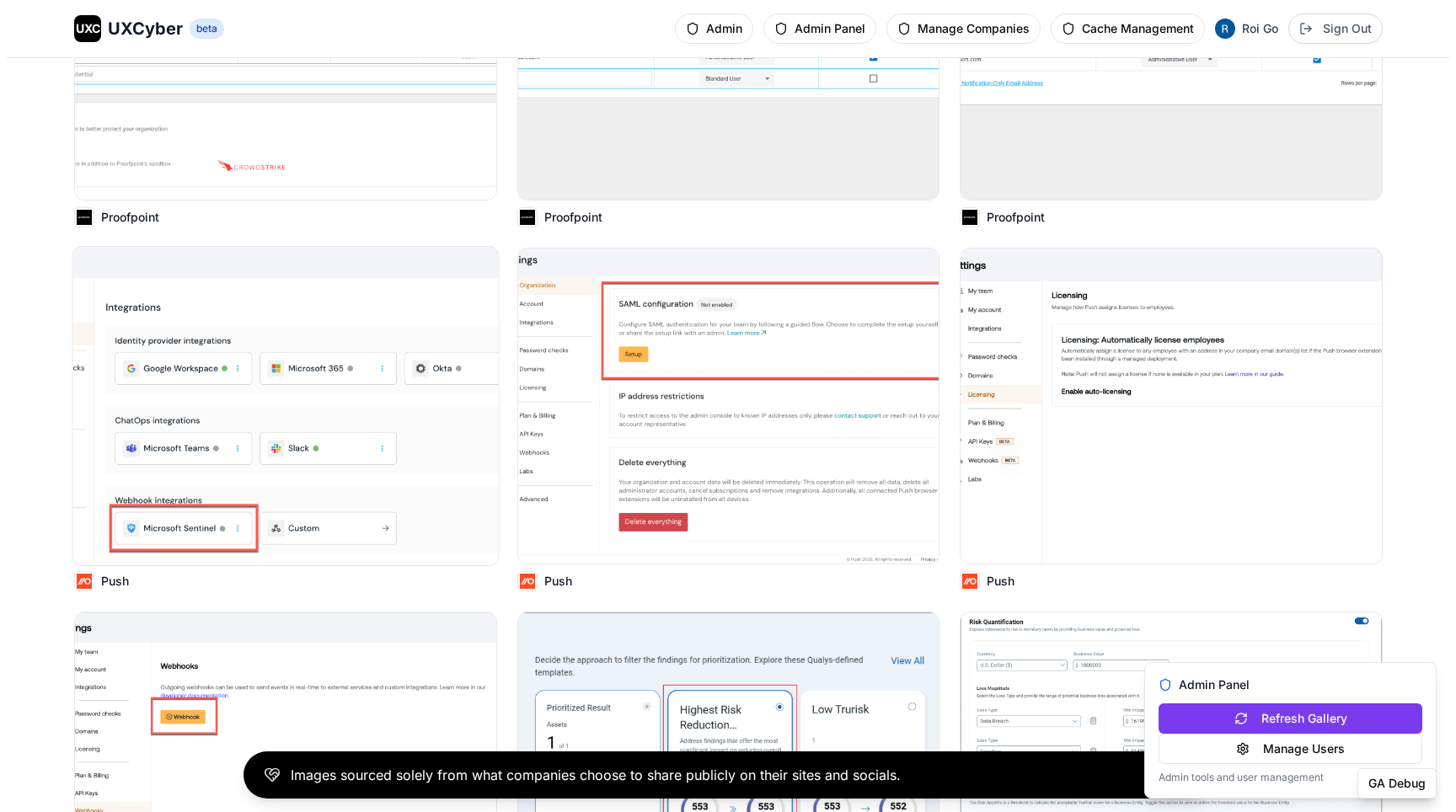
scroll to position [10562, 0]
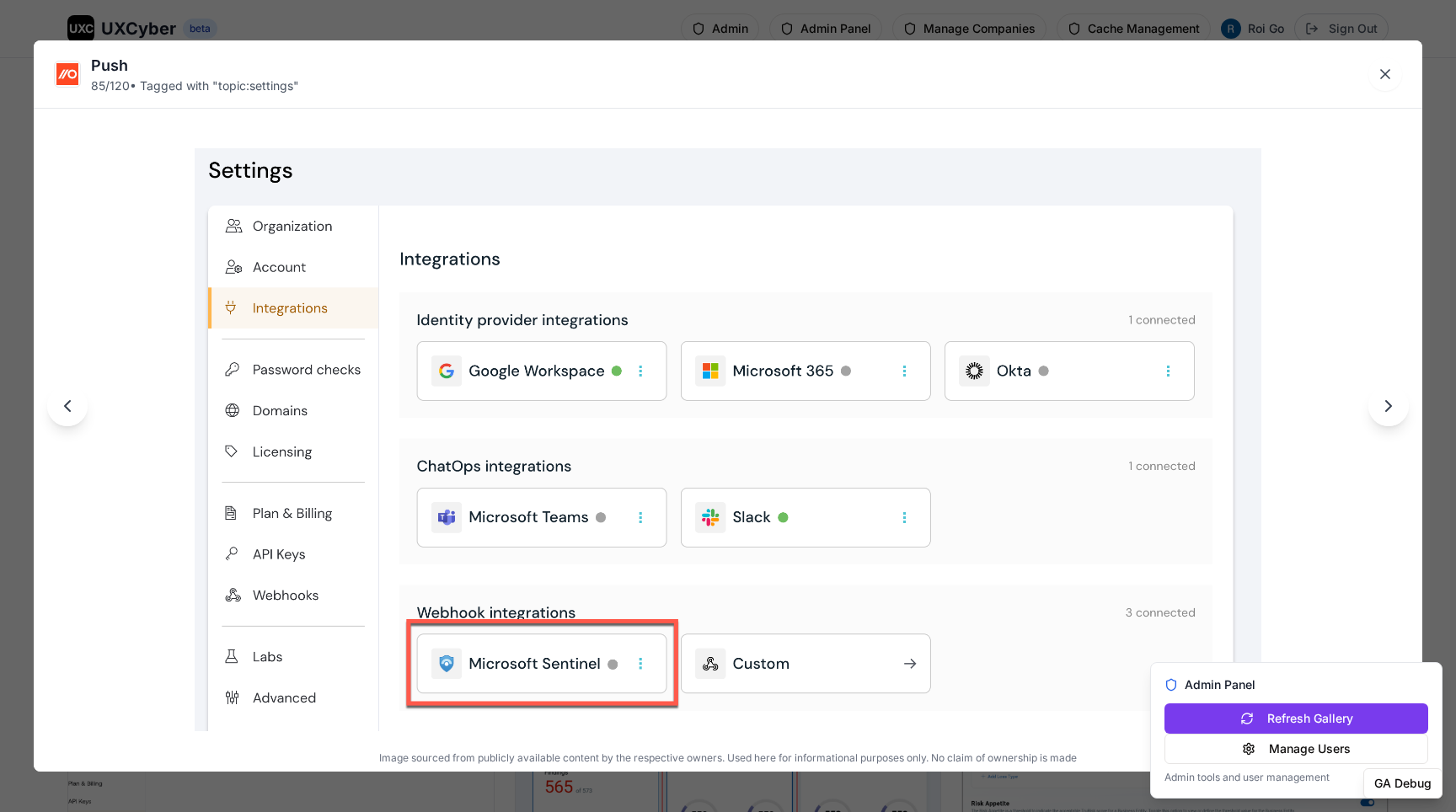
click at [642, 29] on div "Push 85 / 120 • Tagged with " topic:settings " Image sourced from publicly avai…" at bounding box center [728, 406] width 1456 height 812
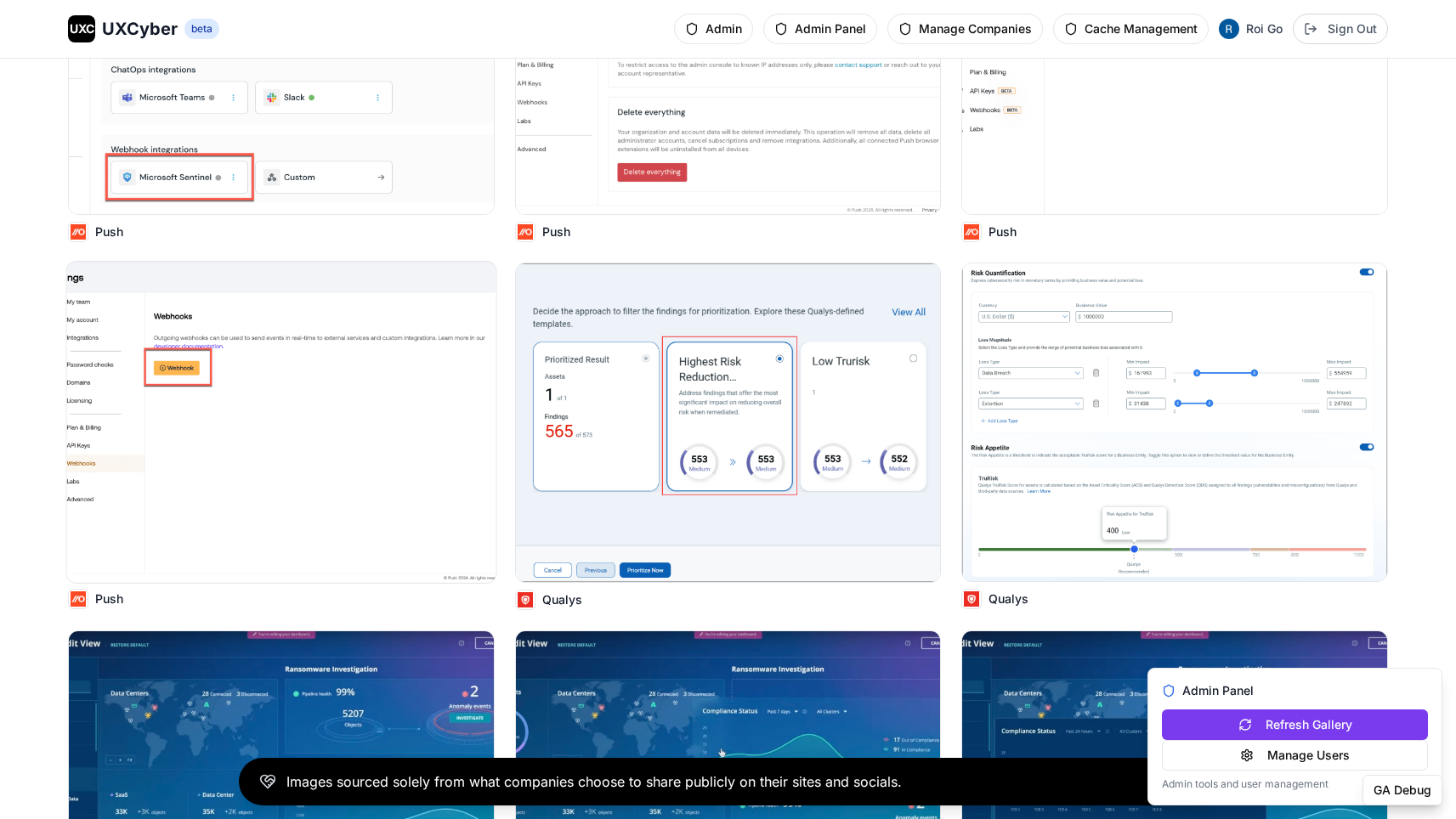
click at [362, 418] on img at bounding box center [282, 422] width 429 height 321
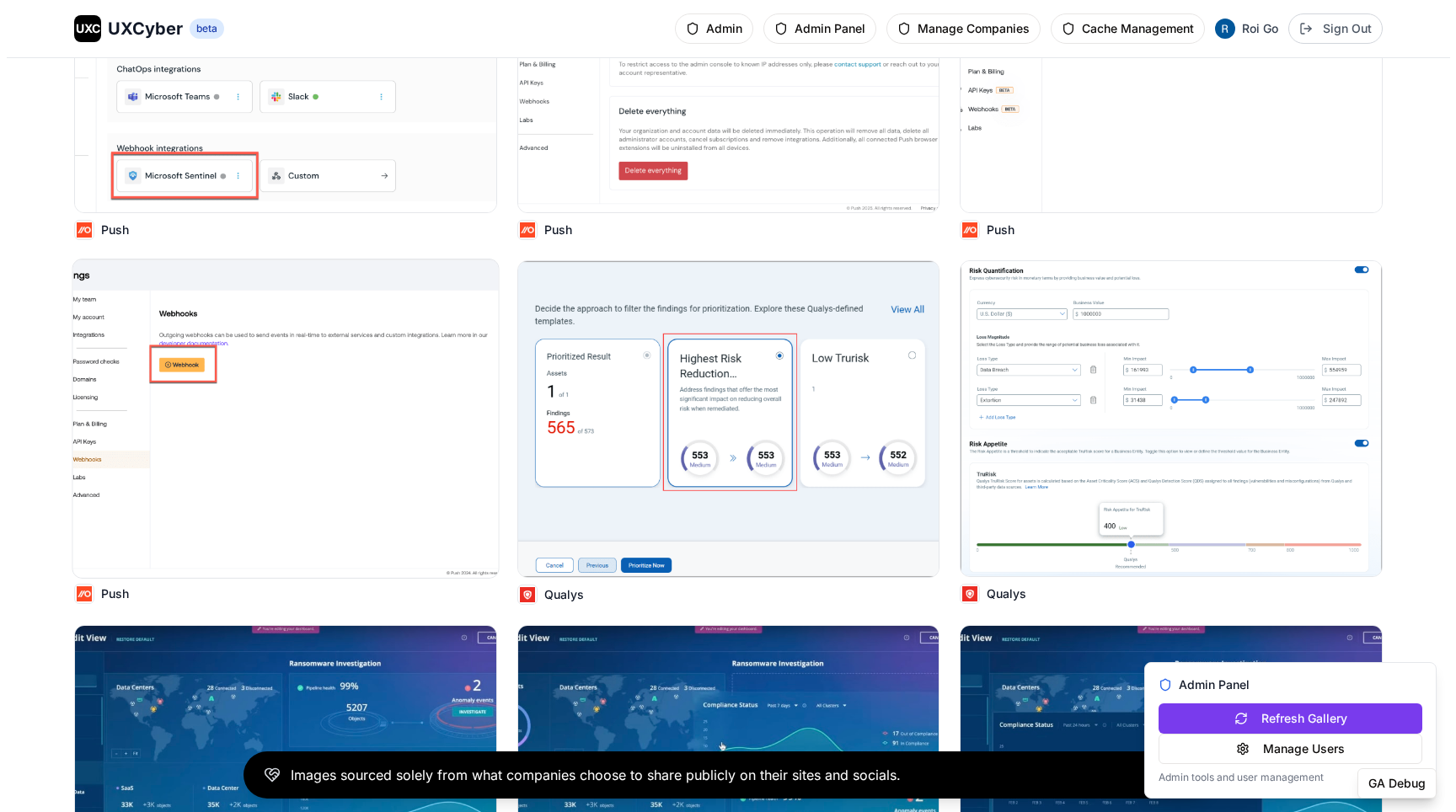
scroll to position [10917, 0]
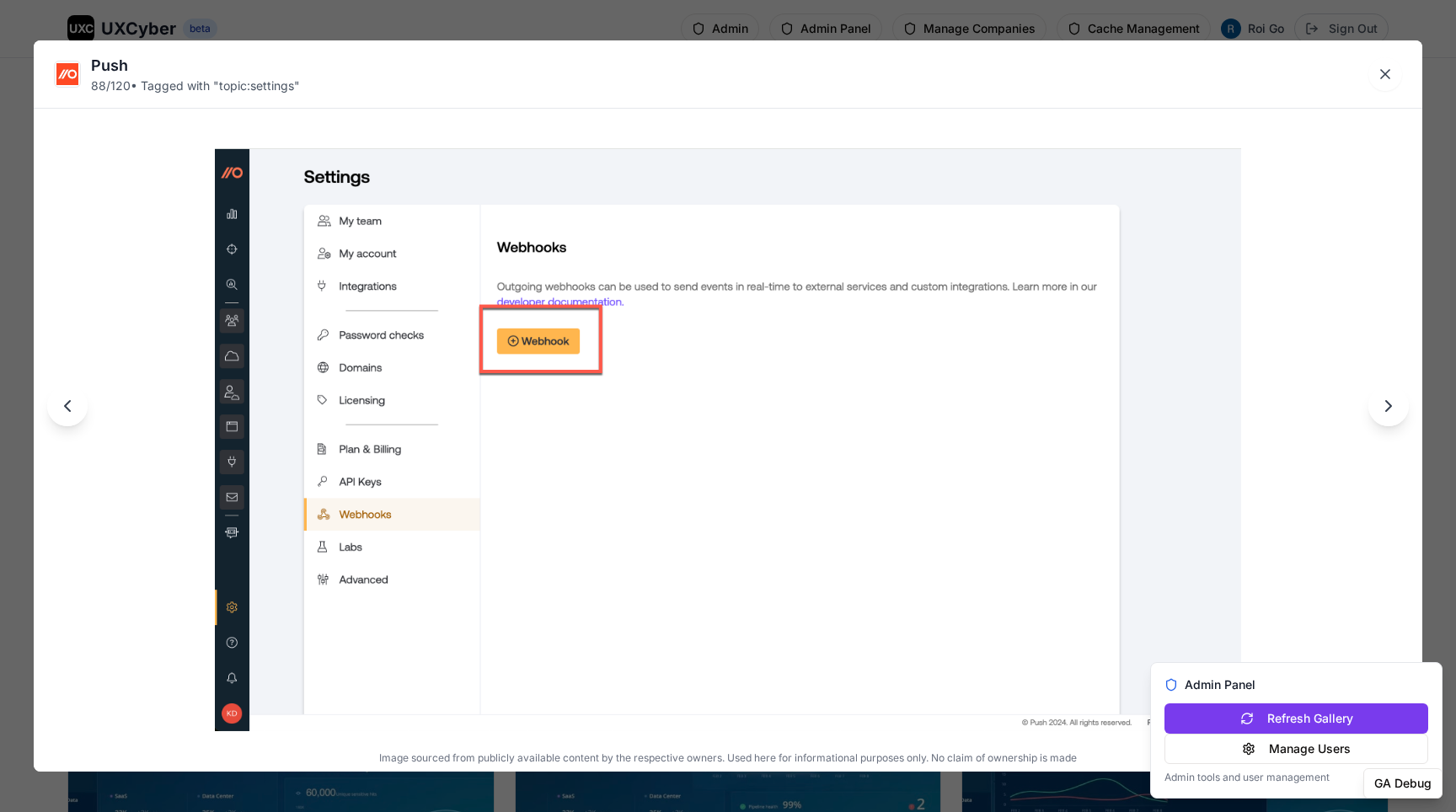
click at [720, 19] on div "Push 88 / 120 • Tagged with " topic:settings " Image sourced from publicly avai…" at bounding box center [728, 406] width 1456 height 812
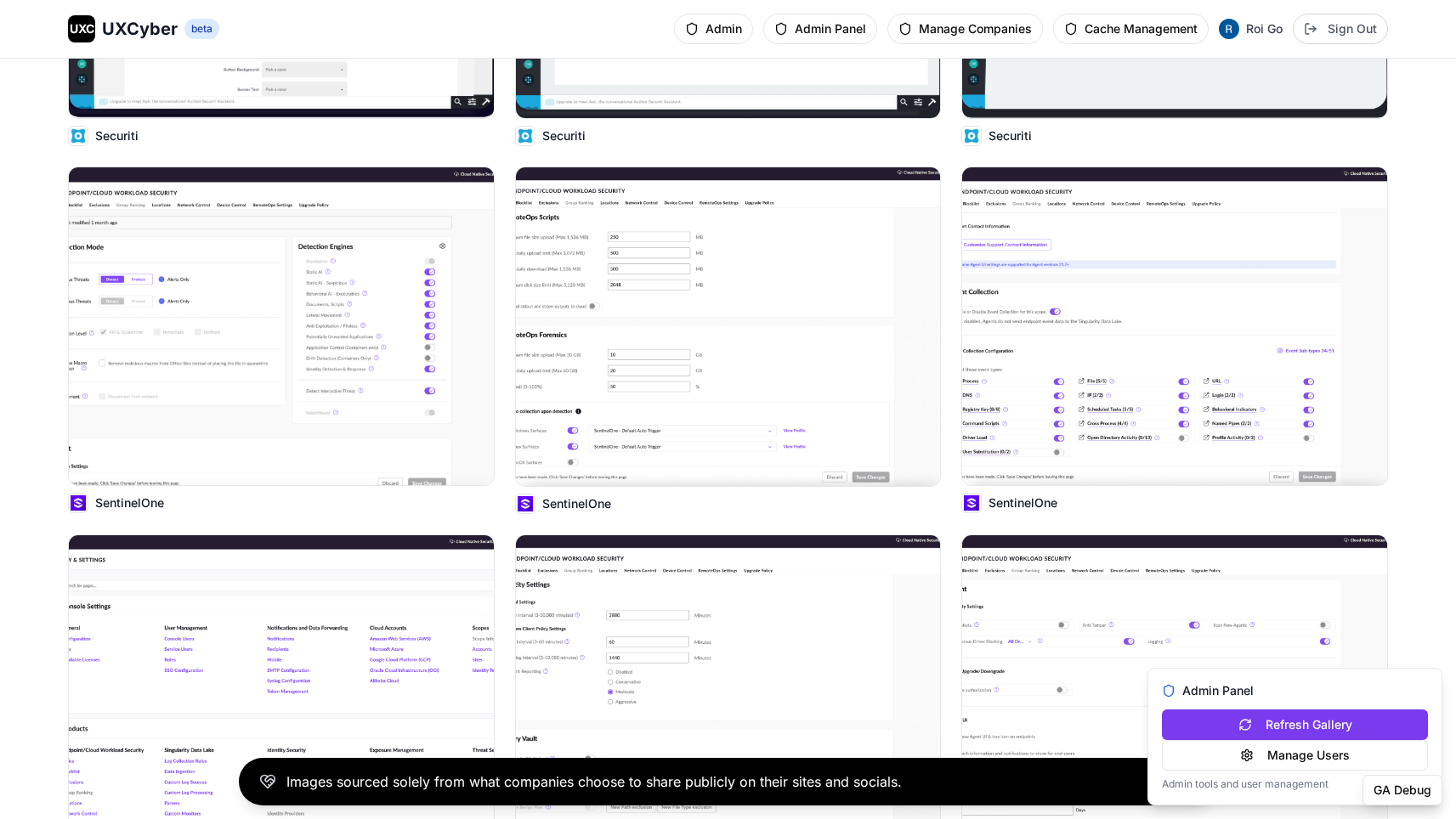
click at [691, 249] on img at bounding box center [728, 326] width 424 height 318
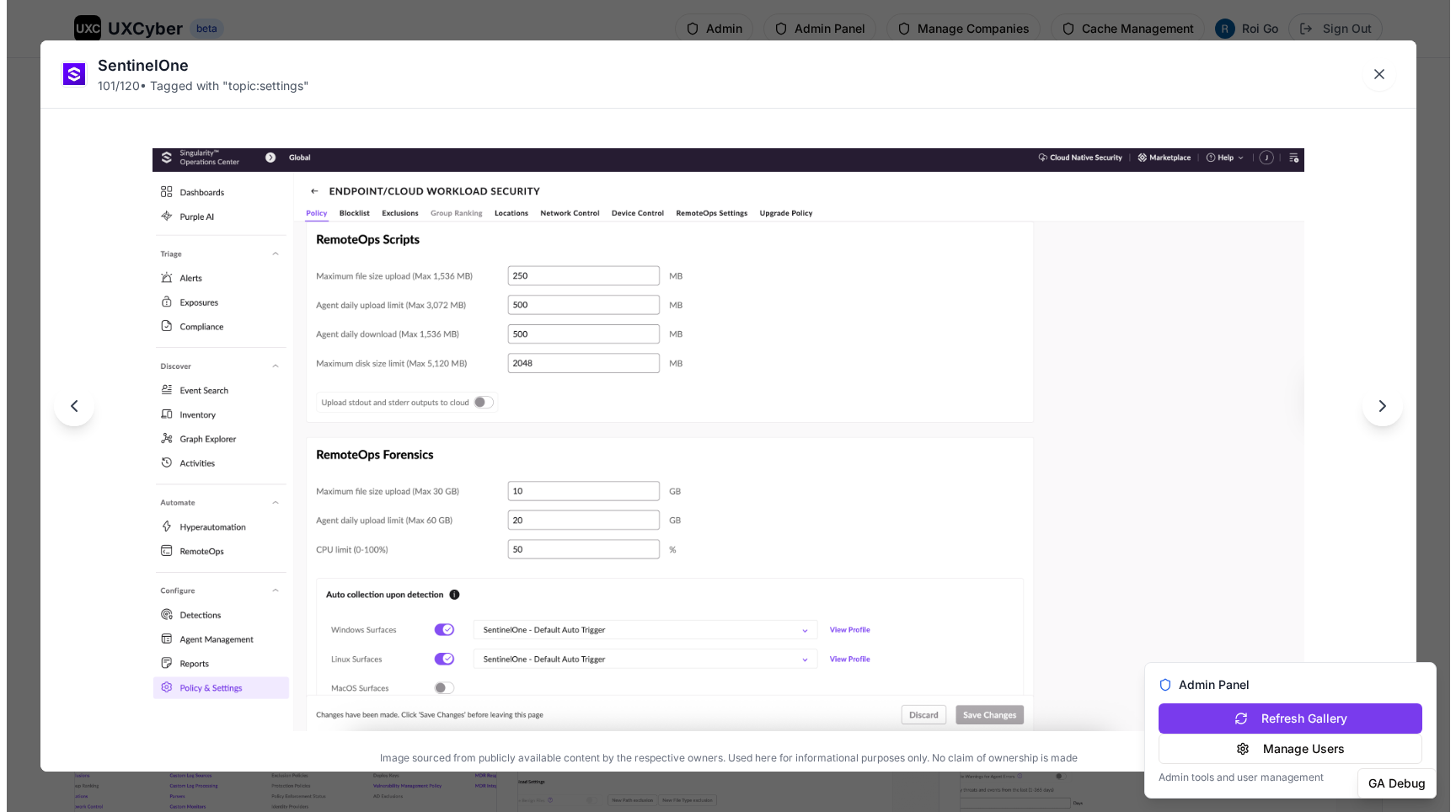
scroll to position [12481, 0]
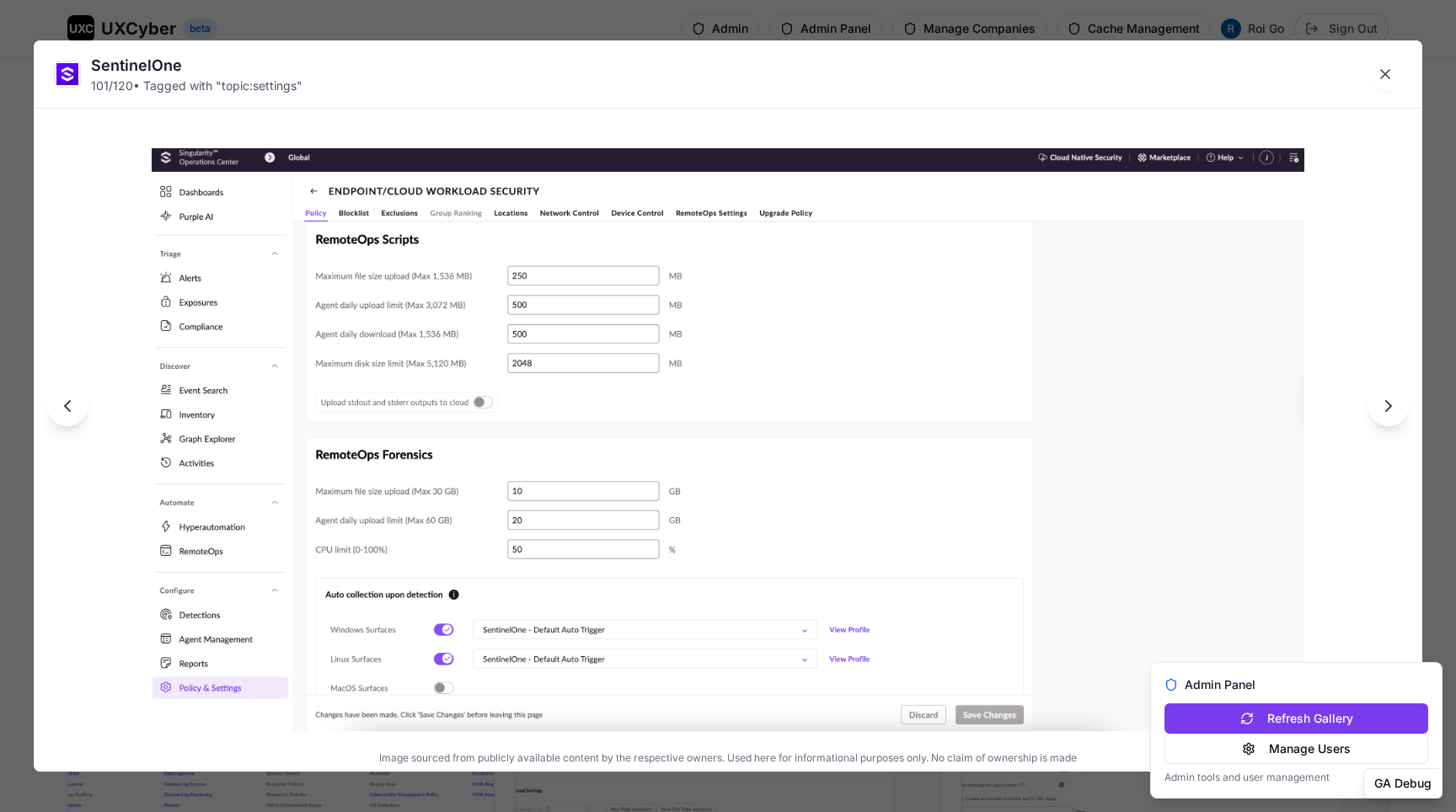
click at [752, 26] on div "SentinelOne 101 / 120 • Tagged with " topic:settings " Image sourced from publi…" at bounding box center [728, 406] width 1456 height 812
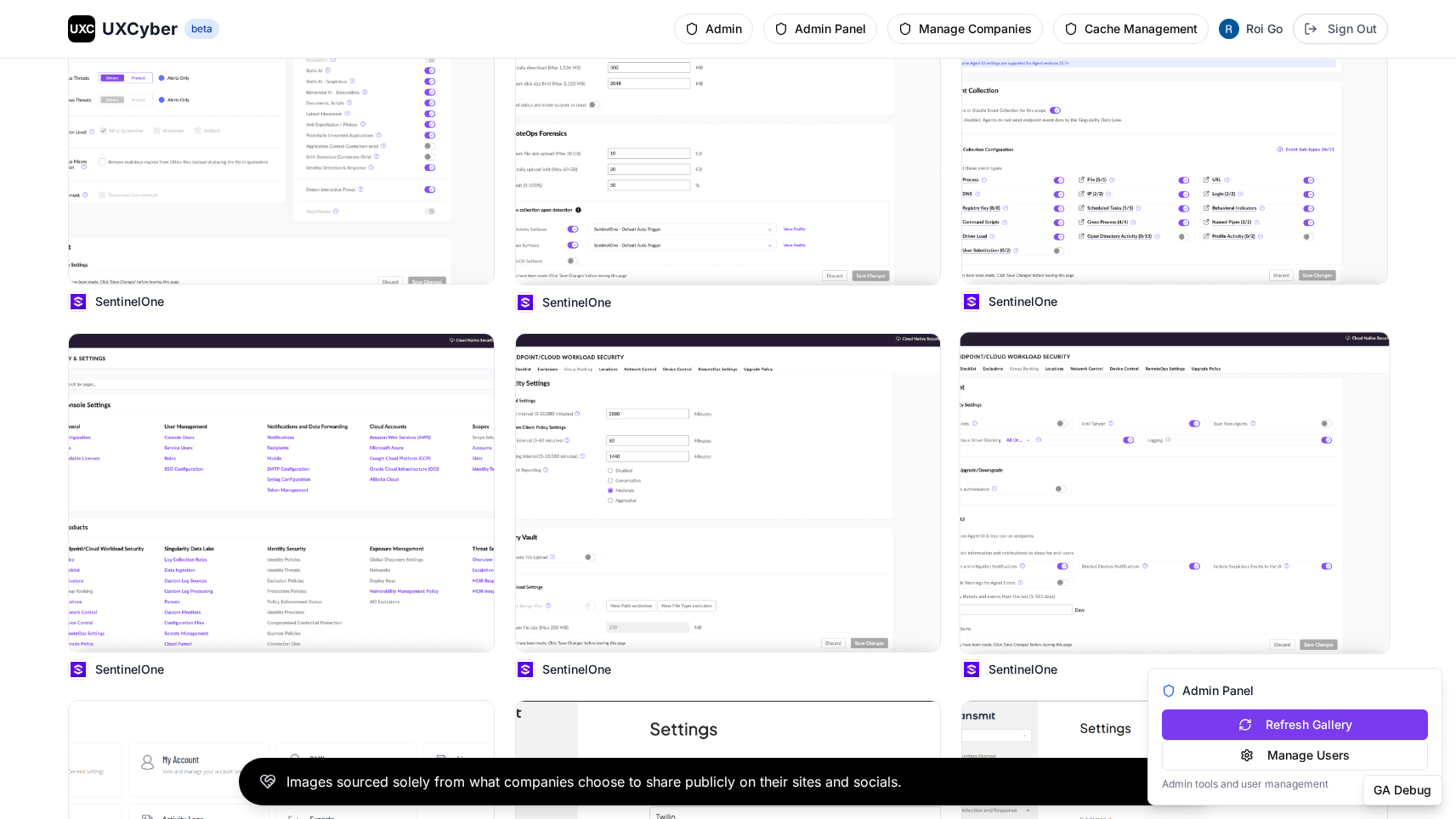
click at [1029, 382] on img at bounding box center [1175, 493] width 429 height 321
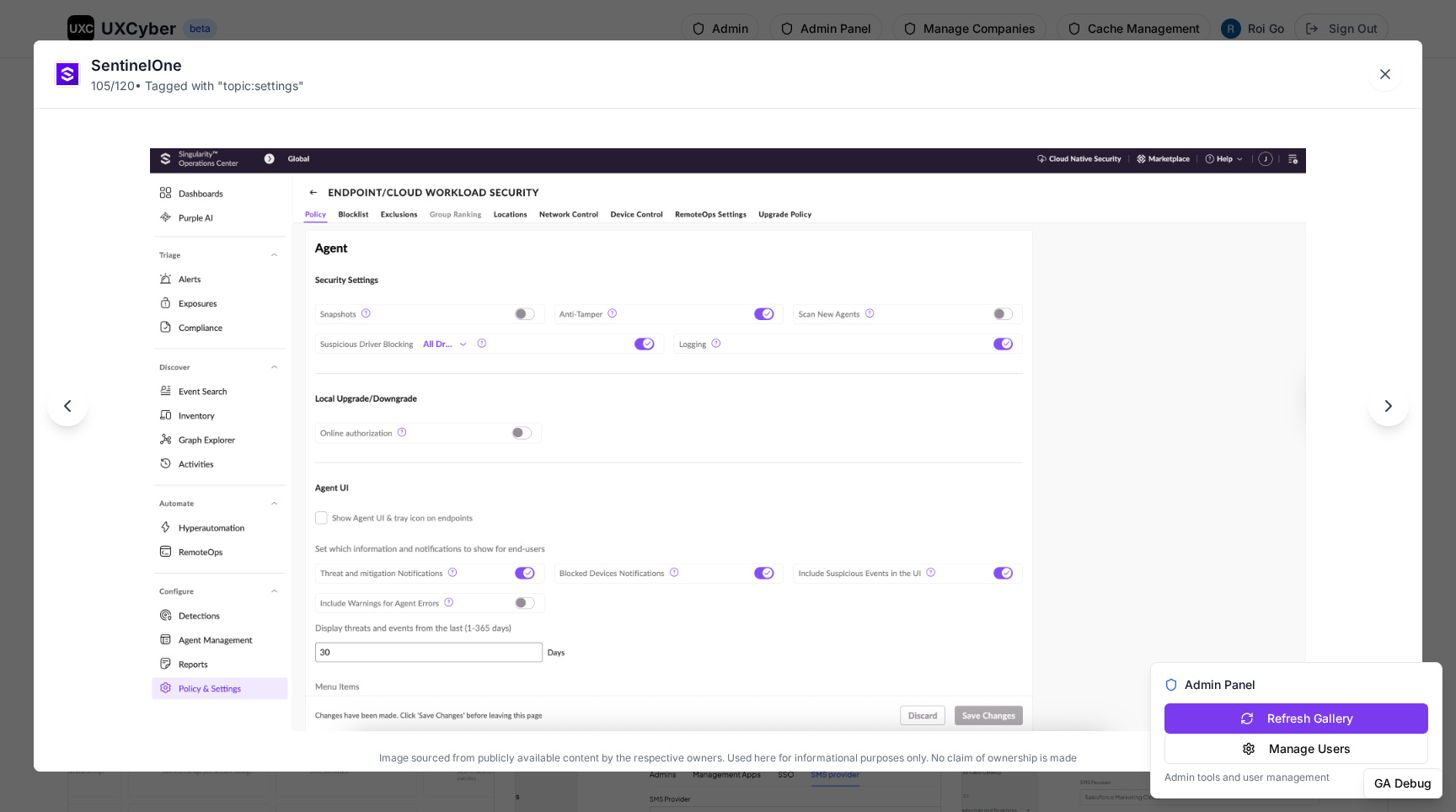
click at [867, 21] on div "SentinelOne 105 / 120 • Tagged with " topic:settings " Image sourced from publi…" at bounding box center [728, 406] width 1456 height 812
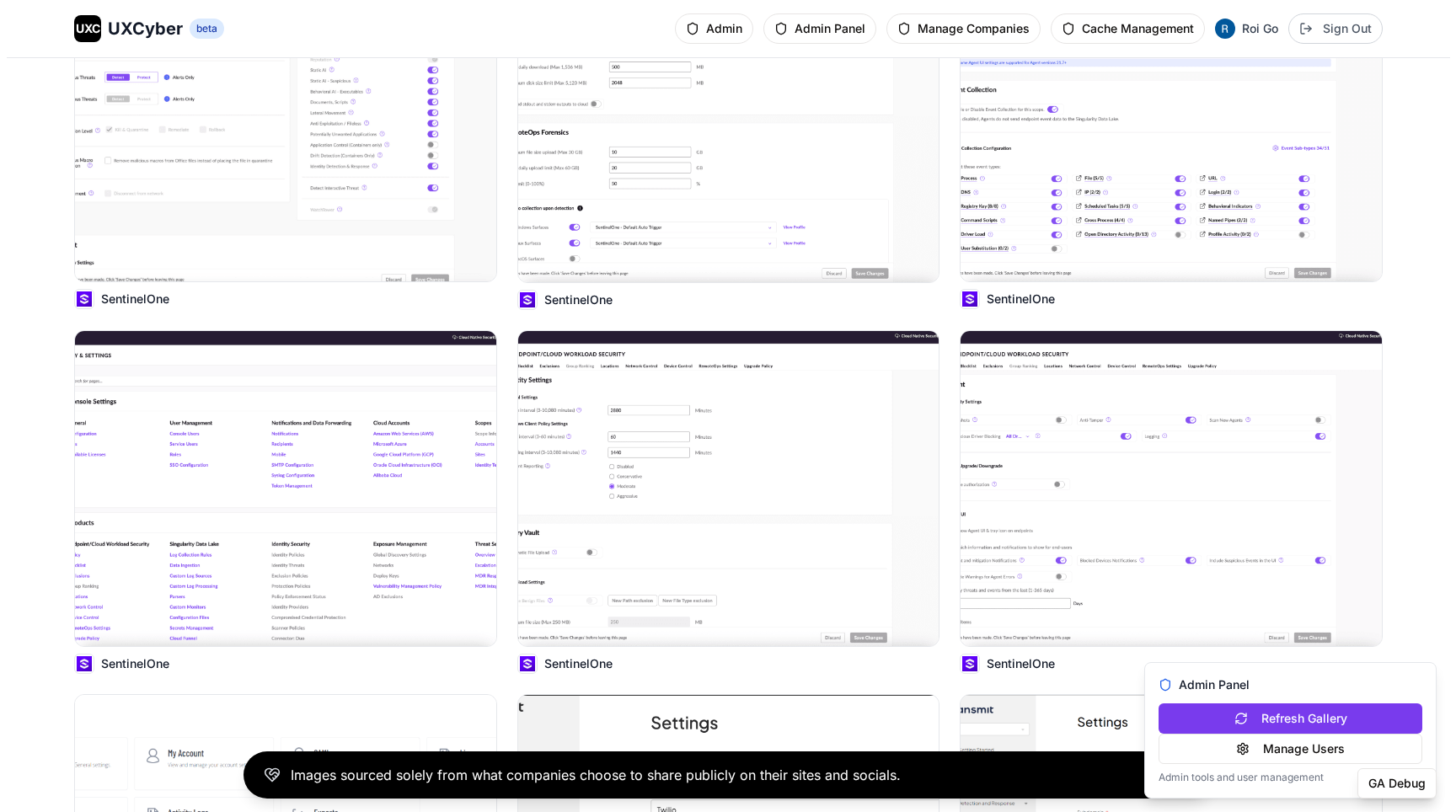
scroll to position [12936, 0]
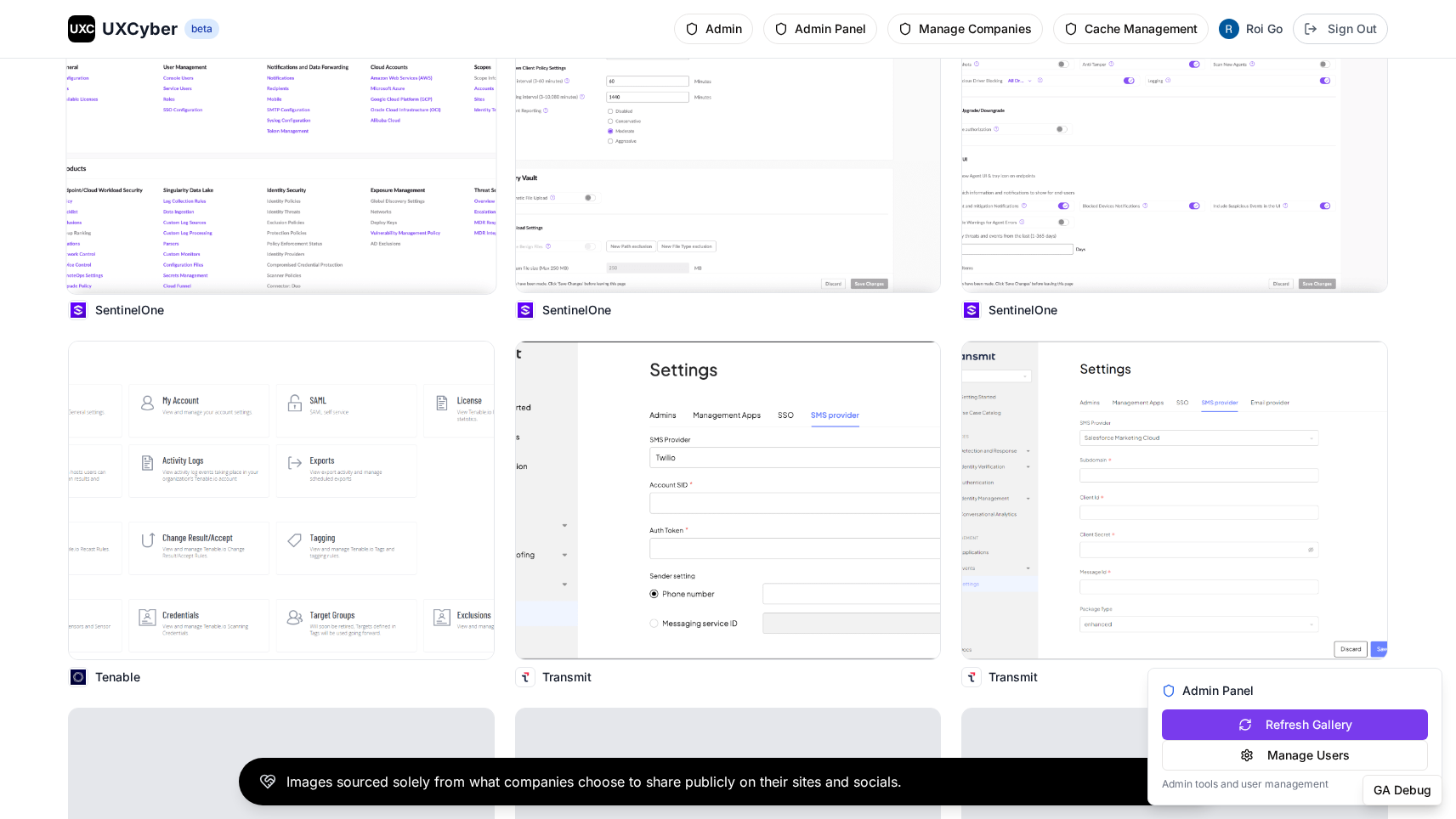
click at [389, 166] on img at bounding box center [282, 134] width 429 height 321
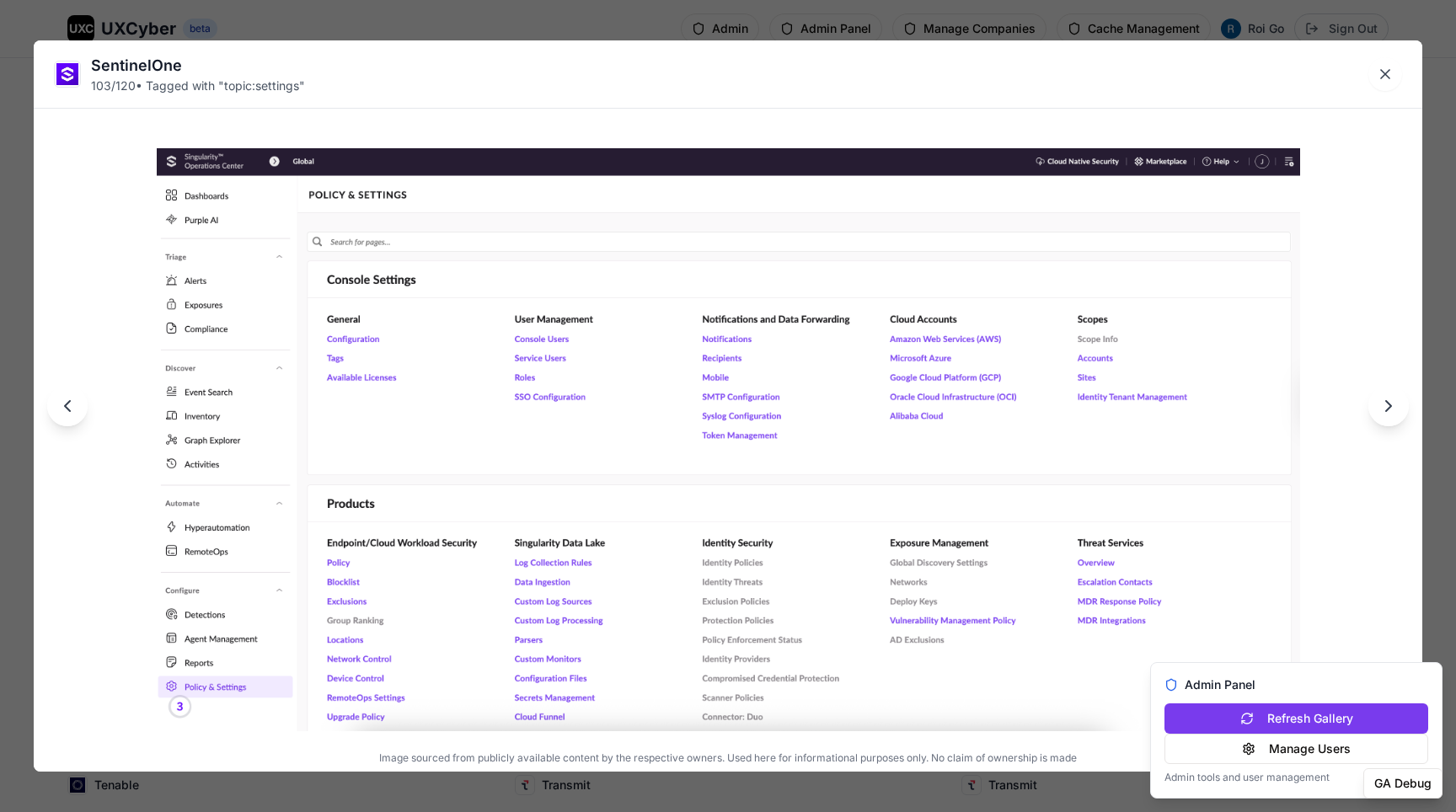
click at [585, 17] on div "SentinelOne 103 / 120 • Tagged with " topic:settings " Image sourced from publi…" at bounding box center [728, 406] width 1456 height 812
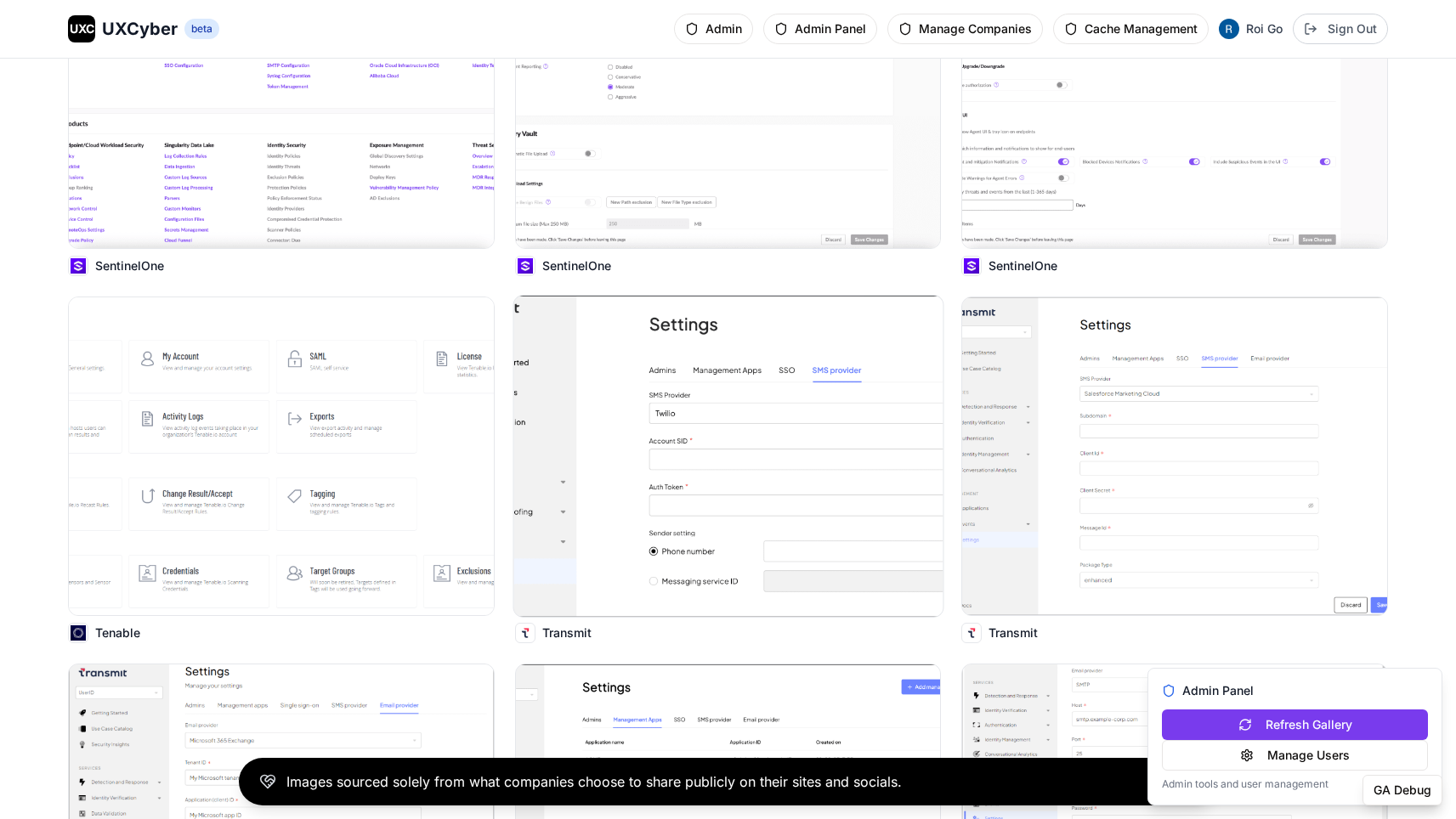
click at [687, 391] on img at bounding box center [728, 456] width 429 height 321
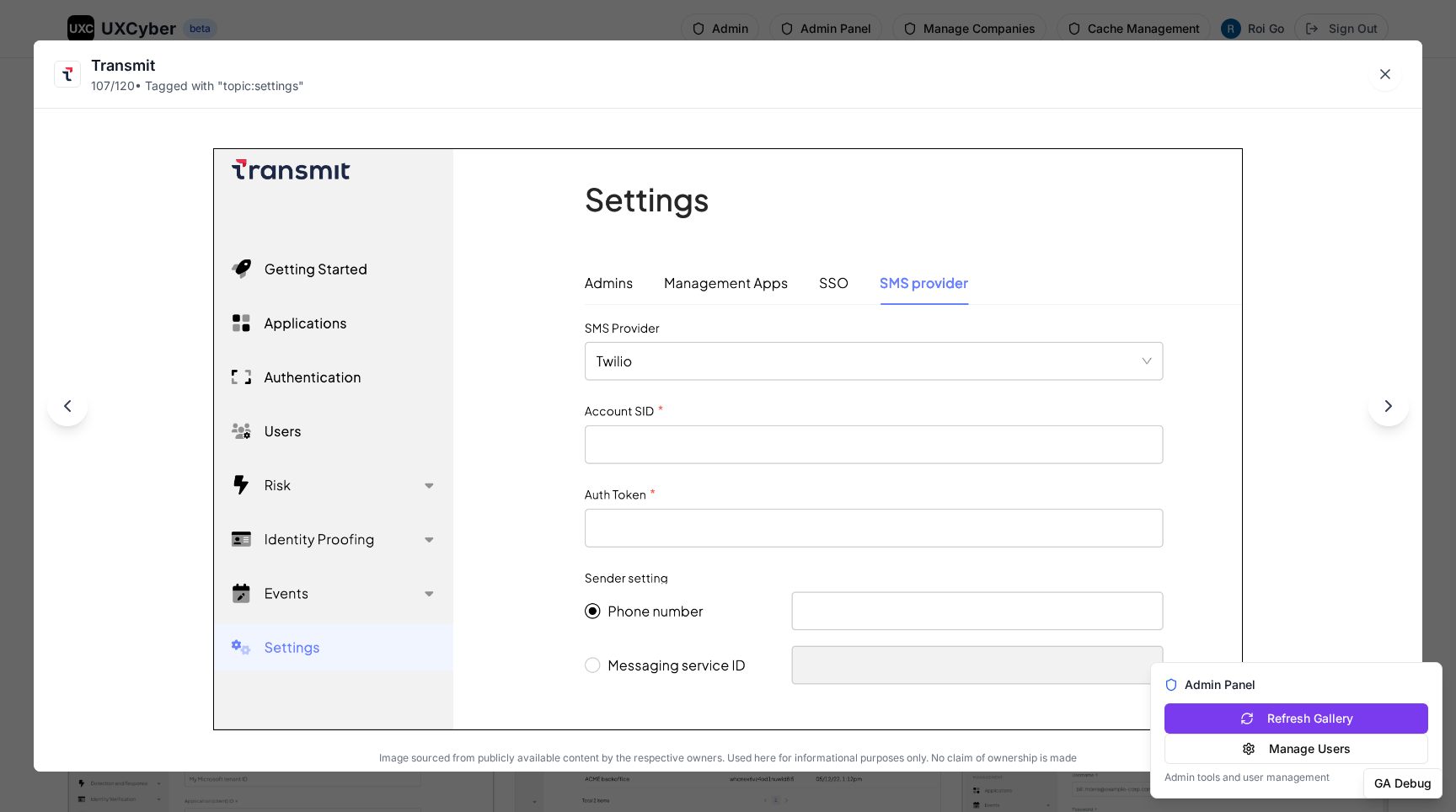
click at [713, 25] on div "Transmit 107 / 120 • Tagged with " topic:settings " Image sourced from publicly…" at bounding box center [728, 406] width 1456 height 812
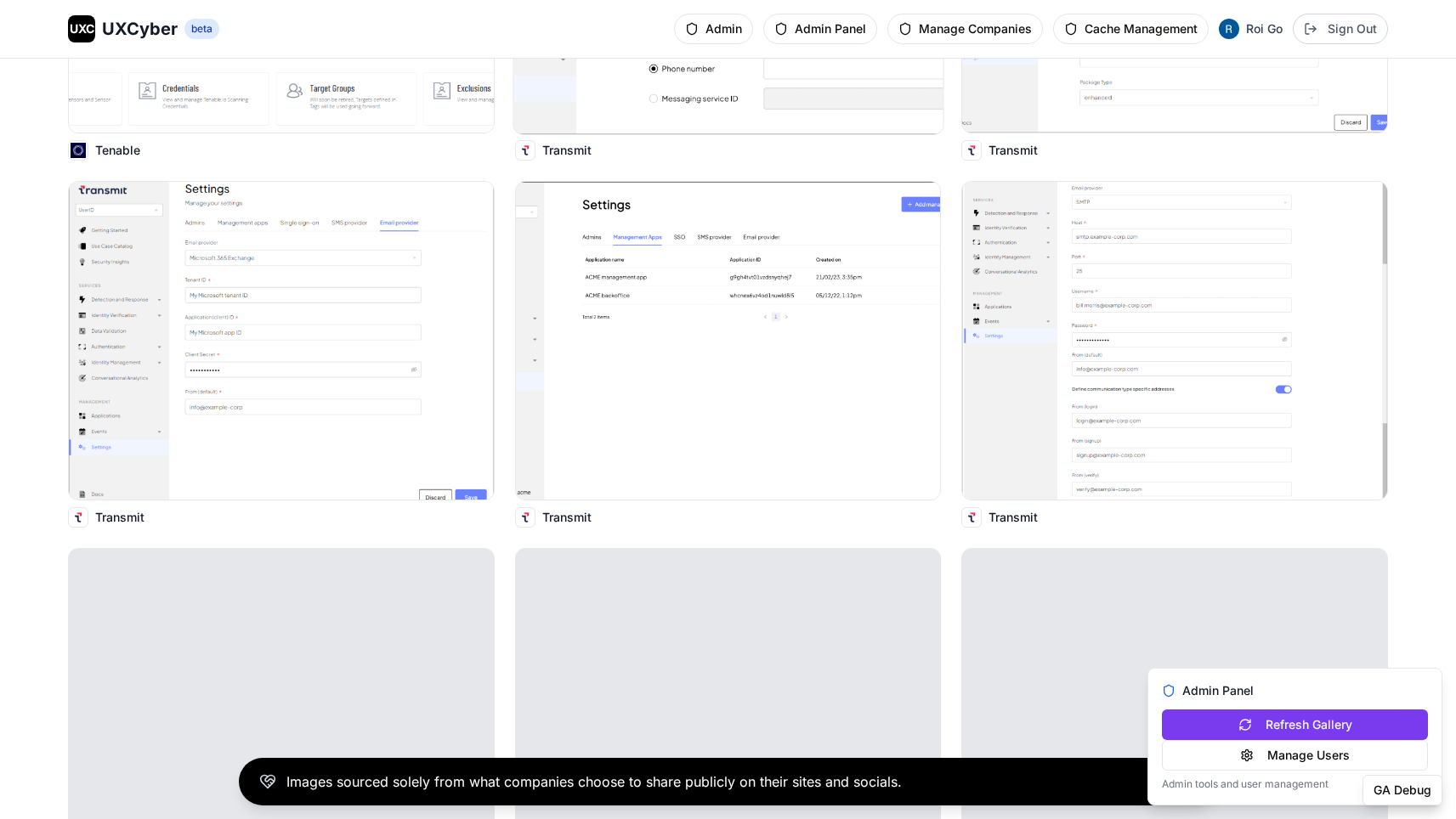
scroll to position [13574, 0]
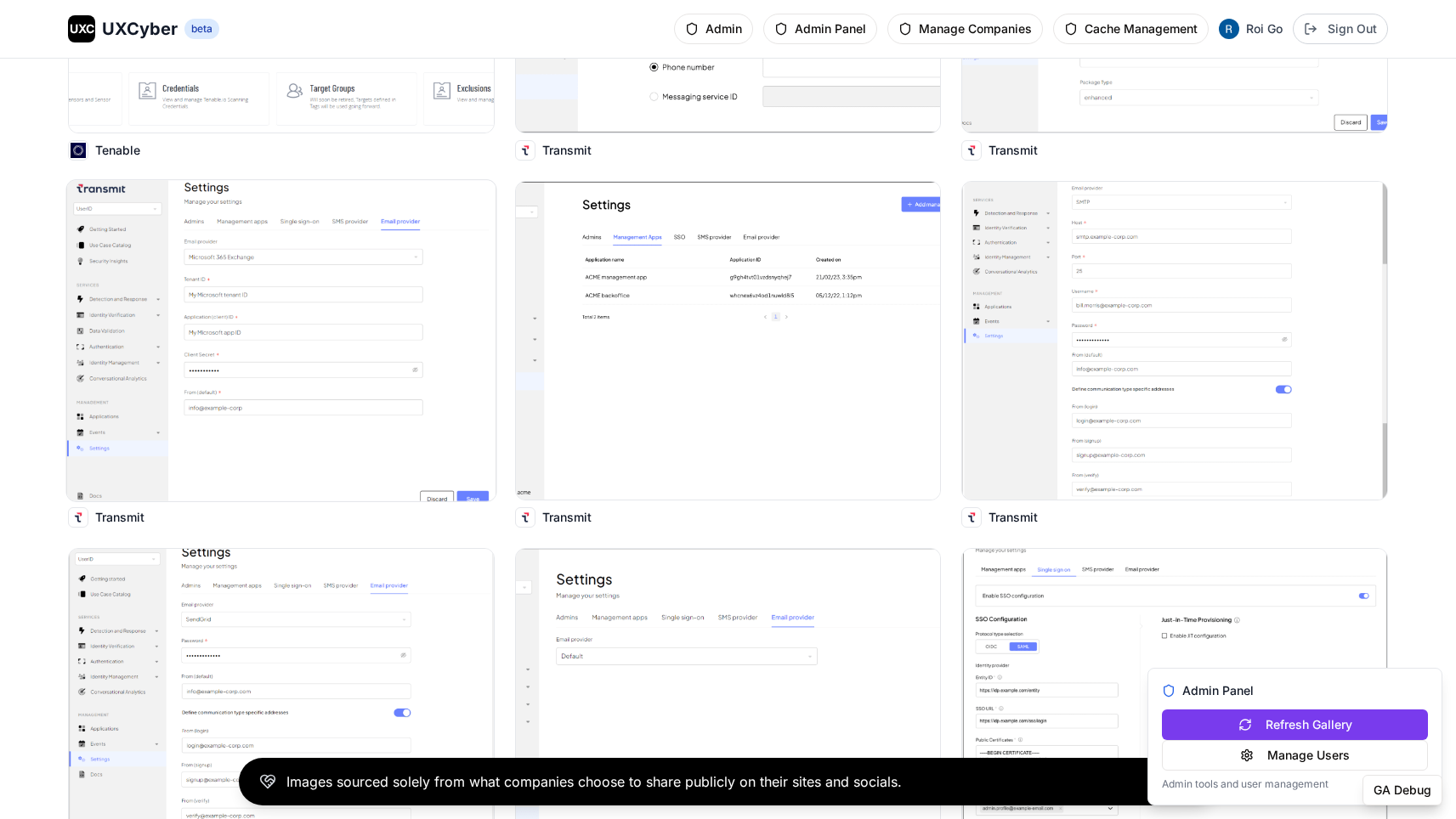
click at [397, 286] on img at bounding box center [282, 341] width 429 height 321
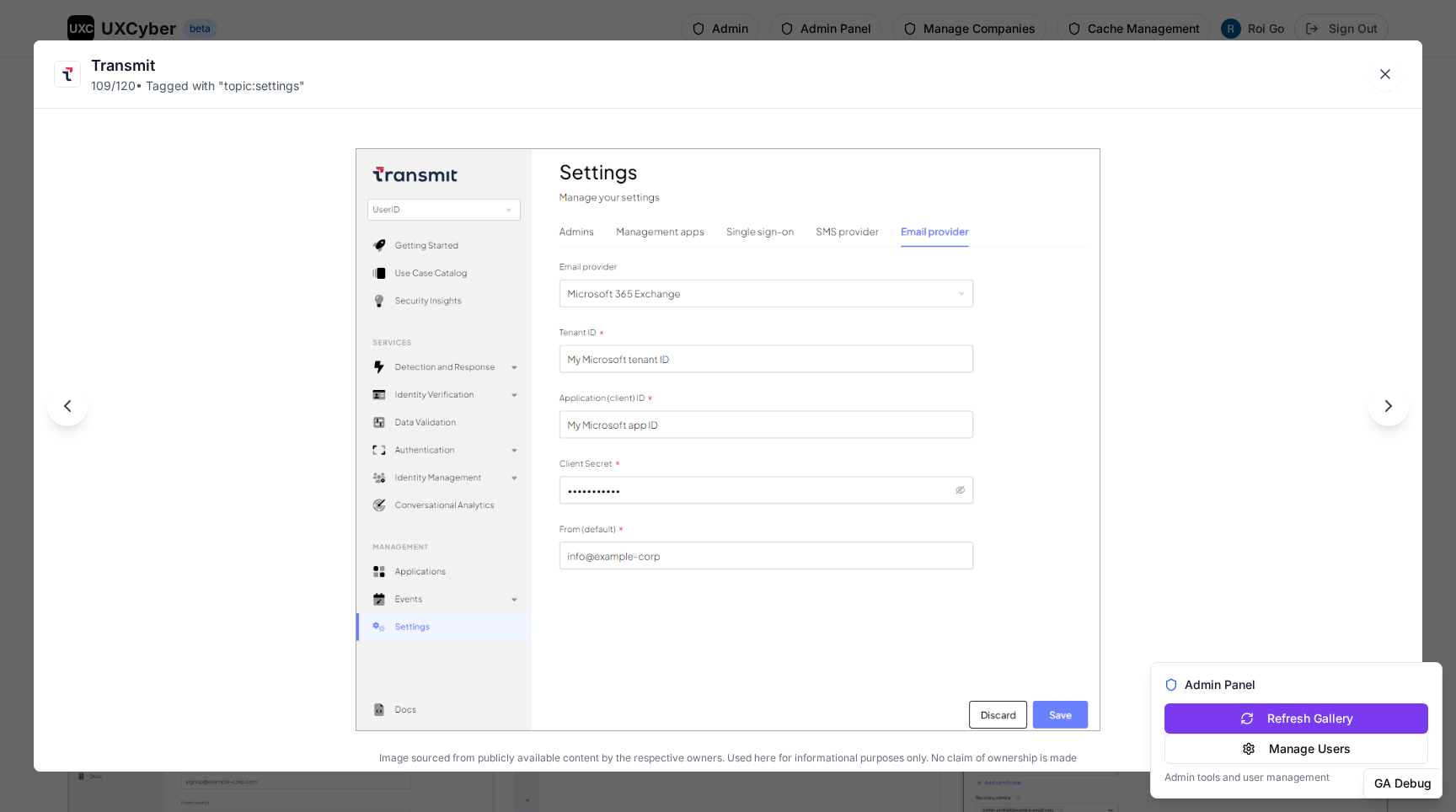
click at [698, 26] on div "Transmit 109 / 120 • Tagged with " topic:settings " Image sourced from publicly…" at bounding box center [728, 406] width 1456 height 812
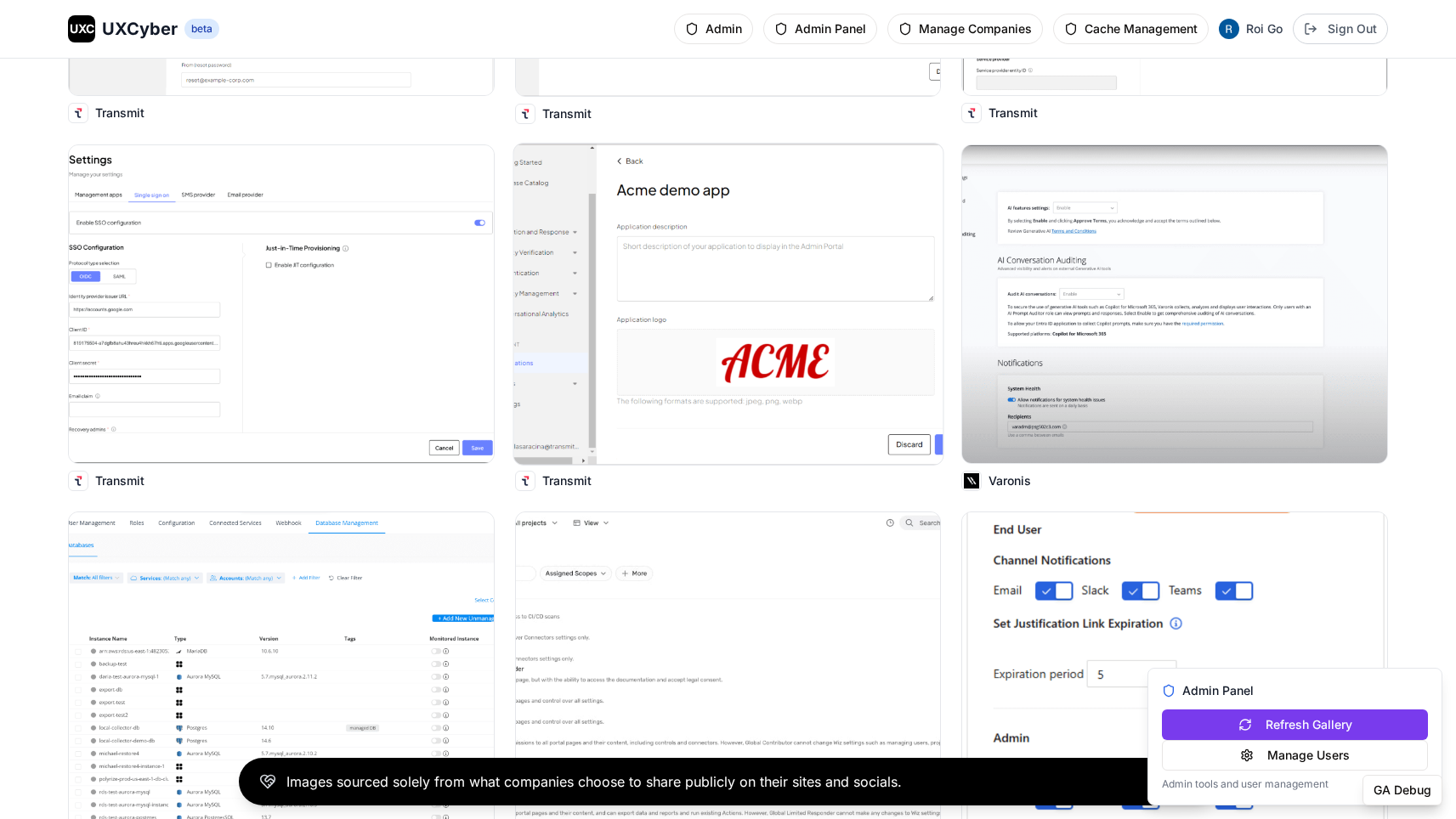
scroll to position [14483, 0]
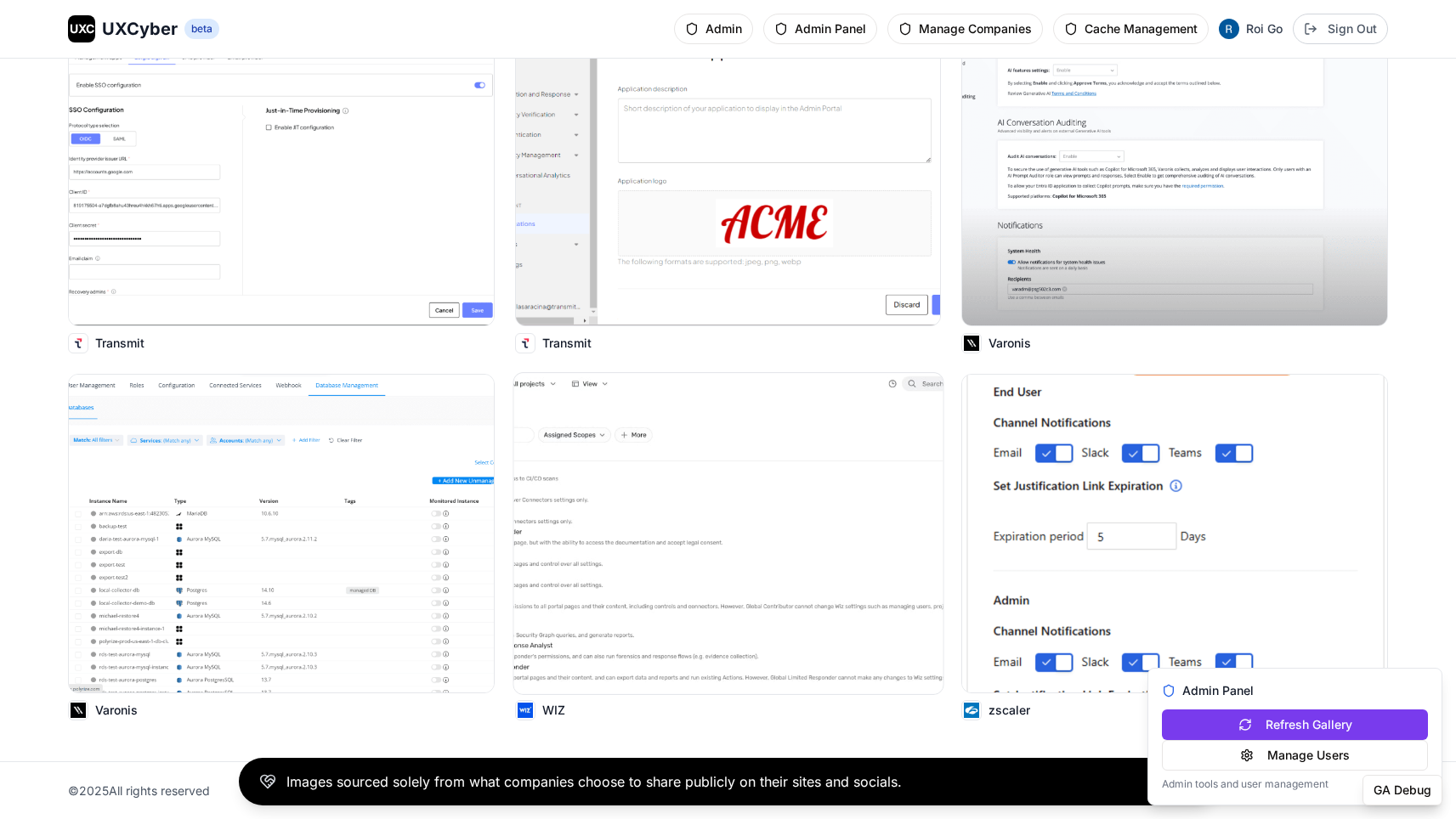
click at [656, 374] on img at bounding box center [728, 534] width 429 height 321
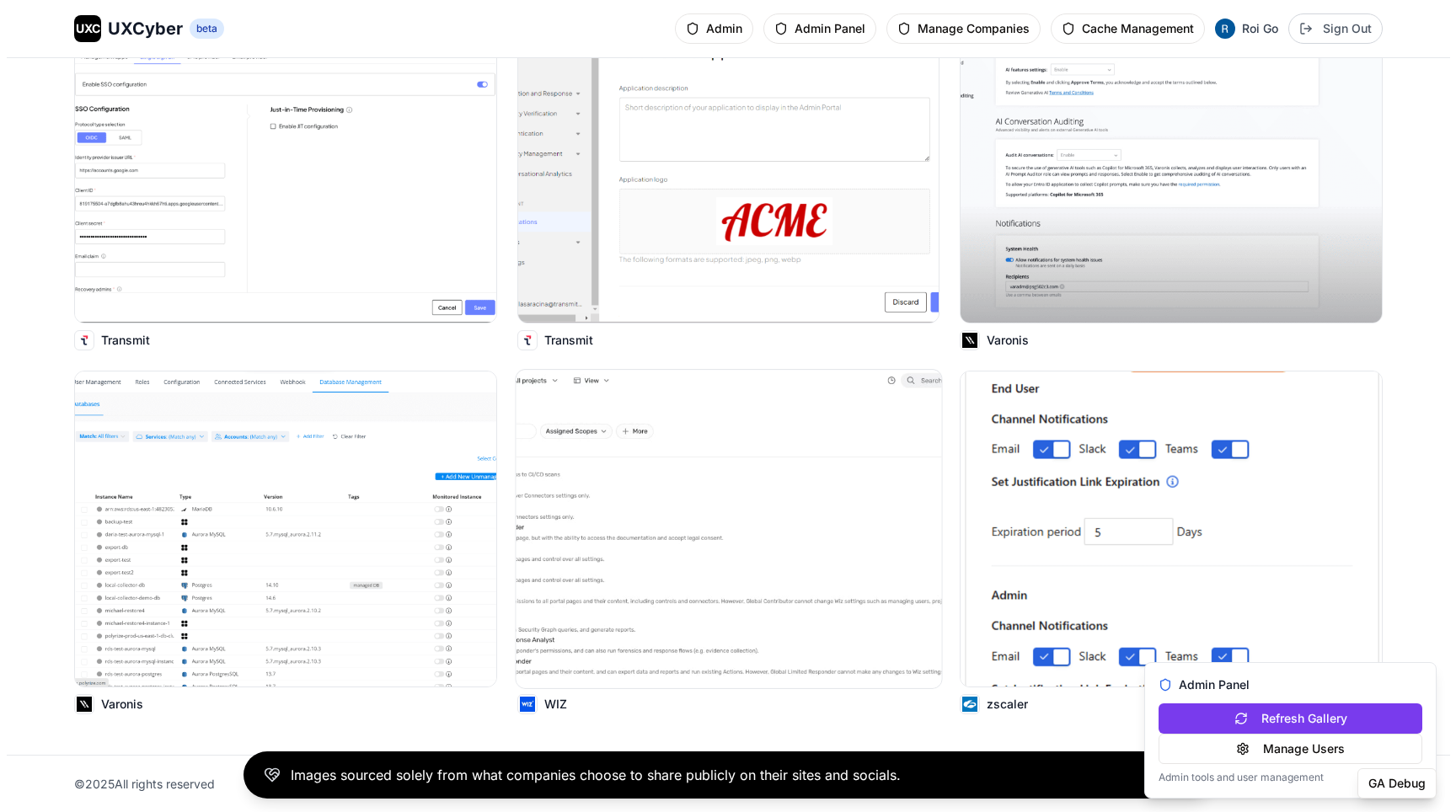
scroll to position [14480, 0]
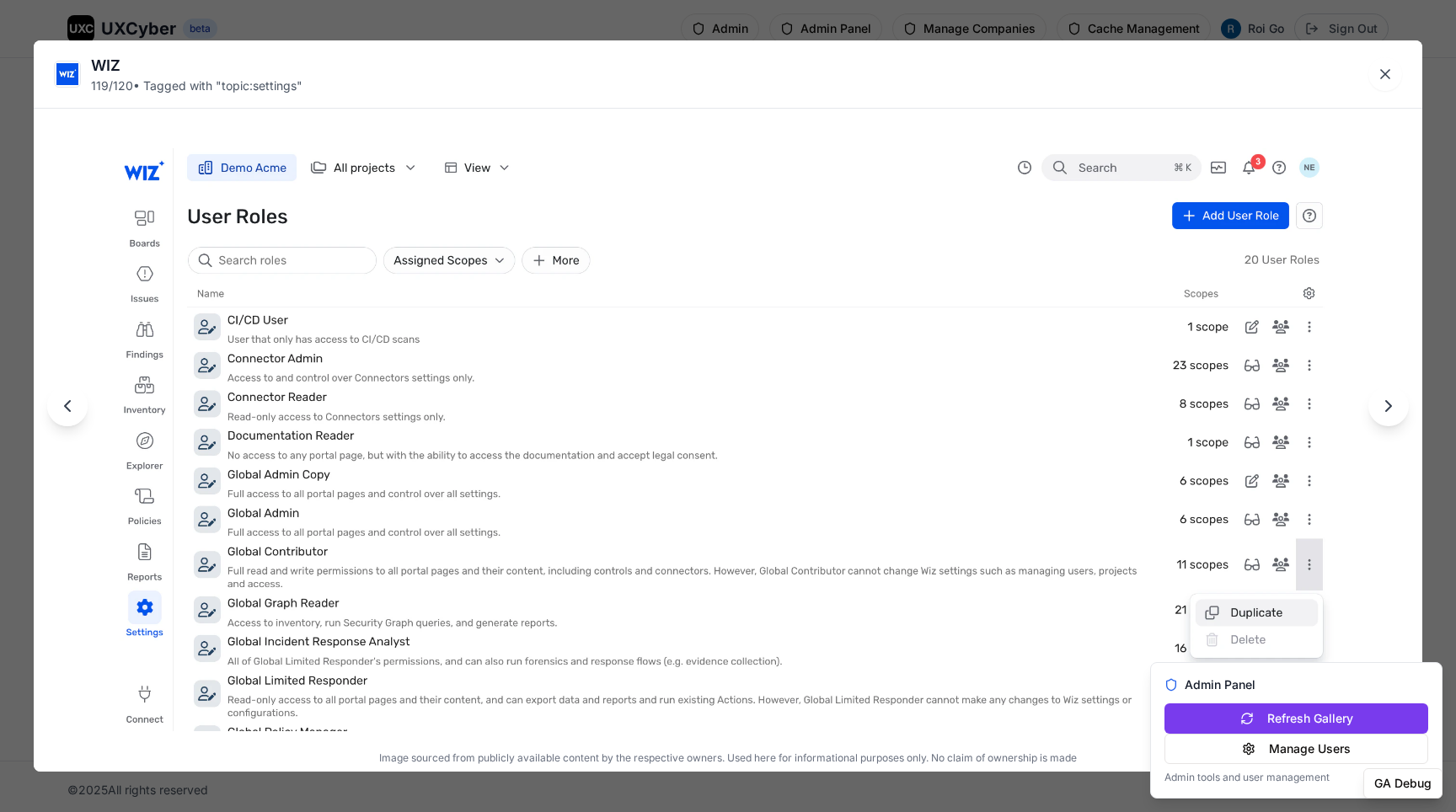
click at [1385, 400] on icon "Next image" at bounding box center [1388, 406] width 20 height 20
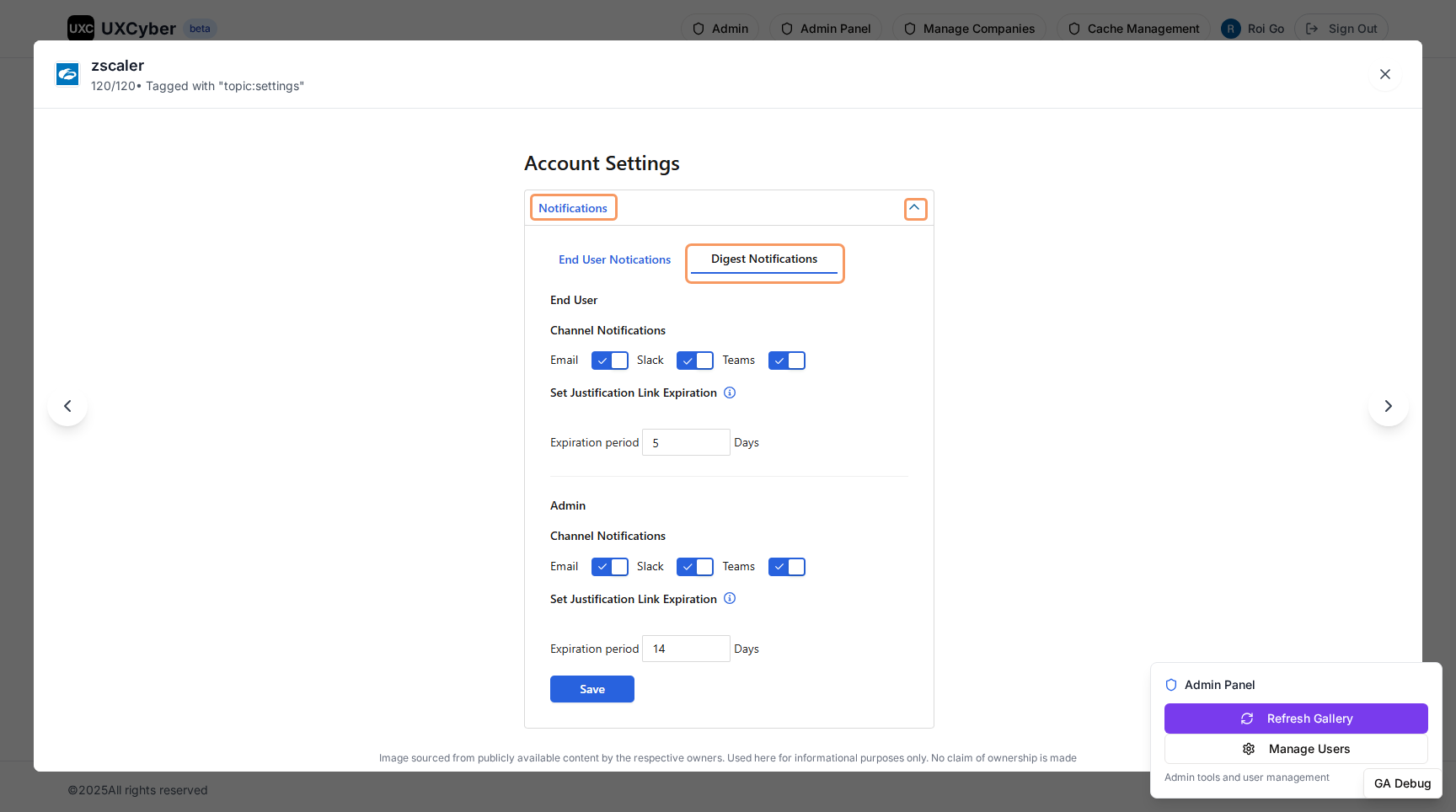
click at [73, 413] on icon "Previous image" at bounding box center [67, 406] width 20 height 20
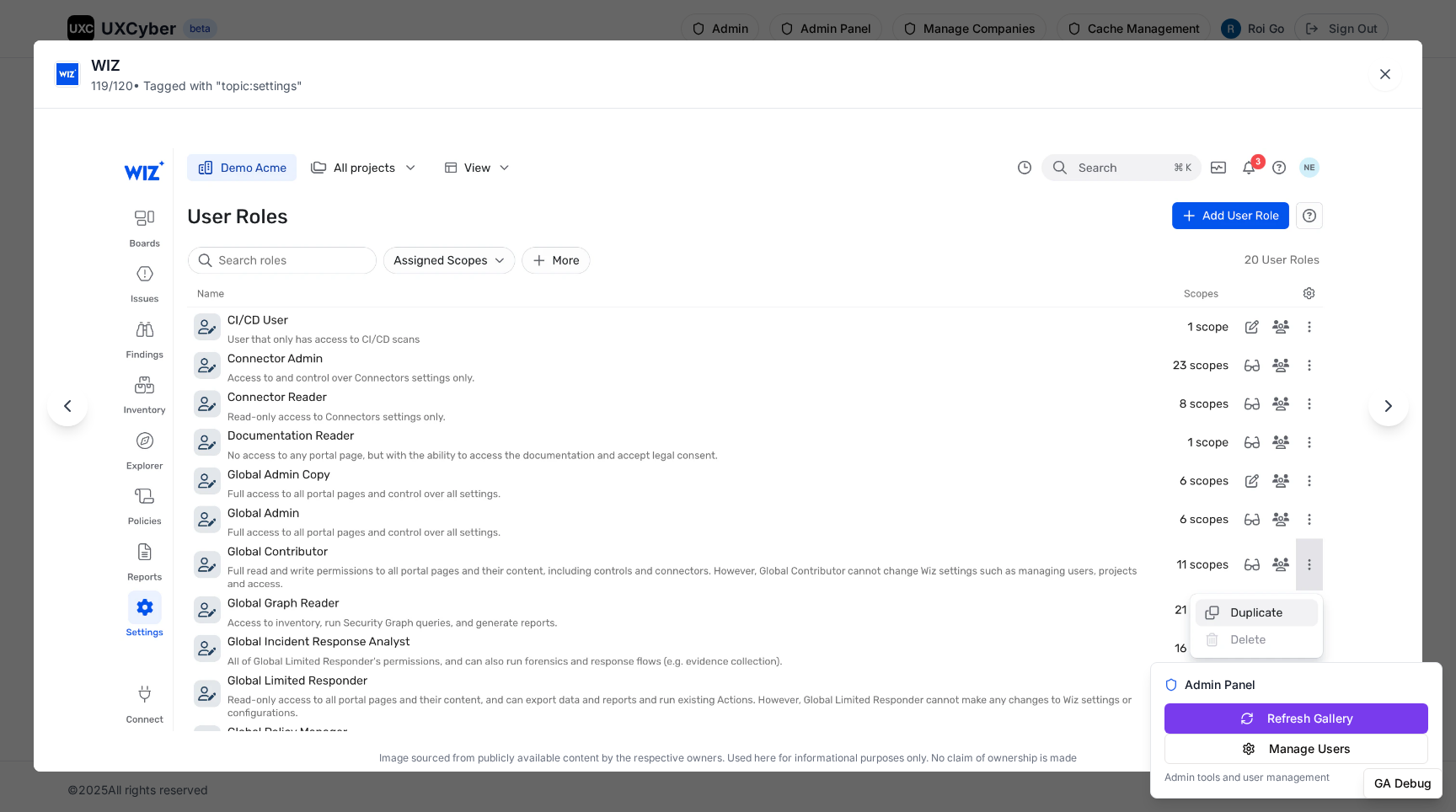
click at [1401, 411] on button "Next image" at bounding box center [1388, 406] width 40 height 40
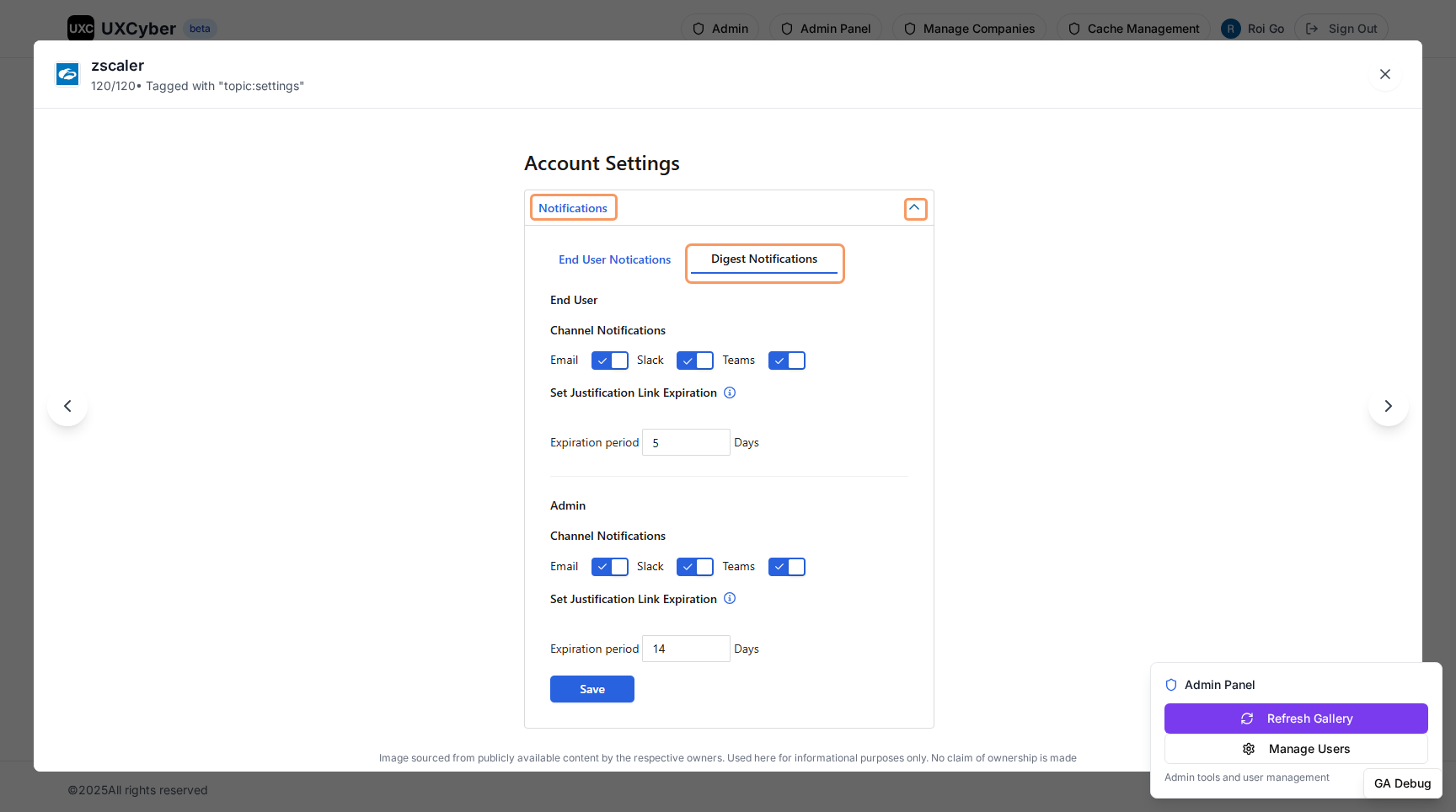
click at [1401, 411] on button "Next image" at bounding box center [1388, 406] width 40 height 40
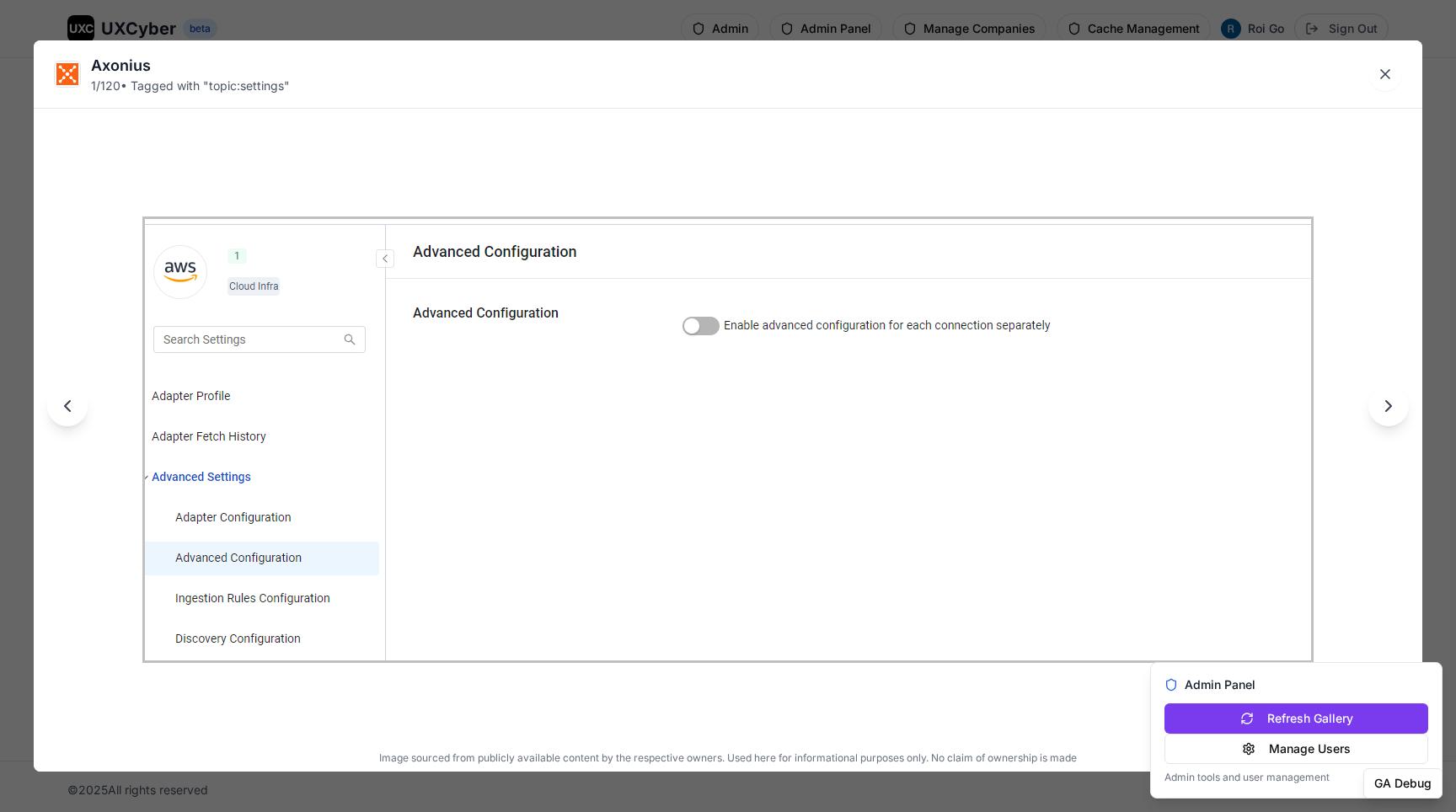
click at [1401, 411] on button "Next image" at bounding box center [1388, 406] width 40 height 40
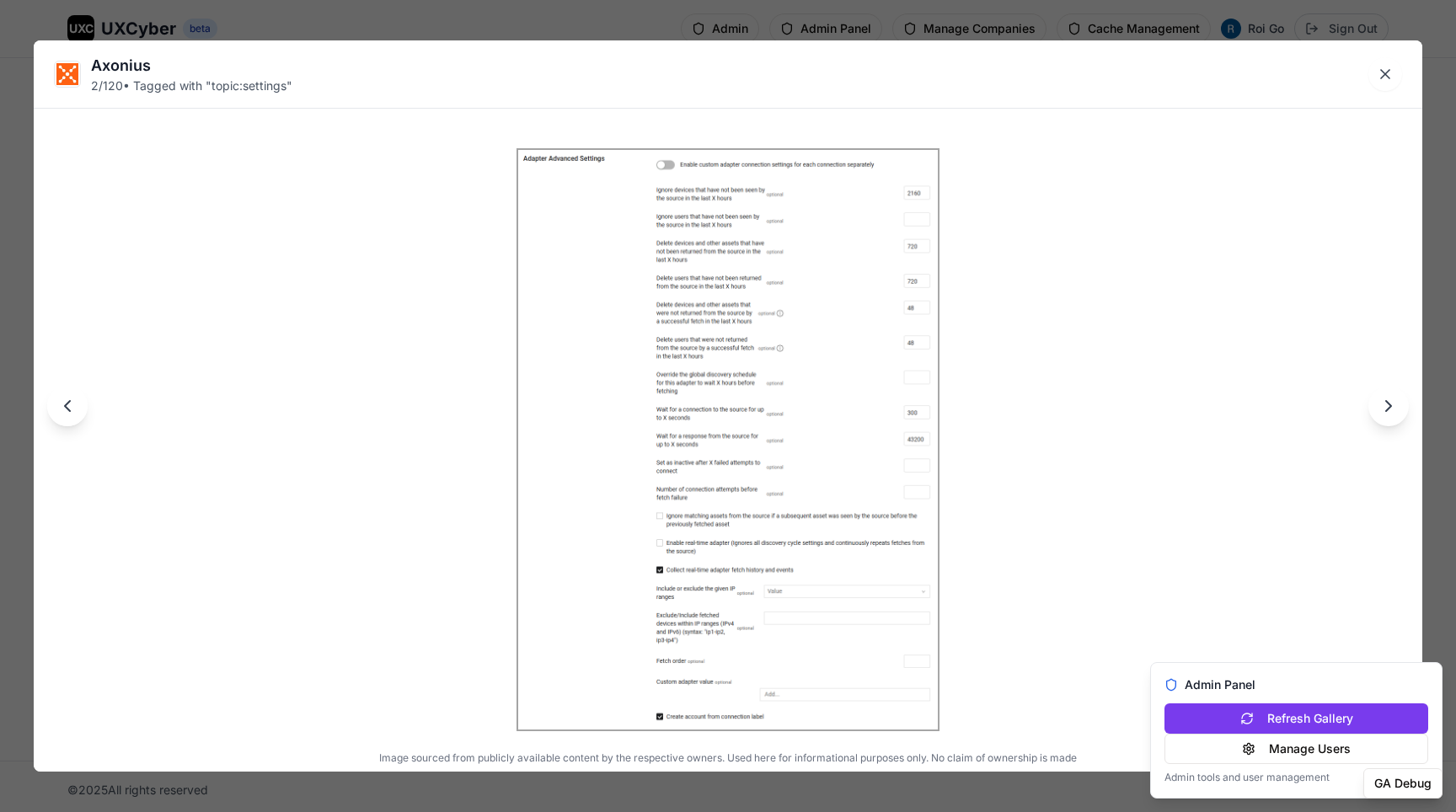
click at [1401, 411] on button "Next image" at bounding box center [1388, 406] width 40 height 40
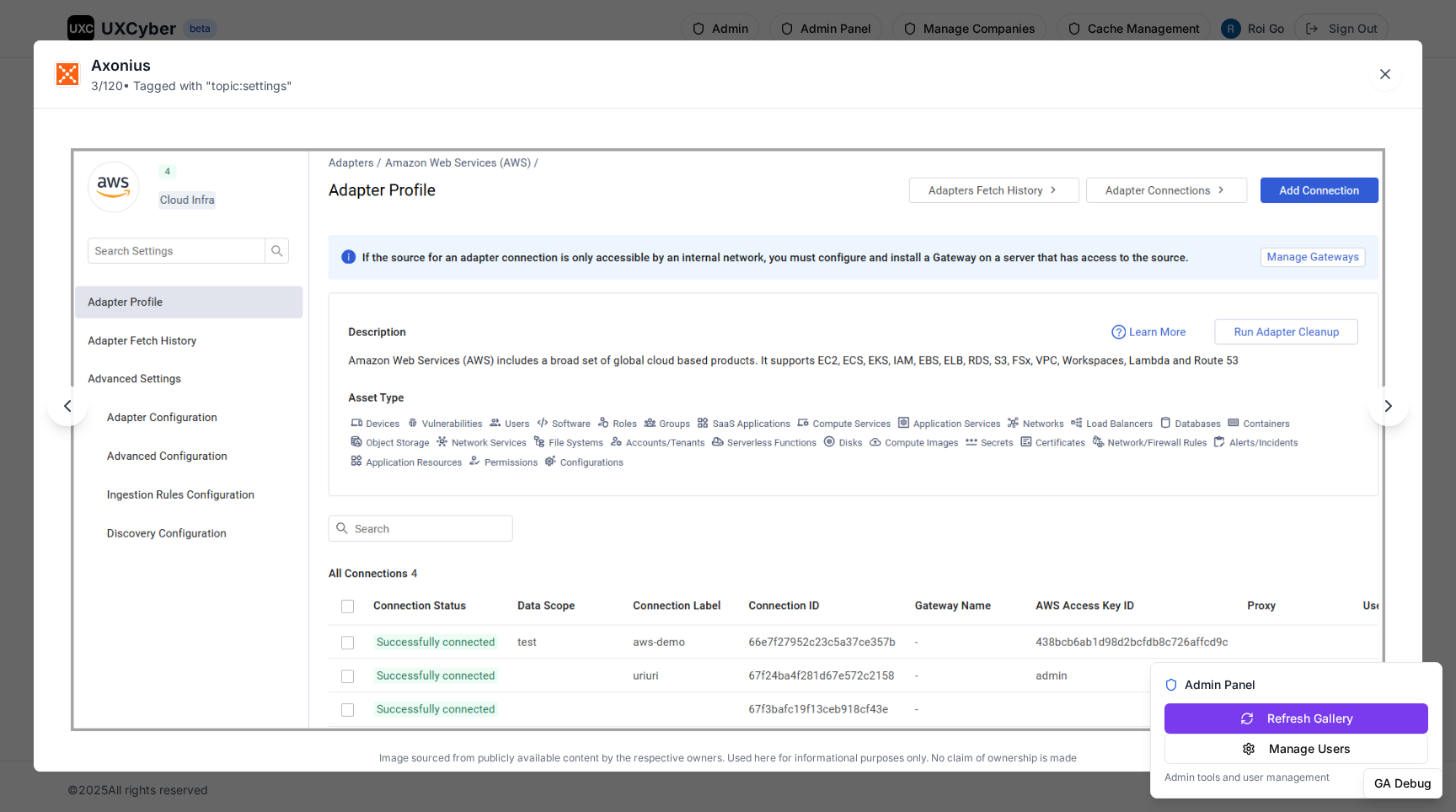
click at [978, 22] on div "Axonius 3 / 120 • Tagged with " topic:settings " Image sourced from publicly av…" at bounding box center [728, 406] width 1456 height 812
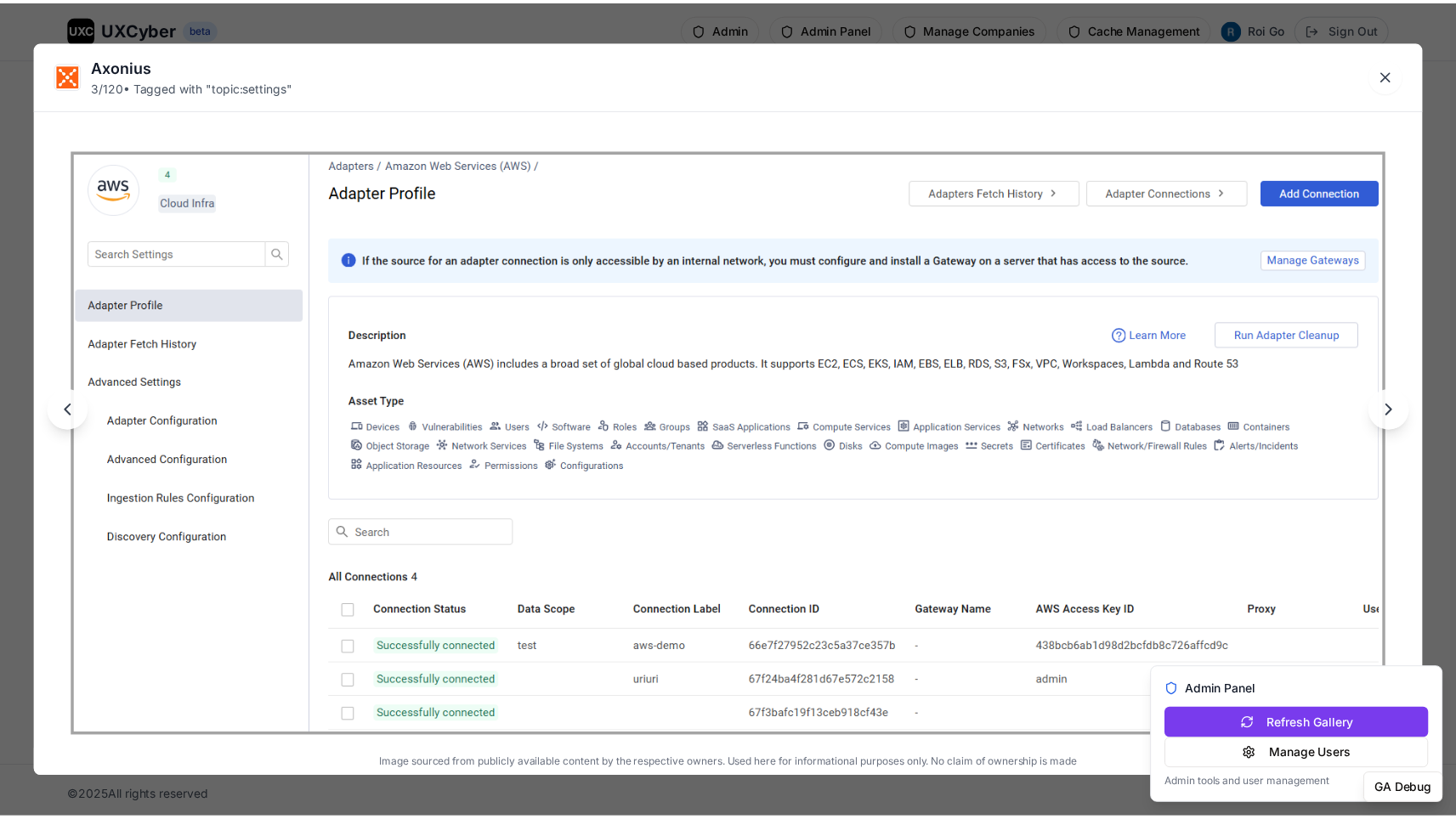
scroll to position [14483, 0]
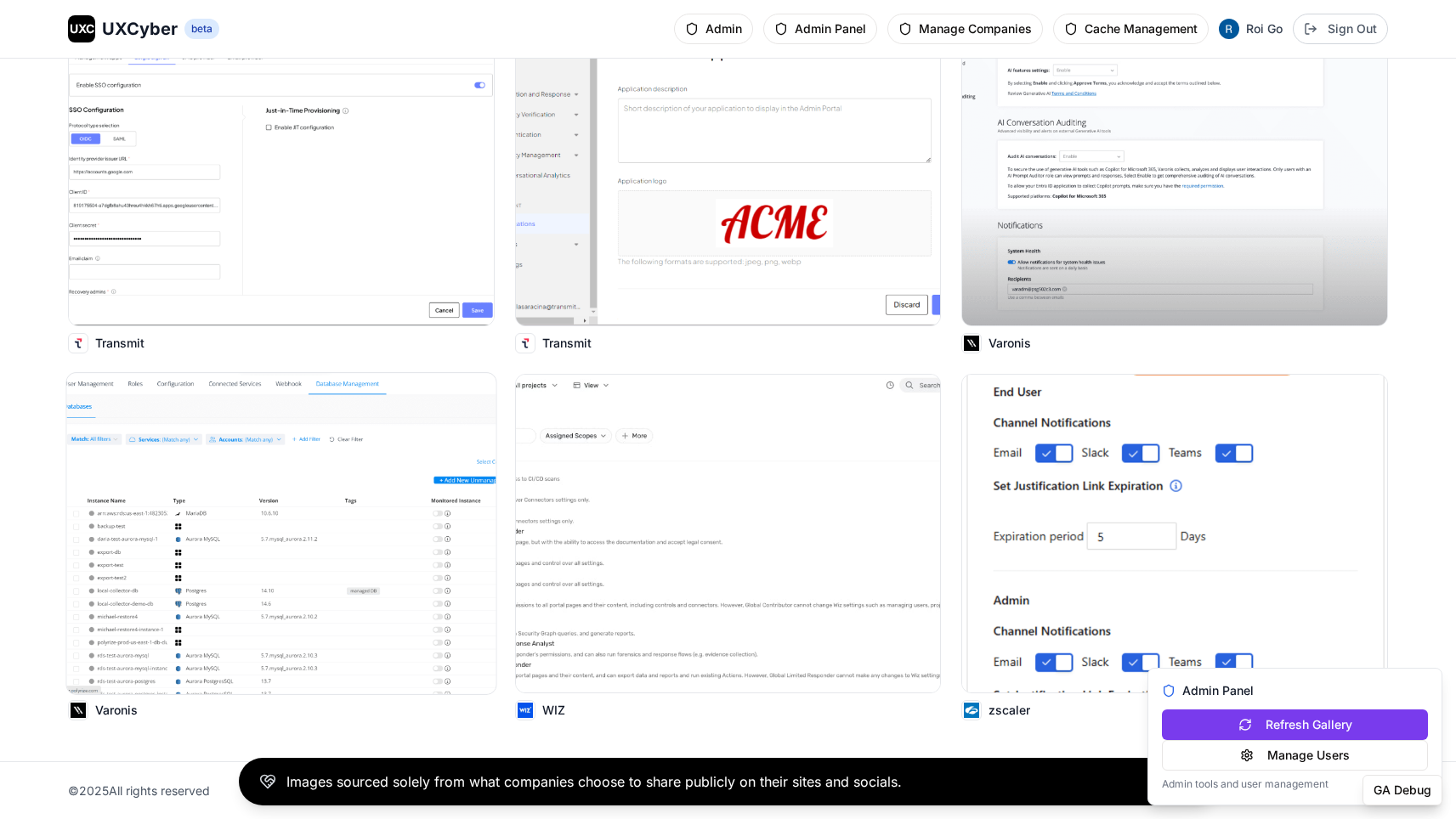
click at [333, 598] on img at bounding box center [282, 534] width 429 height 321
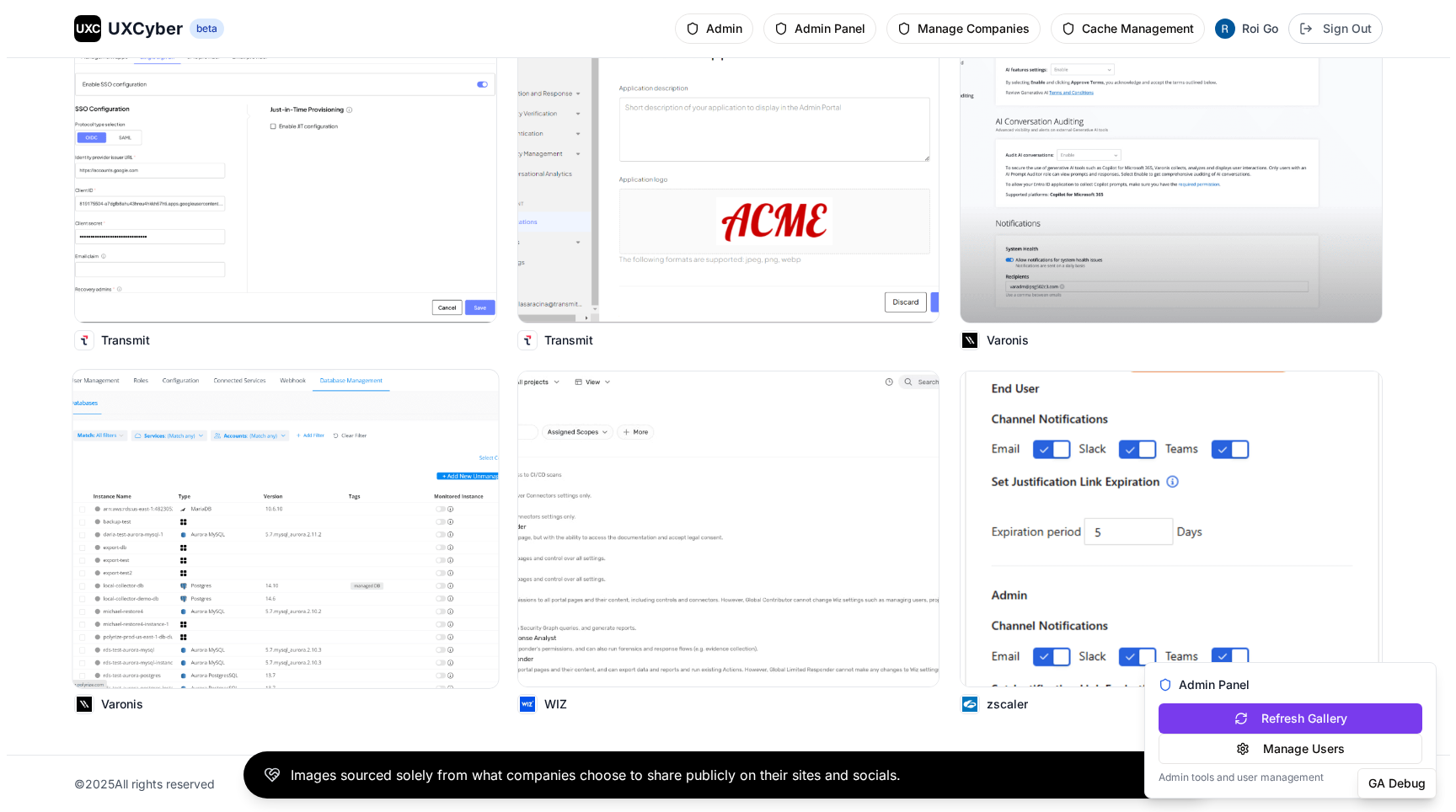
scroll to position [14480, 0]
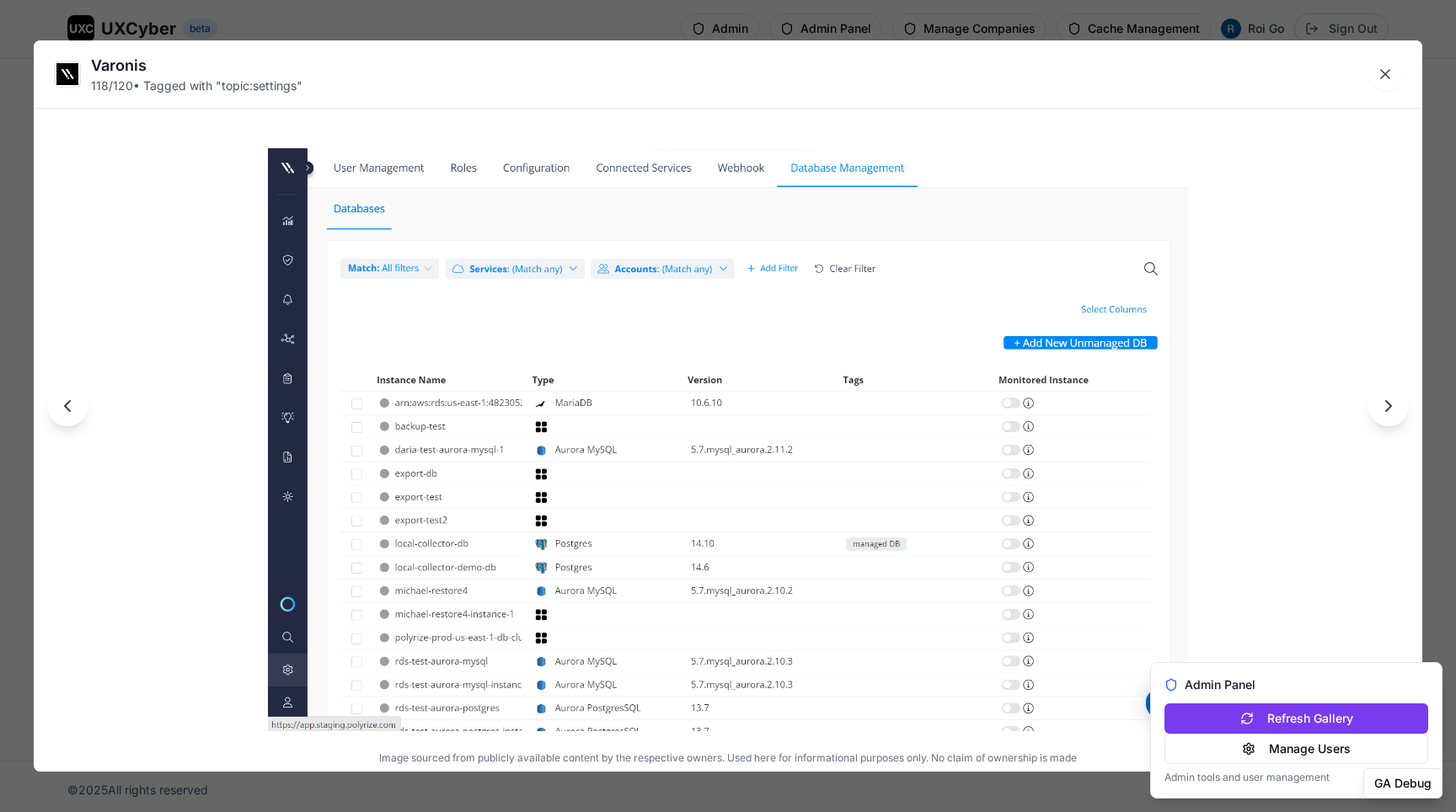
click at [885, 31] on div "Varonis 118 / 120 • Tagged with " topic:settings " Image sourced from publicly …" at bounding box center [728, 406] width 1456 height 812
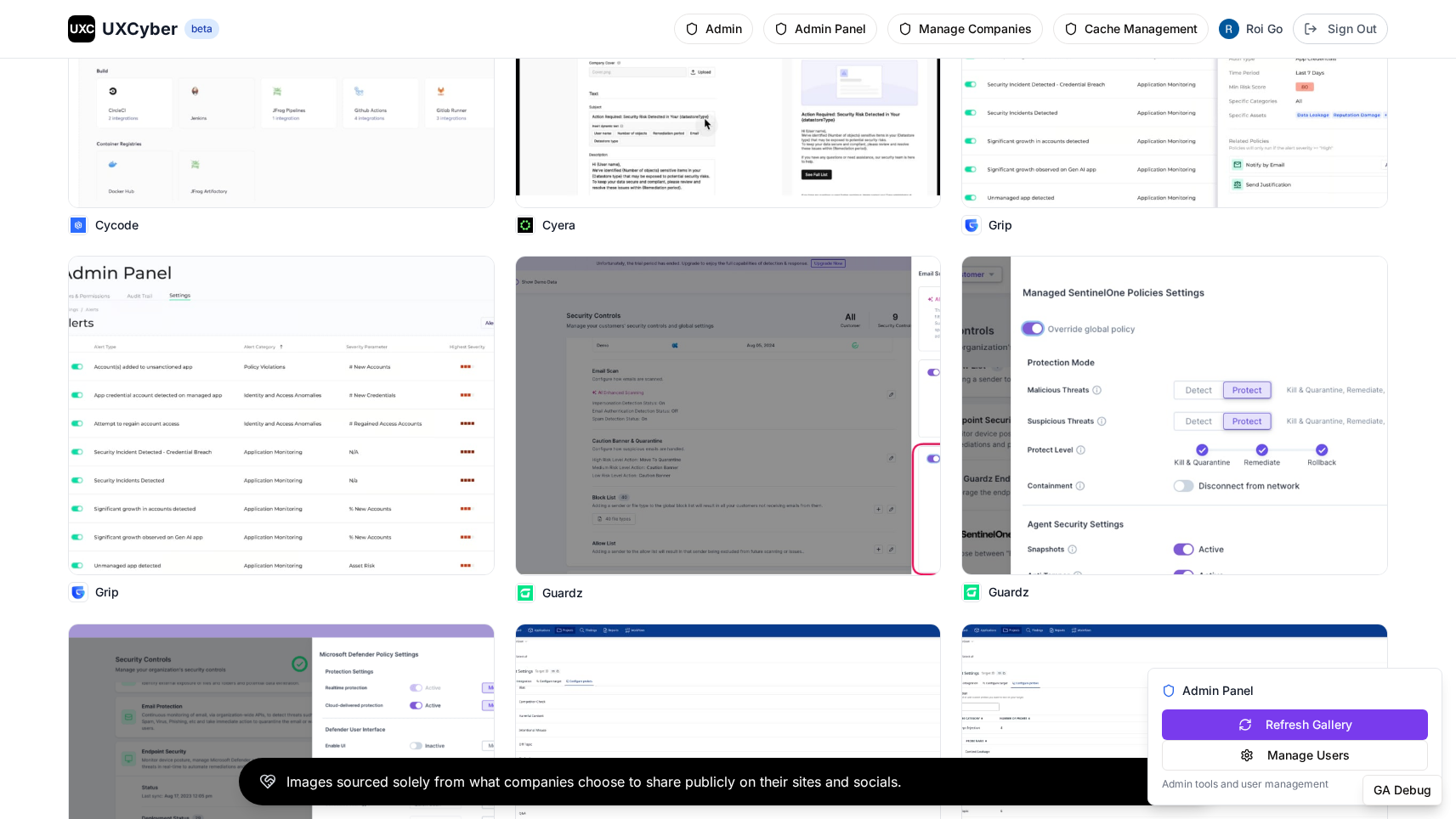
click at [737, 337] on img at bounding box center [728, 416] width 424 height 318
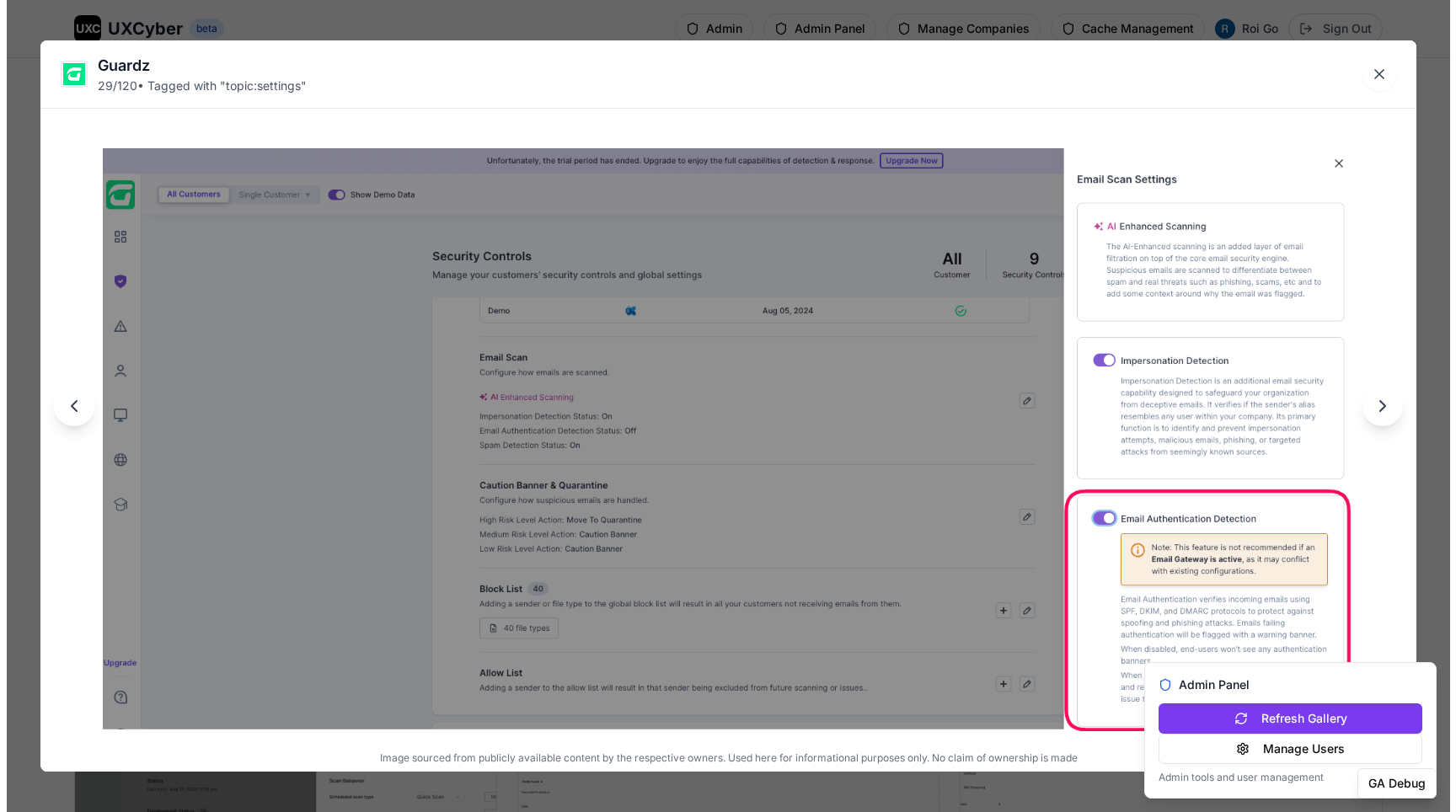
scroll to position [3576, 0]
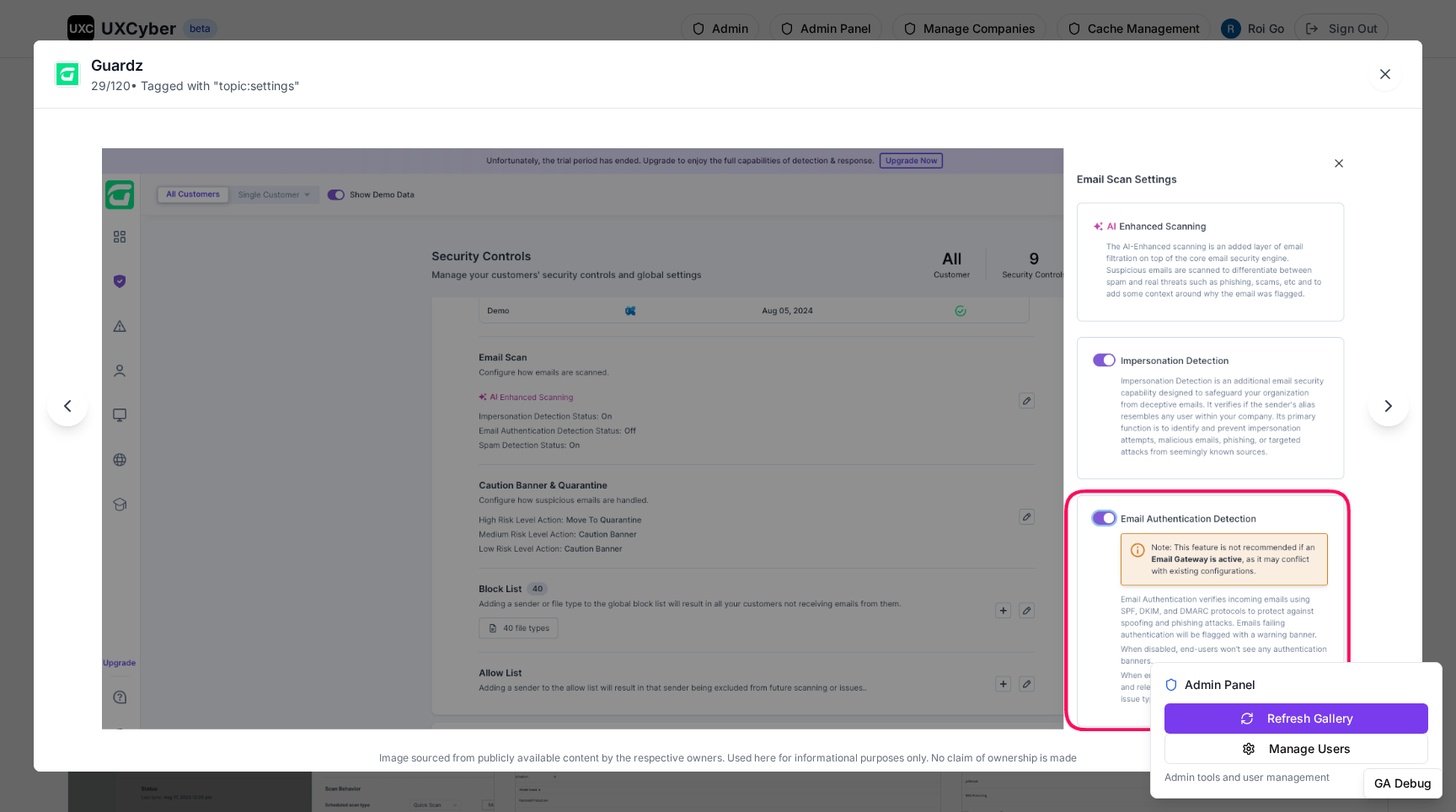
click at [839, 25] on div "Guardz 29 / 120 • Tagged with " topic:settings " Image sourced from publicly av…" at bounding box center [728, 406] width 1456 height 812
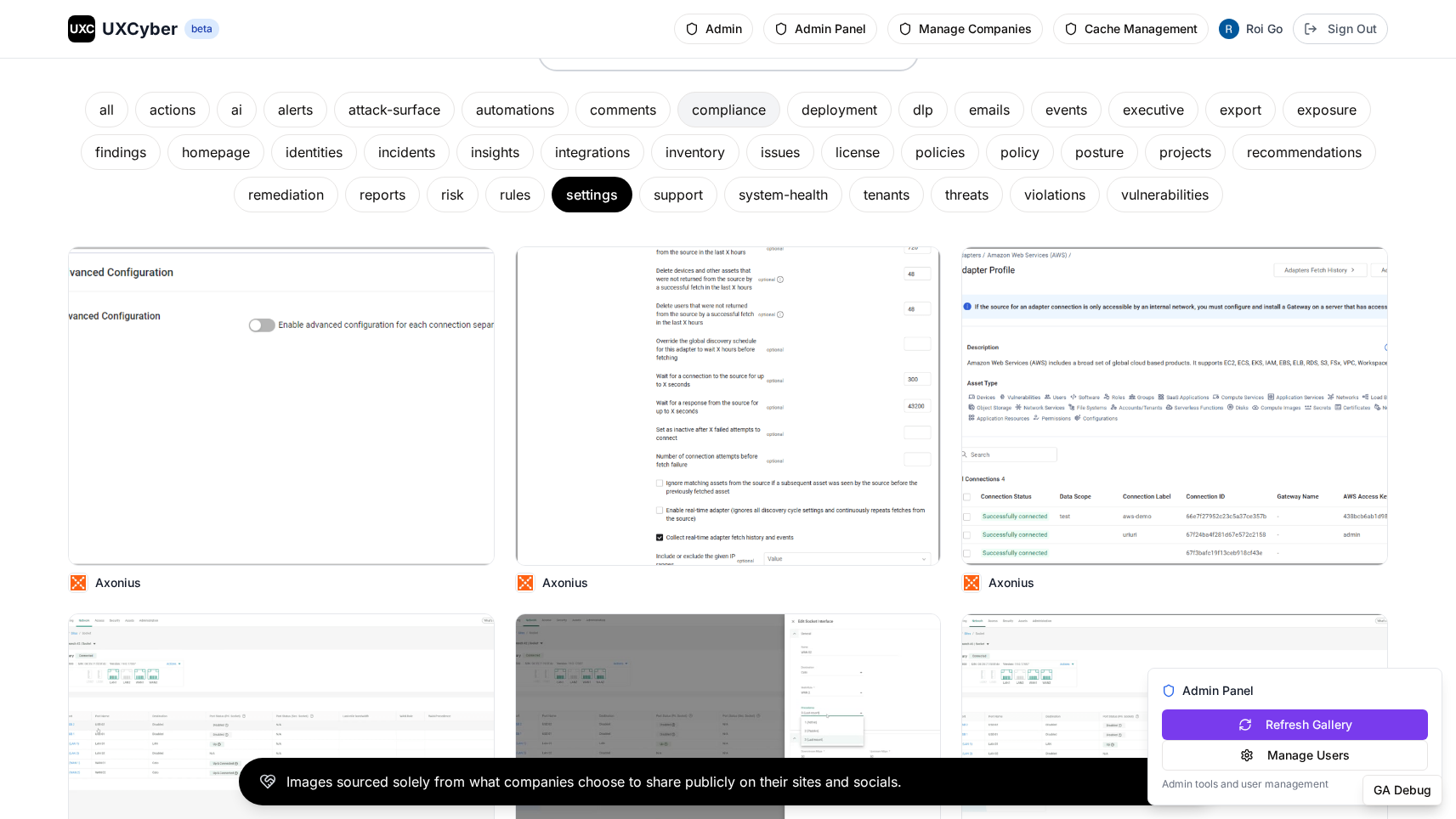
scroll to position [589, 0]
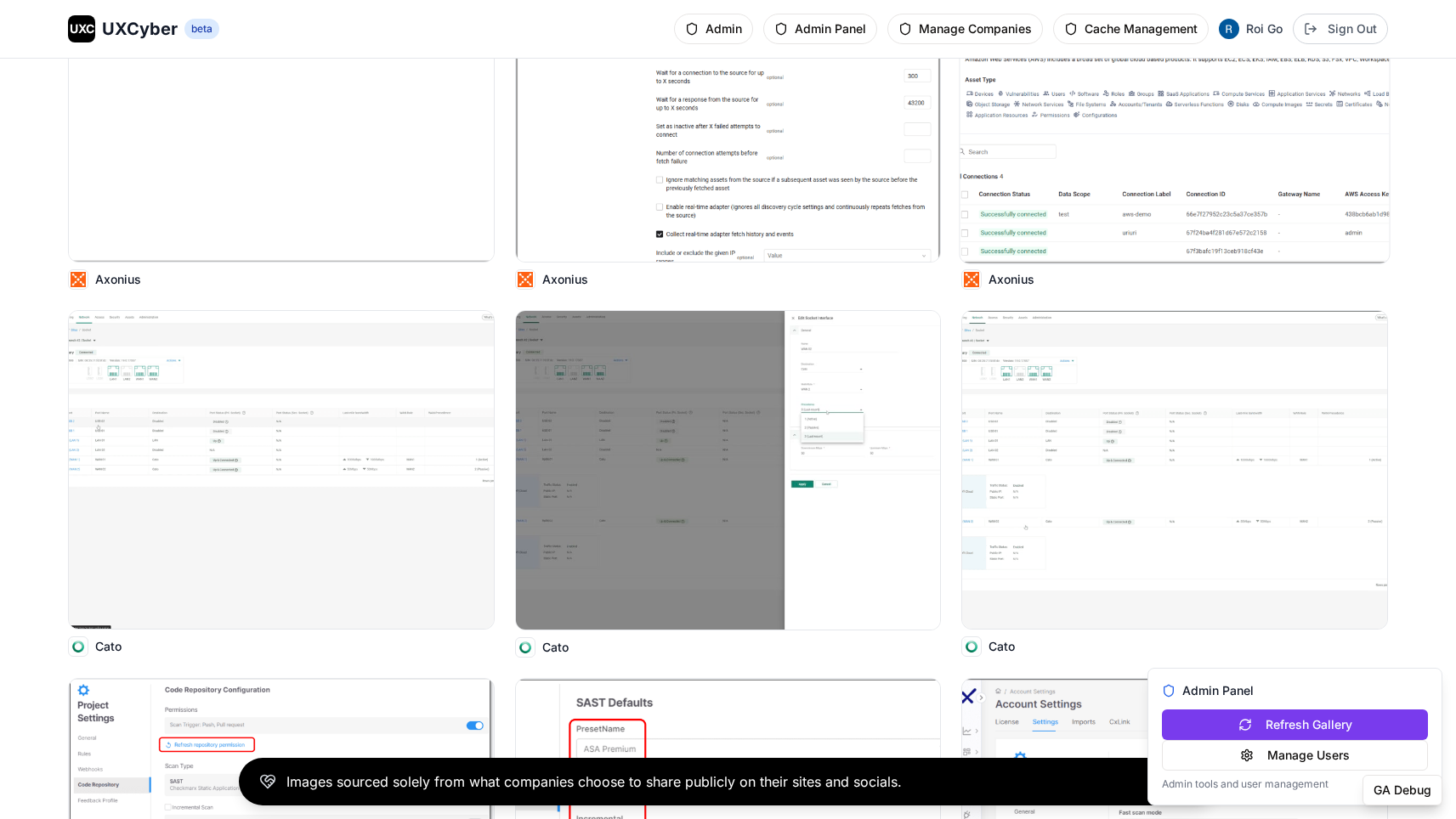
click at [1067, 169] on img at bounding box center [1175, 103] width 429 height 321
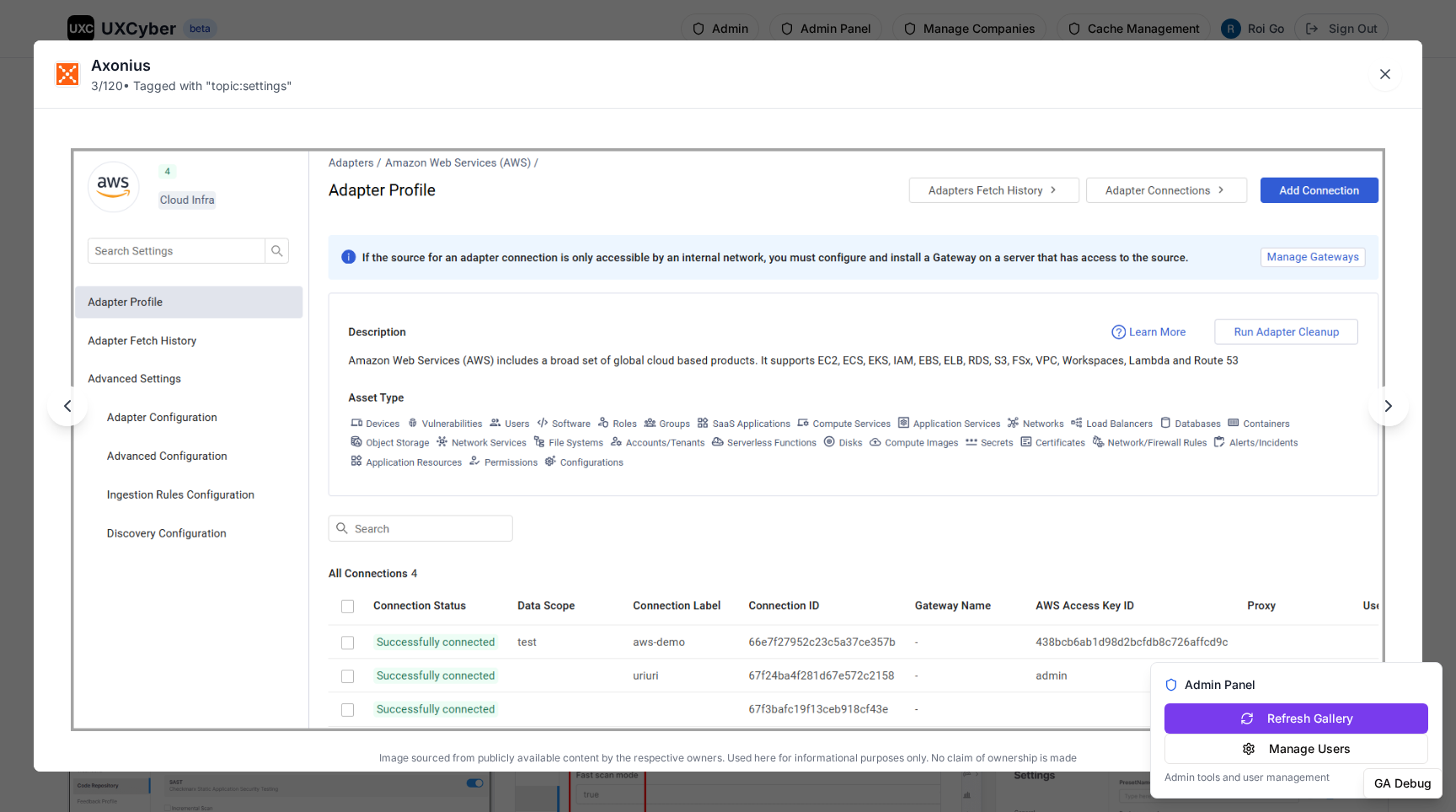
click at [821, 18] on div "Axonius 3 / 120 • Tagged with " topic:settings " Image sourced from publicly av…" at bounding box center [728, 406] width 1456 height 812
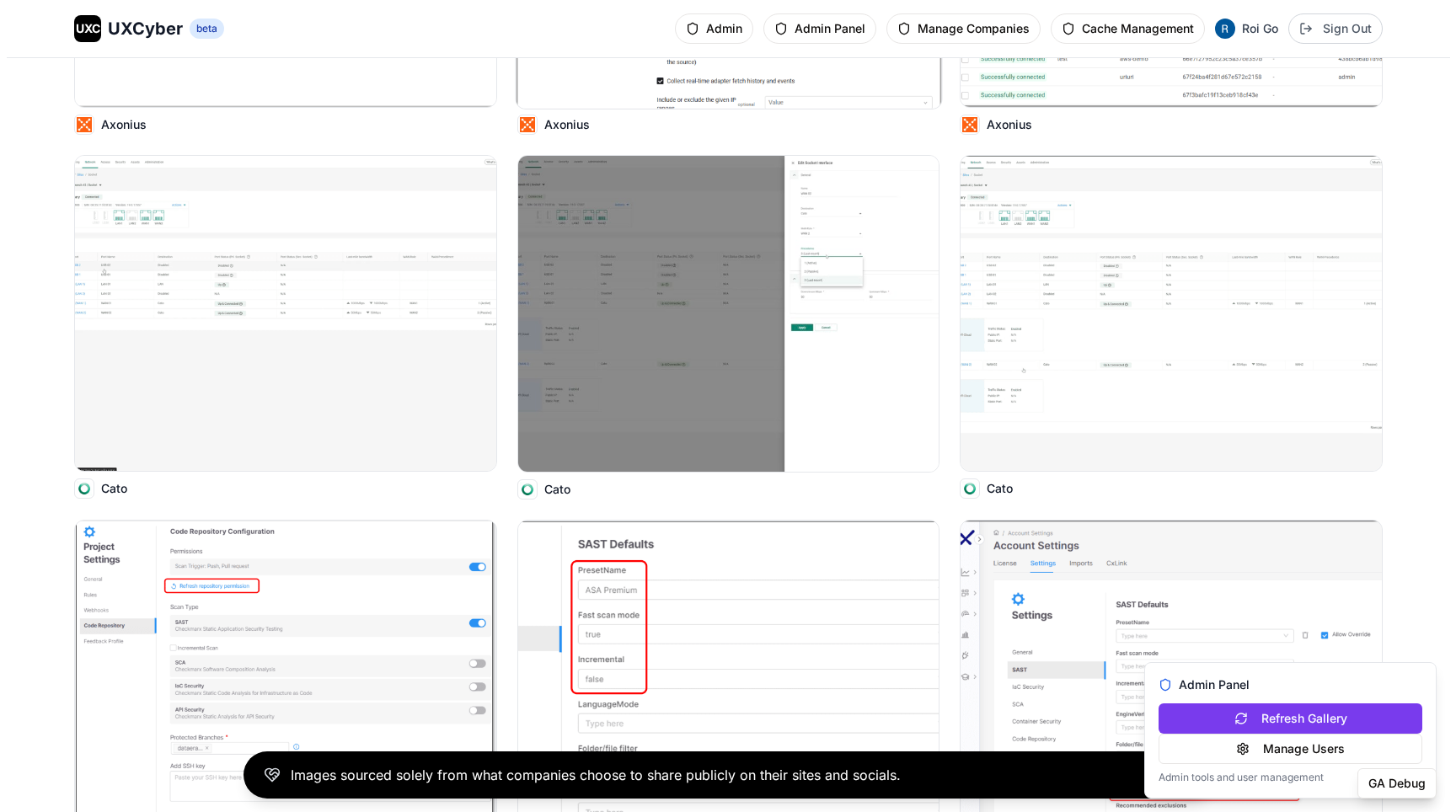
scroll to position [947, 0]
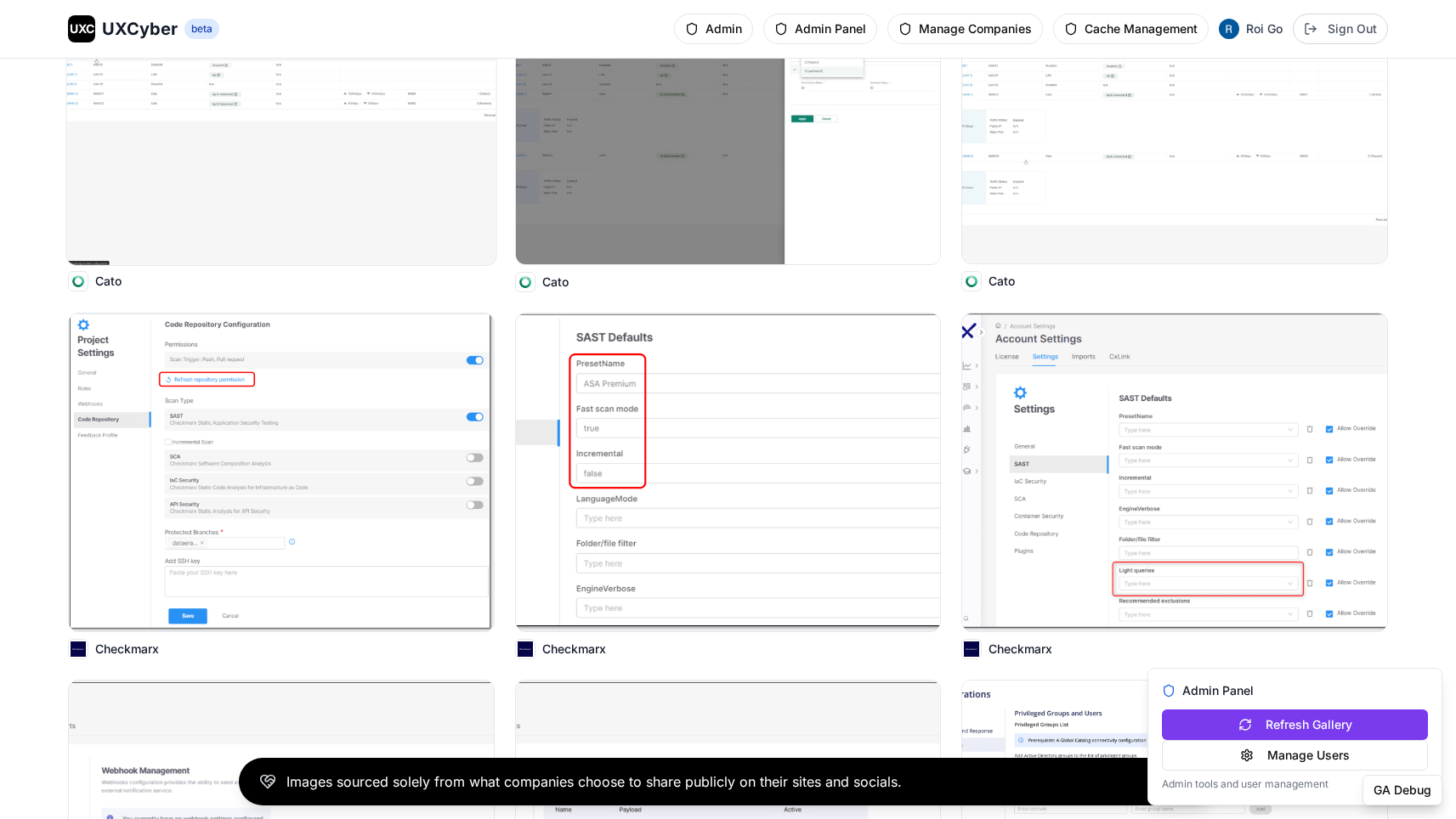
click at [391, 204] on img at bounding box center [282, 105] width 429 height 321
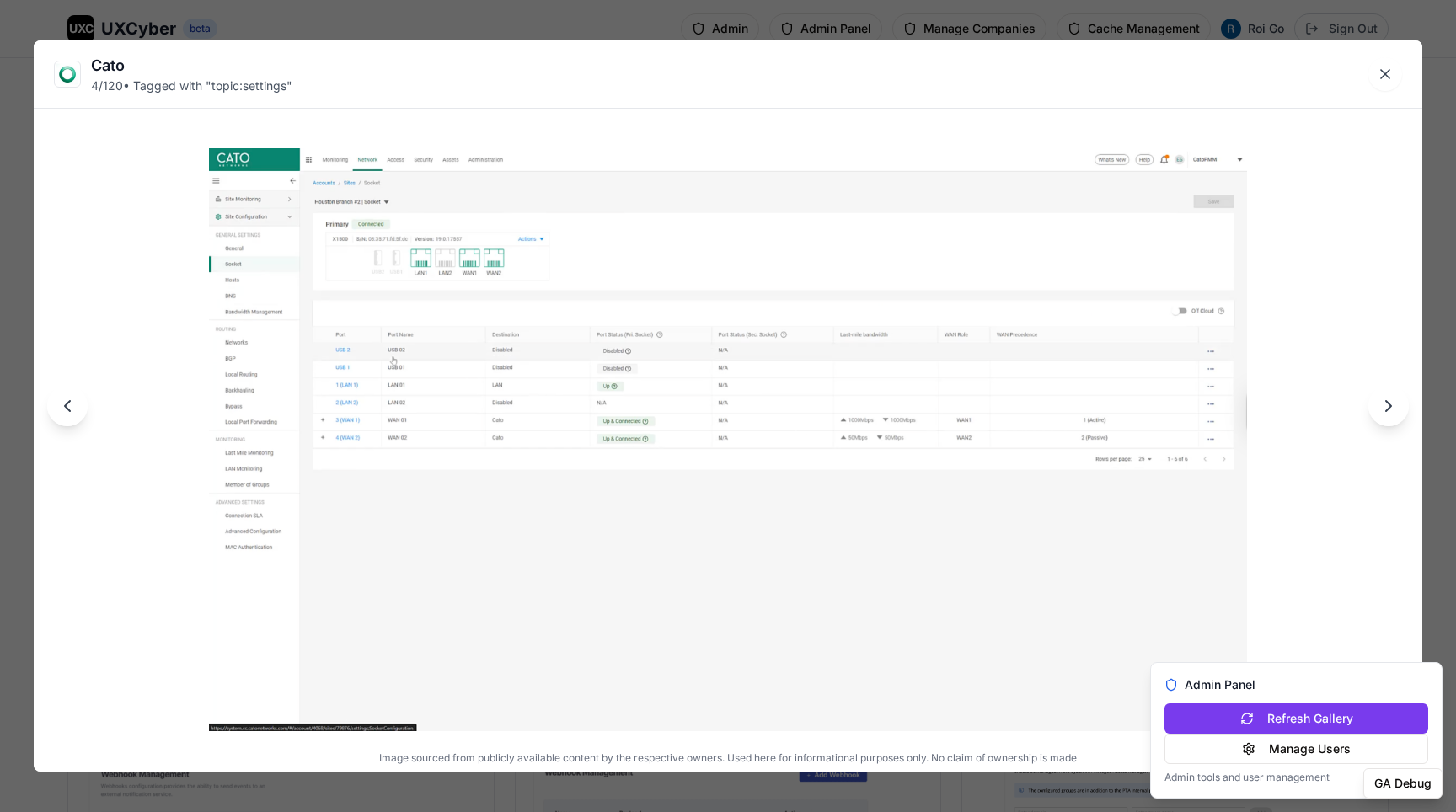
click at [588, 25] on div "Cato 4 / 120 • Tagged with " topic:settings " Image sourced from publicly avail…" at bounding box center [728, 406] width 1456 height 812
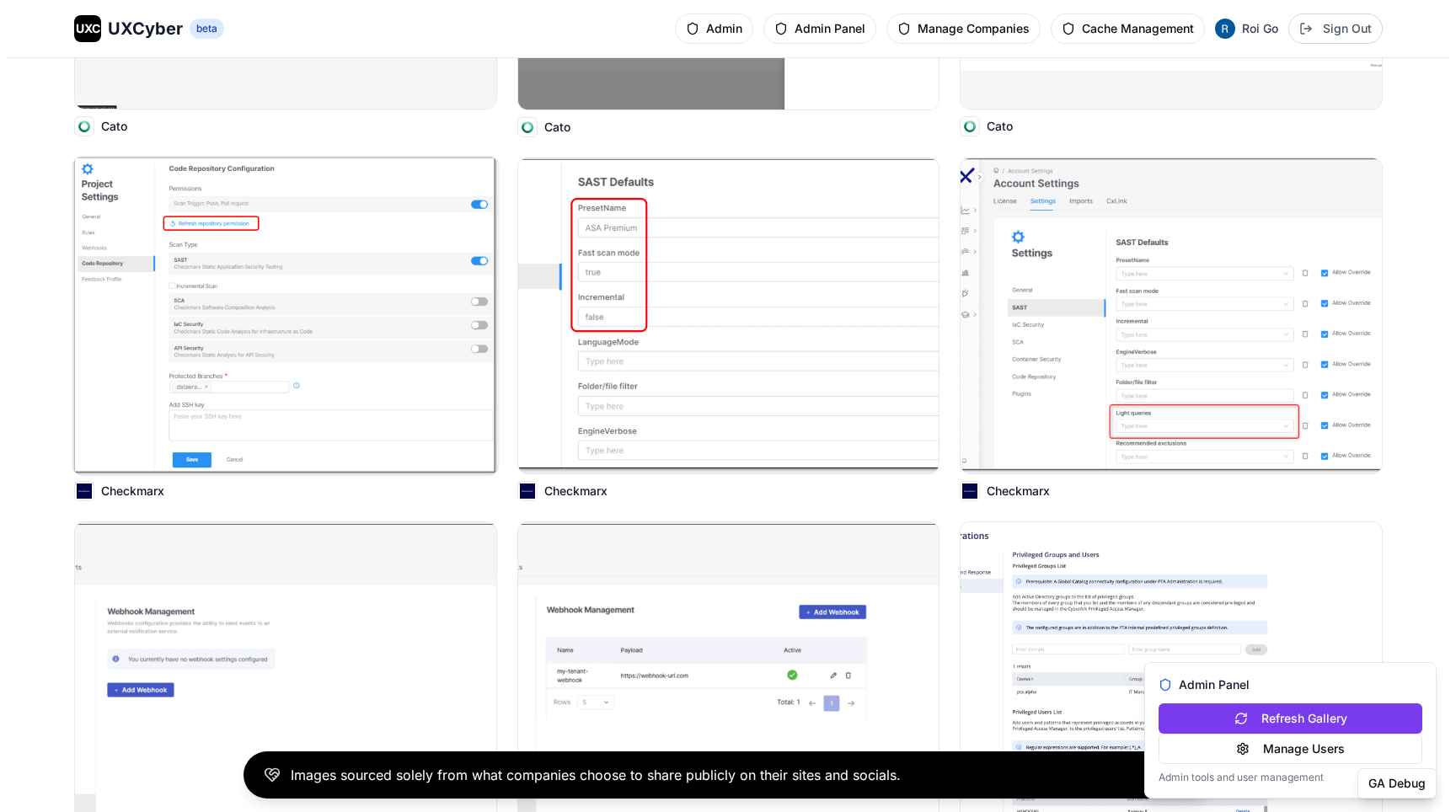
scroll to position [1516, 0]
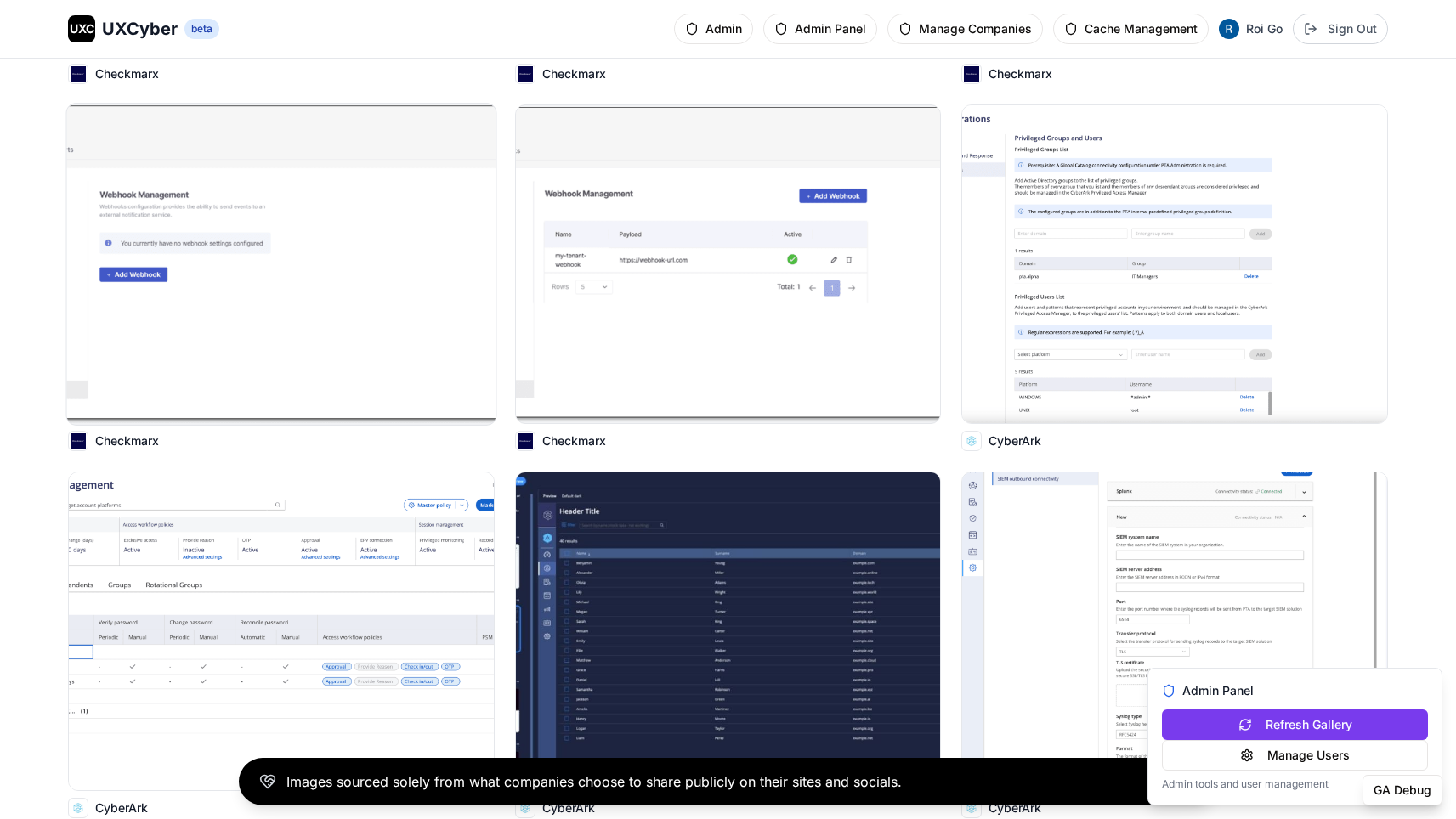
click at [405, 353] on img at bounding box center [282, 265] width 429 height 321
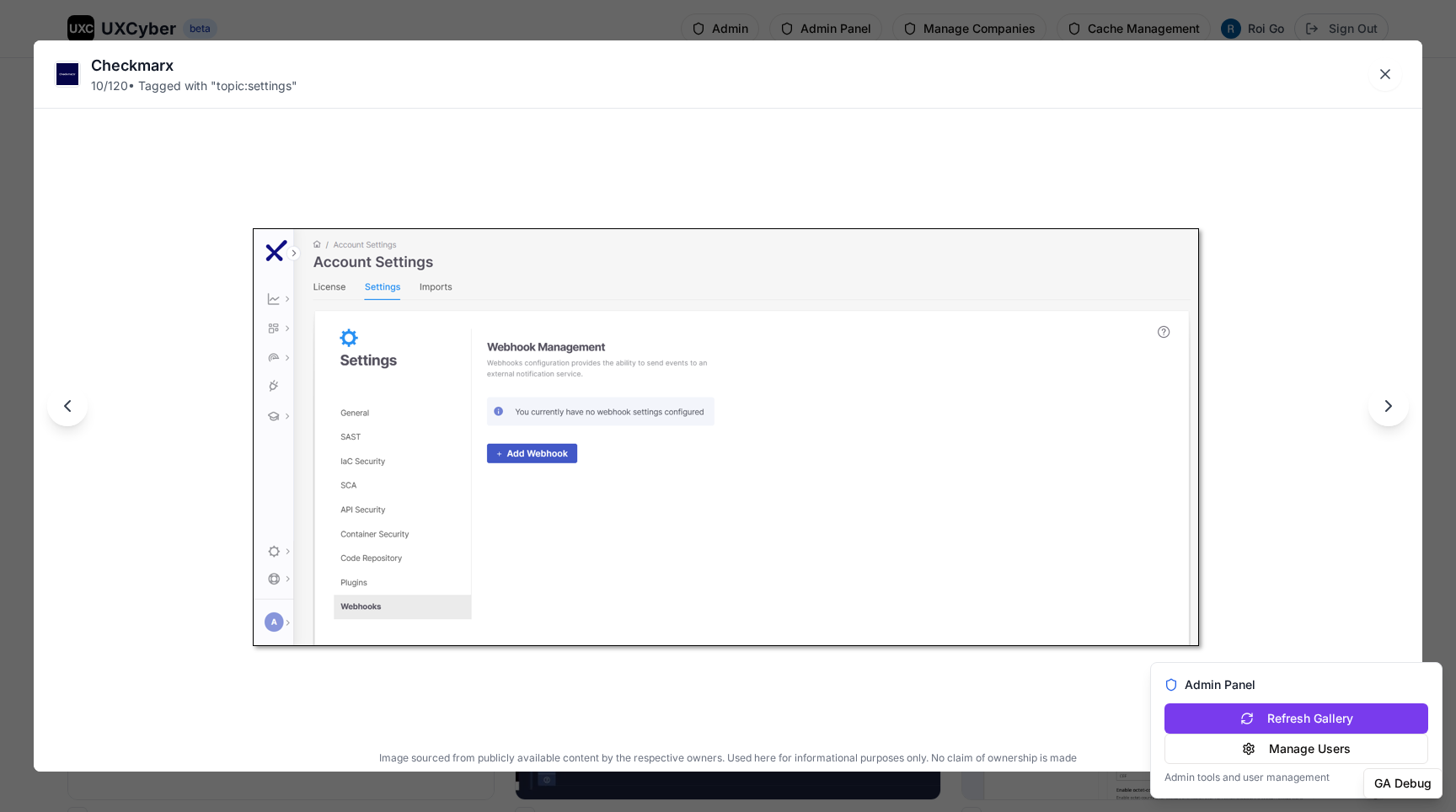
click at [595, 22] on div "Checkmarx 10 / 120 • Tagged with " topic:settings " Image sourced from publicly…" at bounding box center [728, 406] width 1456 height 812
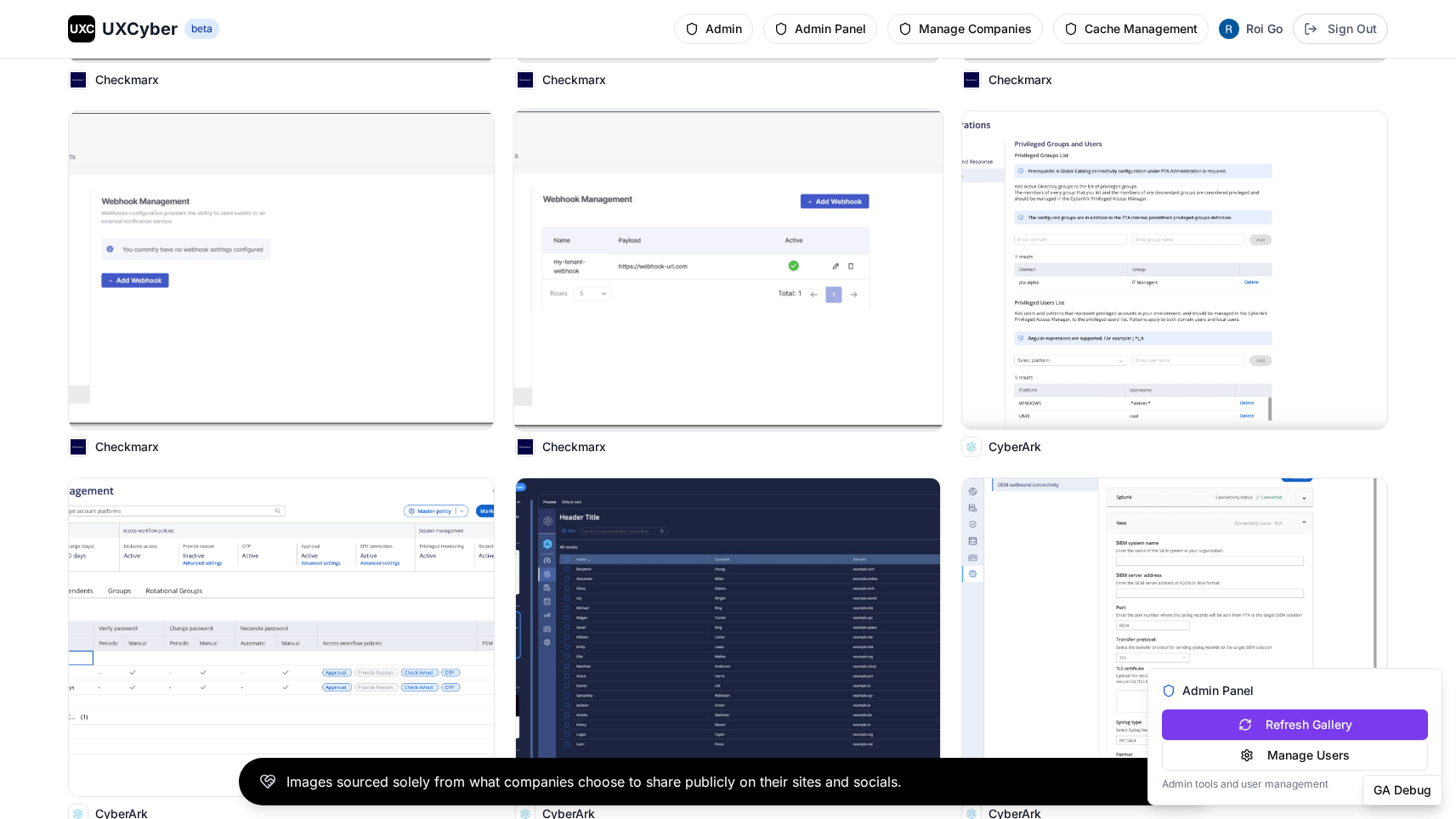
scroll to position [1695, 0]
